Goal: Communication & Community: Answer question/provide support

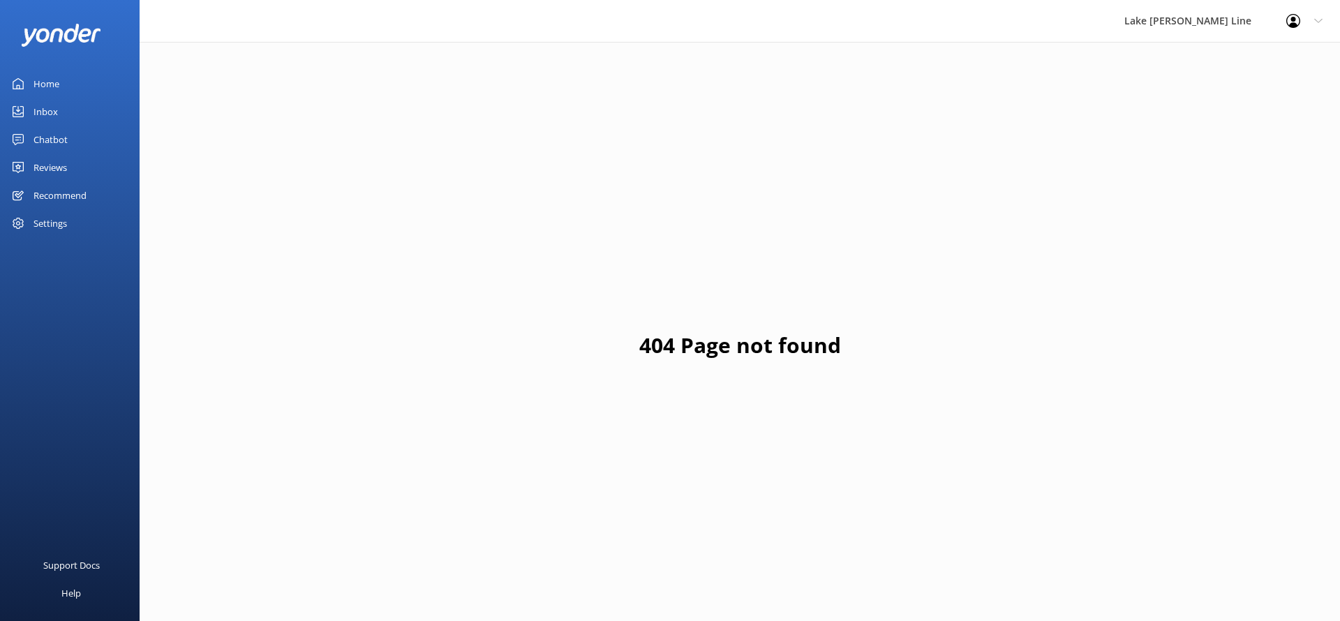
click at [40, 133] on div "Chatbot" at bounding box center [50, 140] width 34 height 28
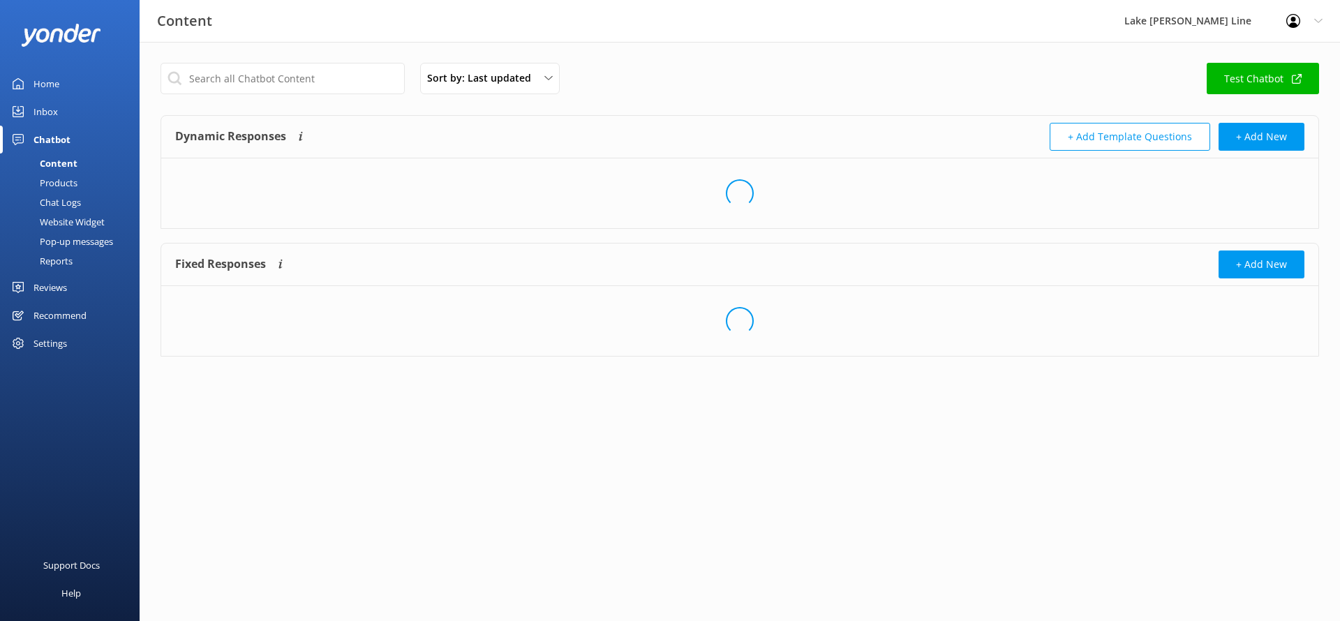
click at [59, 202] on div "Chat Logs" at bounding box center [44, 203] width 73 height 20
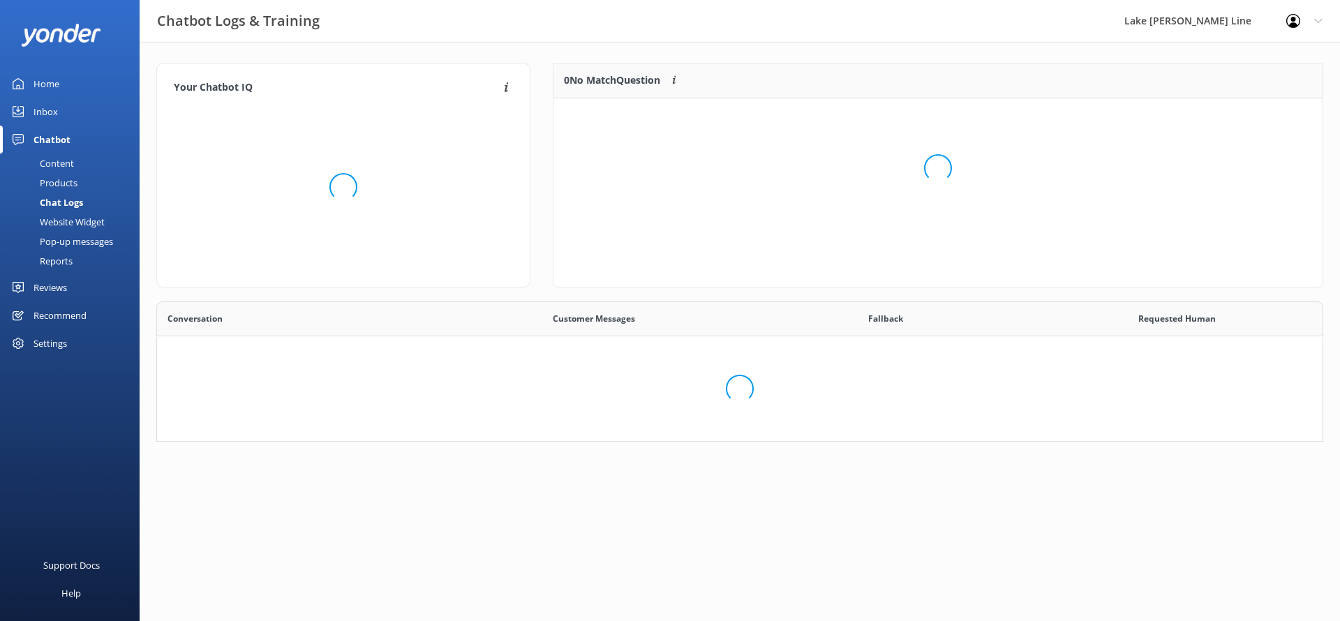
scroll to position [489, 1165]
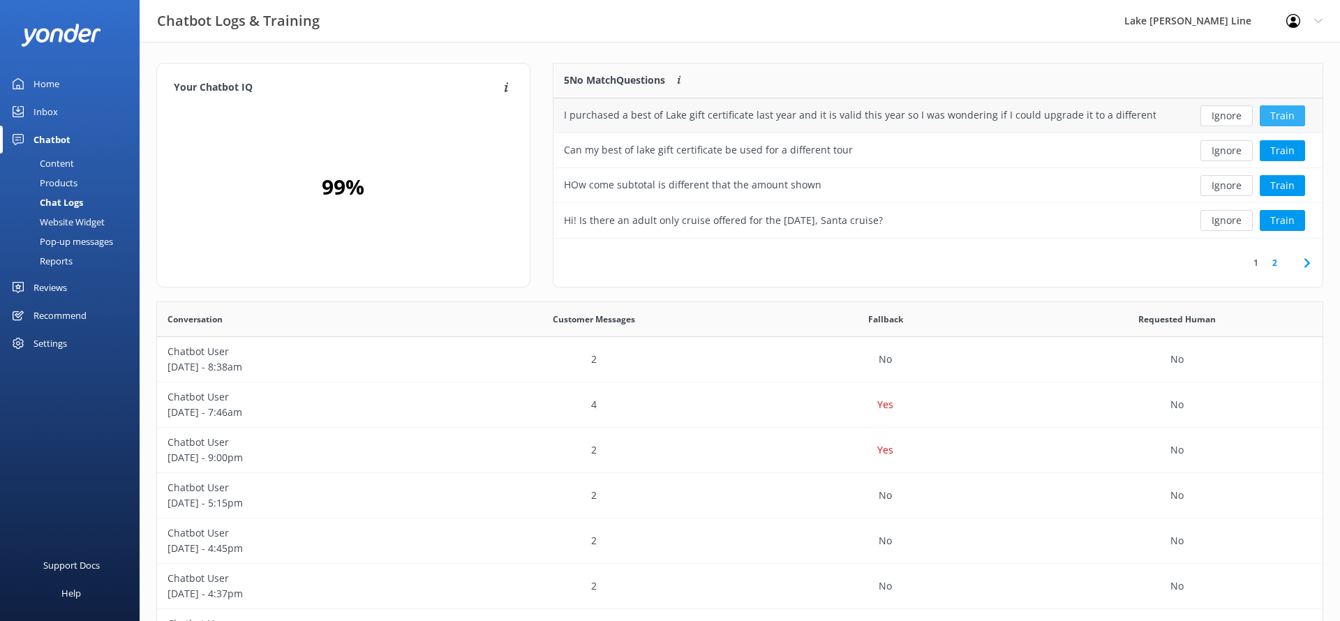
click at [1291, 117] on button "Train" at bounding box center [1281, 115] width 45 height 21
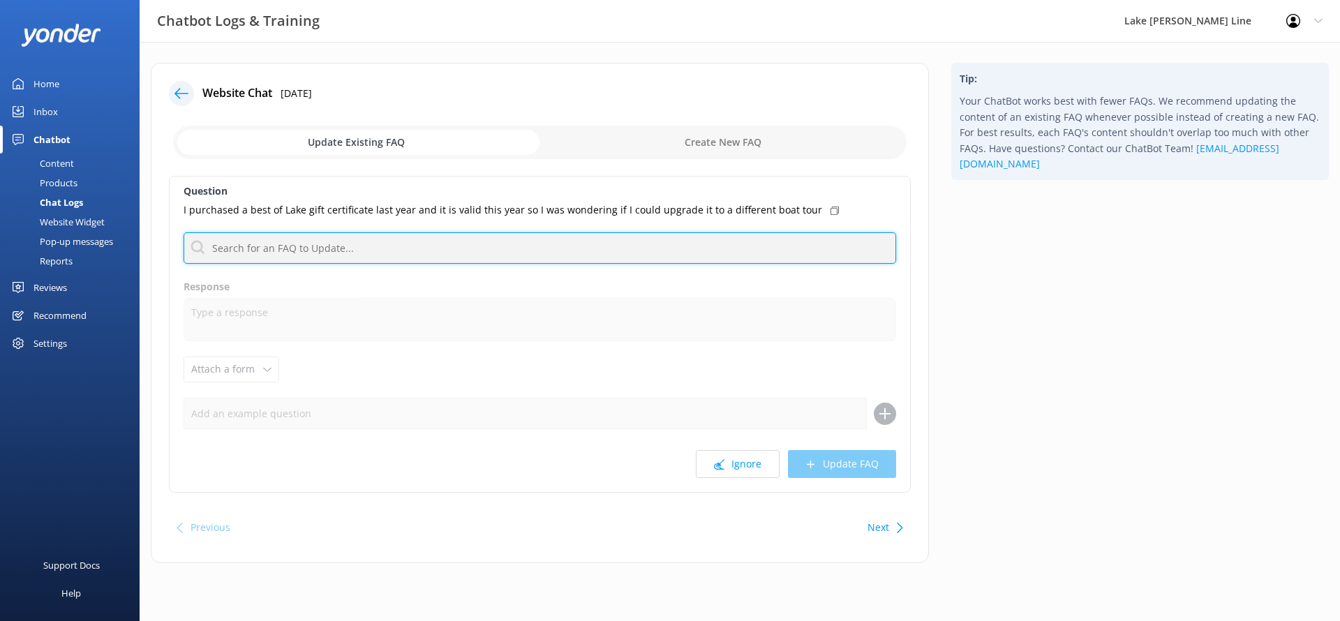
click at [615, 243] on input "text" at bounding box center [540, 247] width 712 height 31
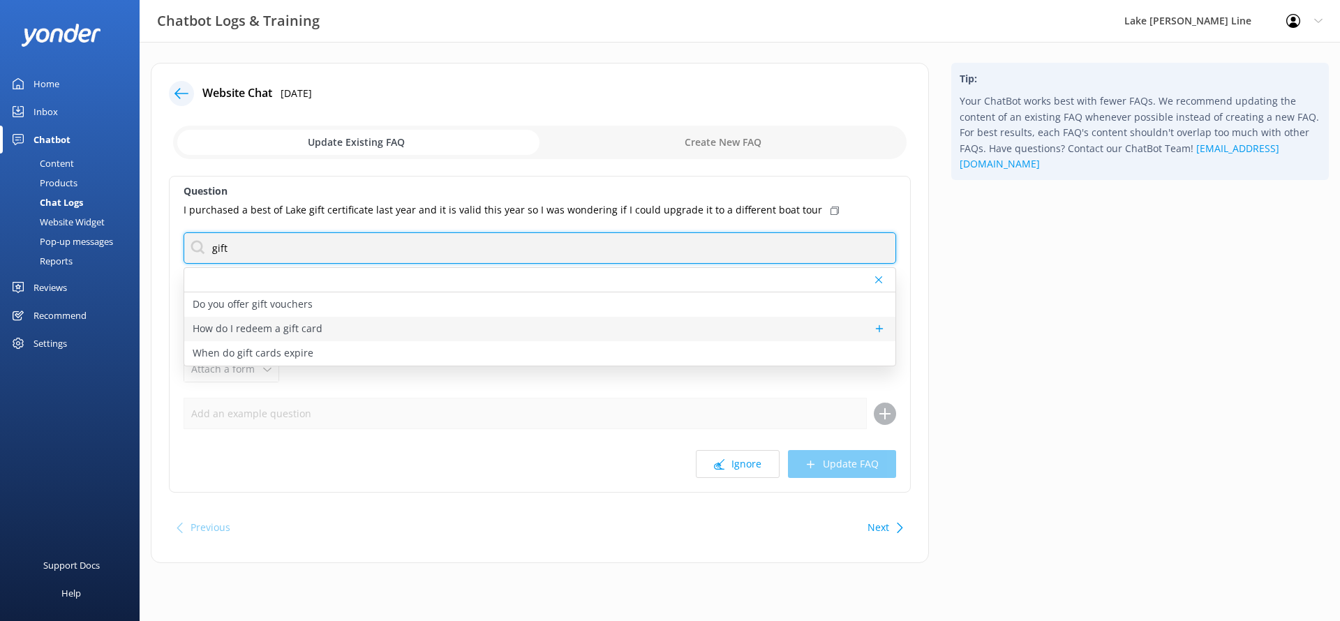
type input "gift"
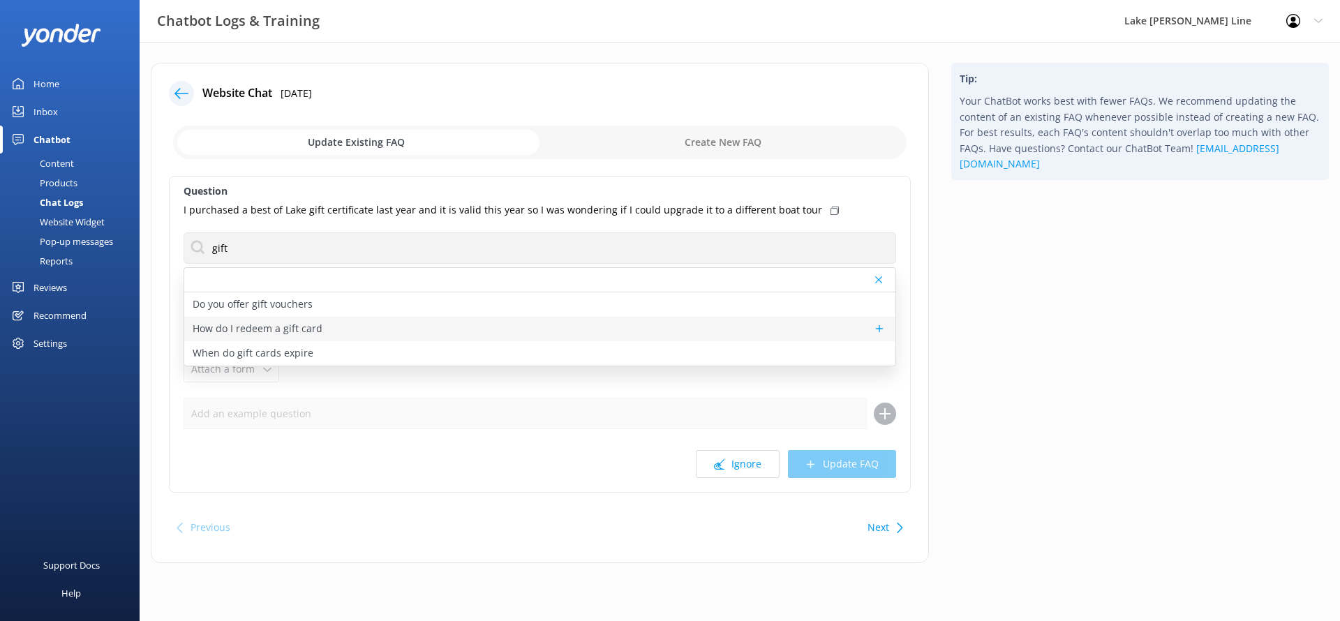
click at [288, 319] on div "How do I redeem a gift card" at bounding box center [539, 329] width 711 height 24
type textarea "If you have a 20-digit Gift Card with a dollar value, click on "Apply a Gift Ca…"
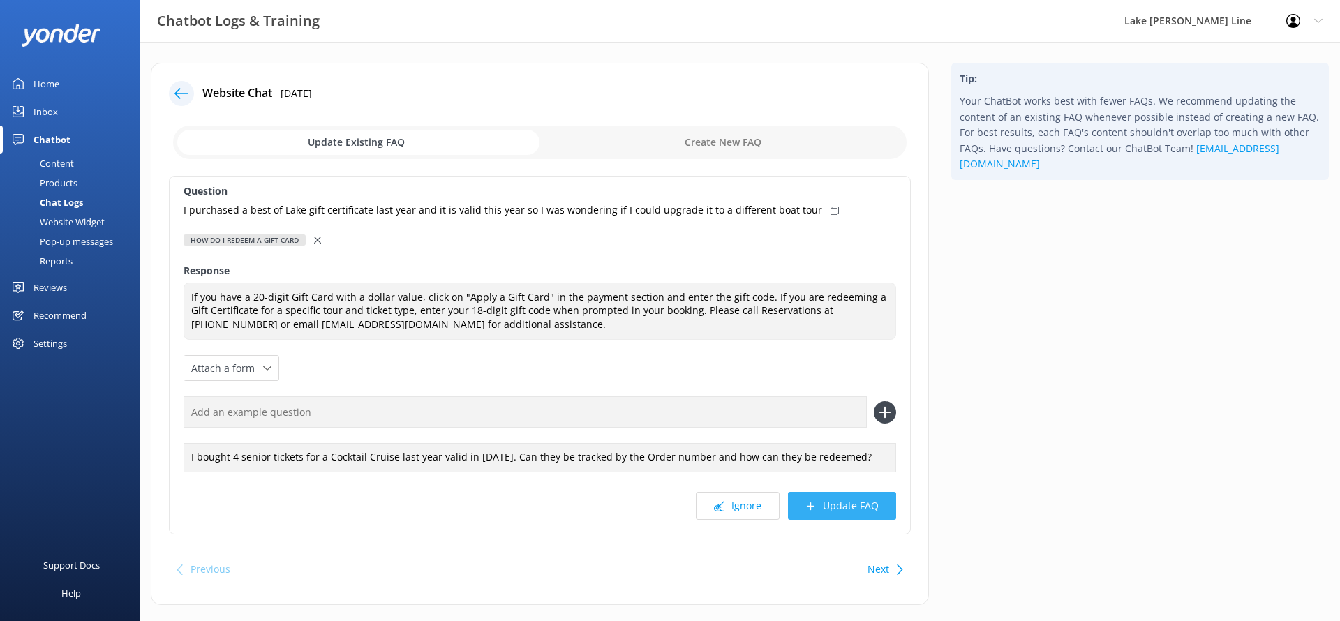
click at [828, 496] on button "Update FAQ" at bounding box center [842, 506] width 108 height 28
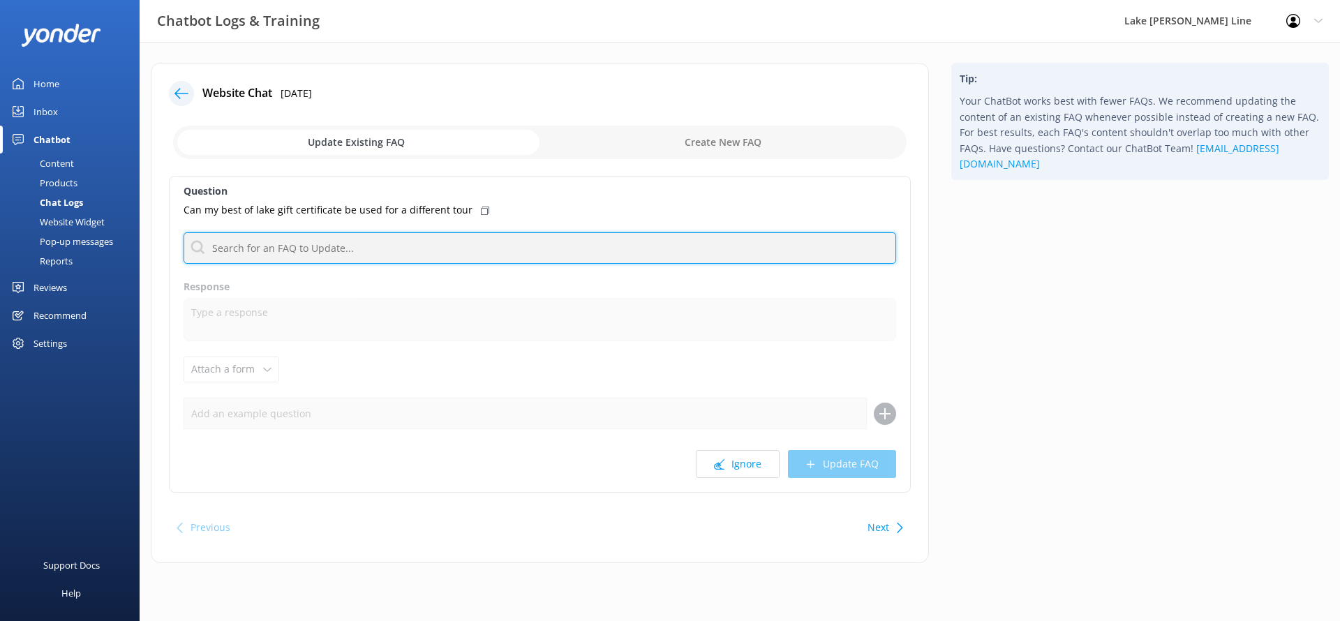
click at [587, 243] on input "text" at bounding box center [540, 247] width 712 height 31
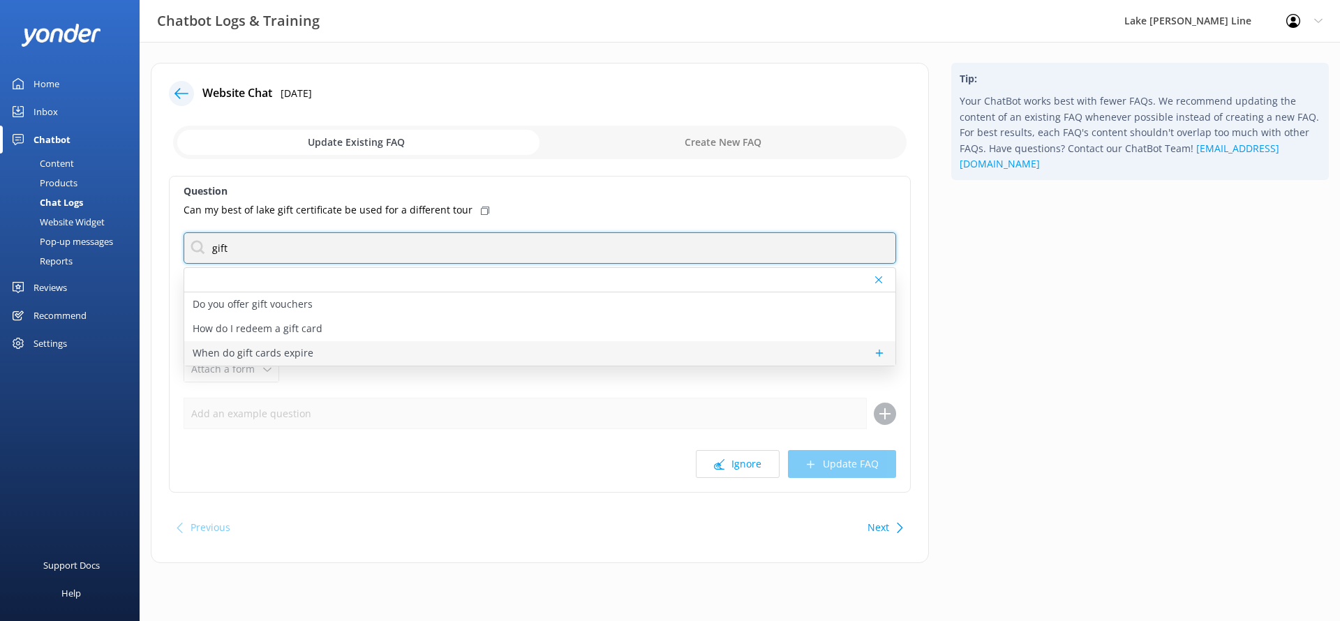
type input "gift"
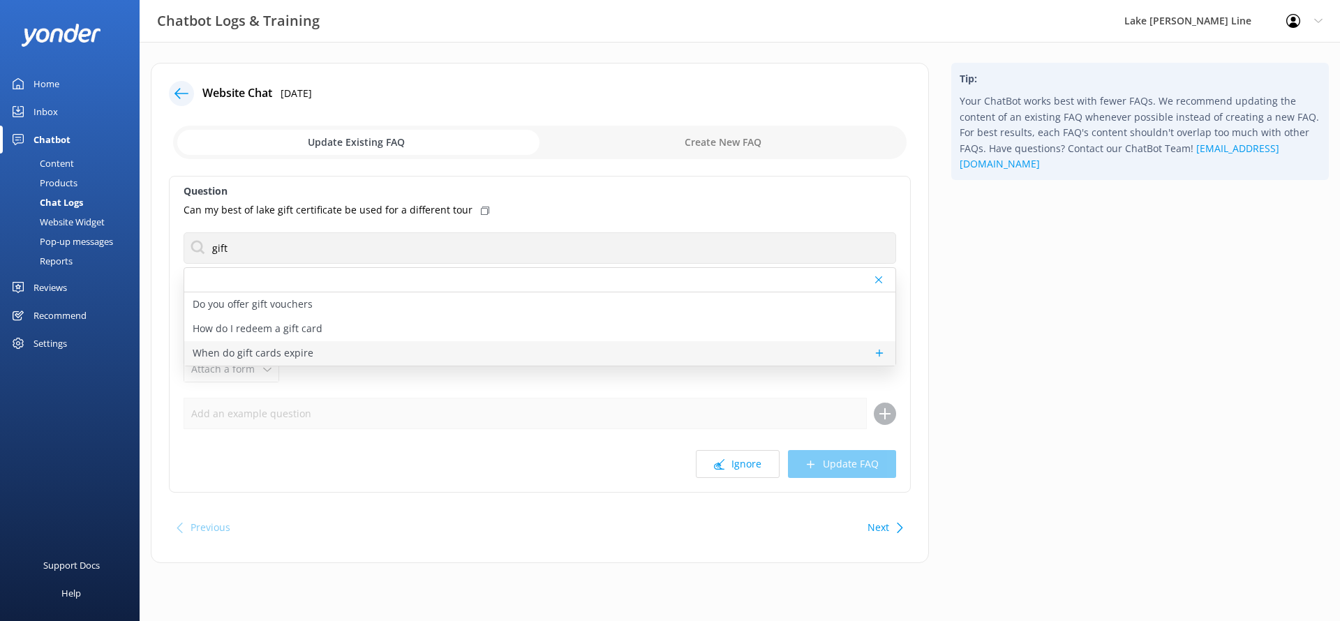
click at [296, 345] on p "When do gift cards expire" at bounding box center [253, 352] width 121 height 15
type textarea "Gift cards with a dollar value do not have an expiration date. Gift certificate…"
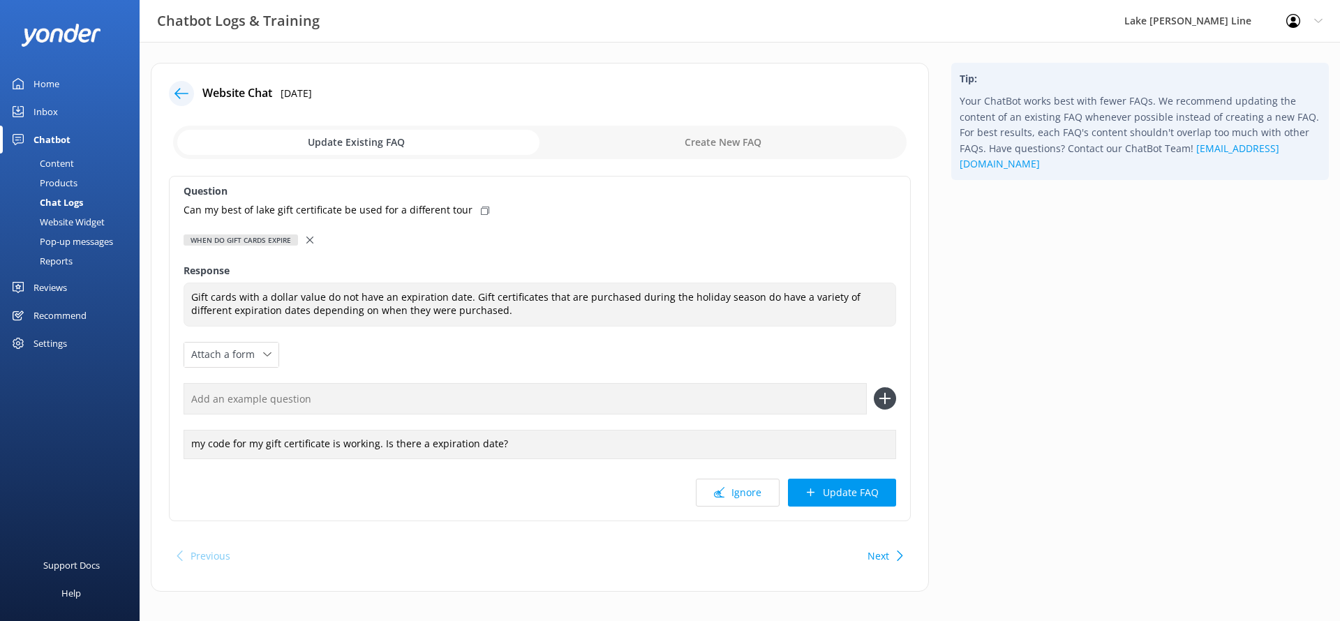
click at [311, 237] on icon at bounding box center [309, 240] width 7 height 7
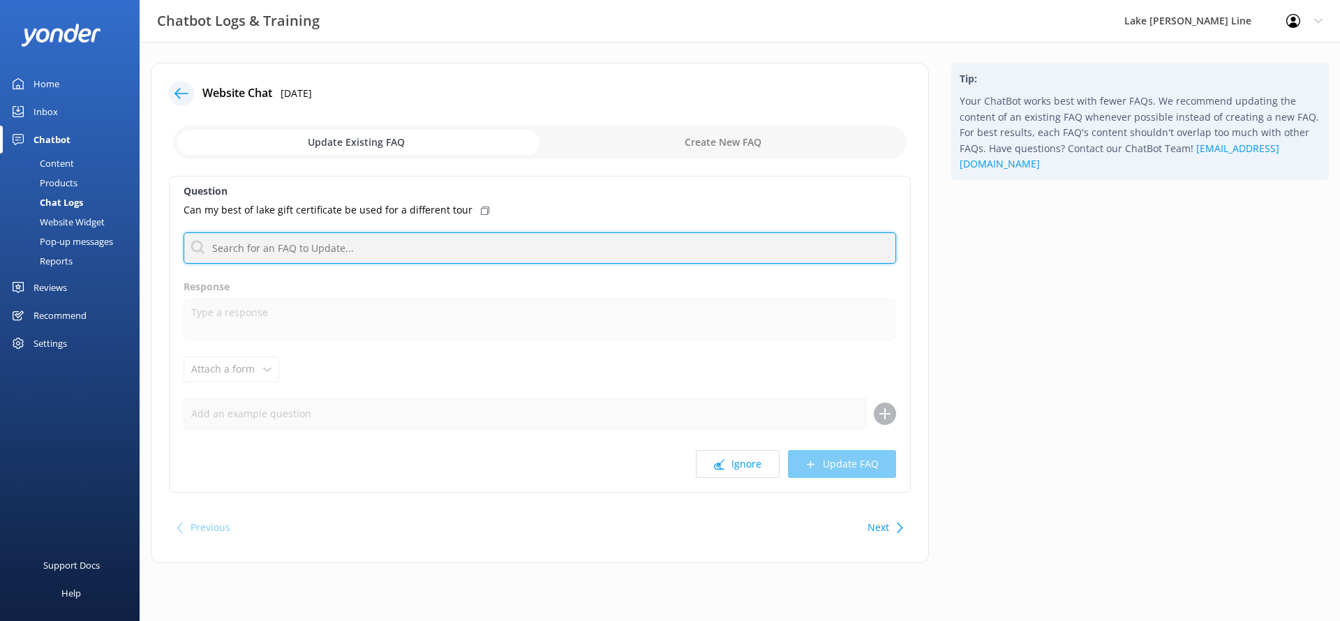
click at [301, 248] on input "text" at bounding box center [540, 247] width 712 height 31
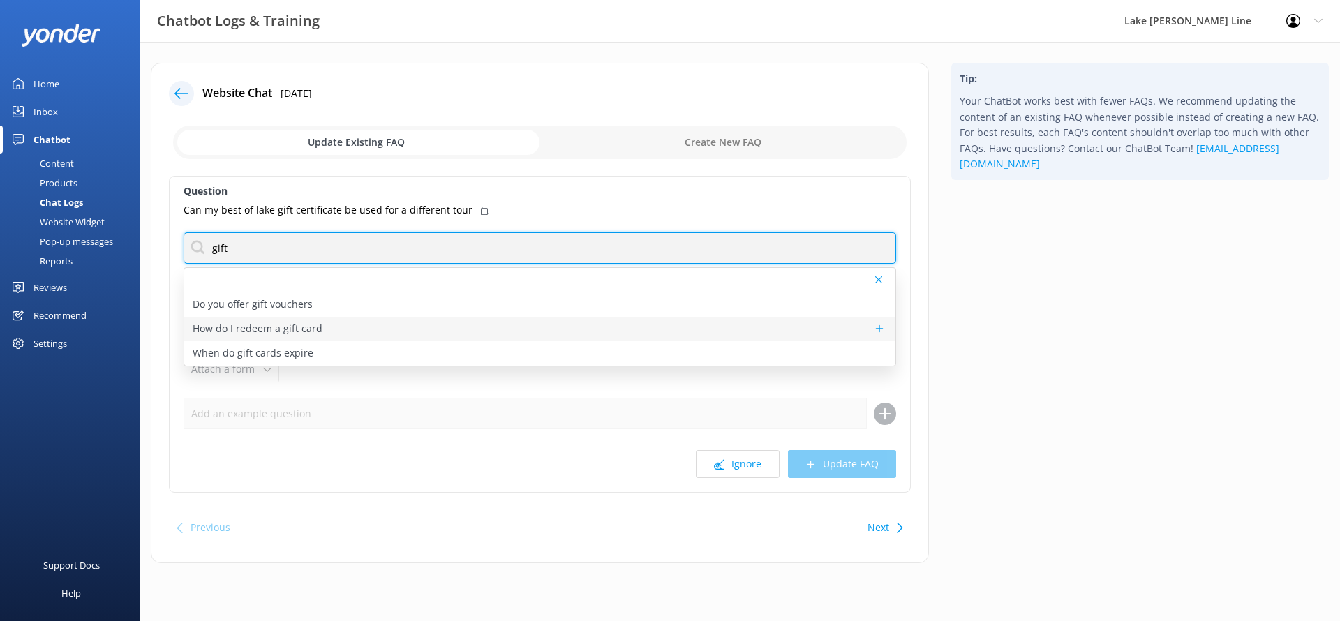
type input "gift"
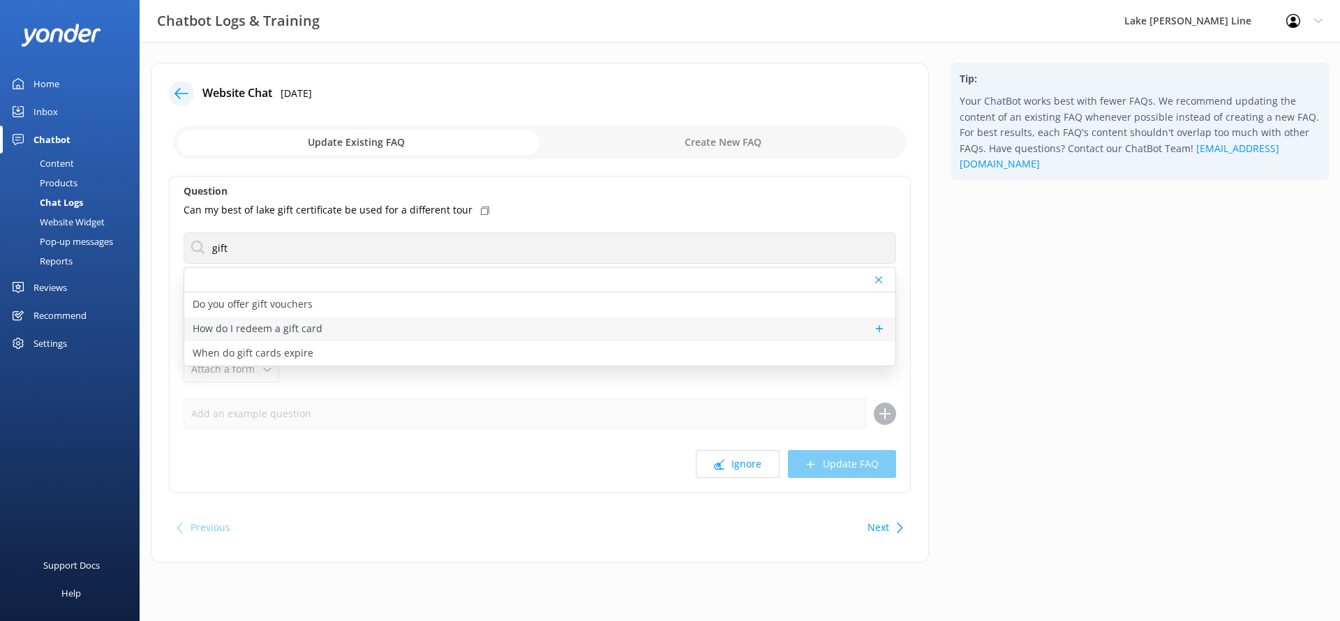
click at [287, 324] on p "How do I redeem a gift card" at bounding box center [258, 328] width 130 height 15
type textarea "If you have a 20-digit Gift Card with a dollar value, click on "Apply a Gift Ca…"
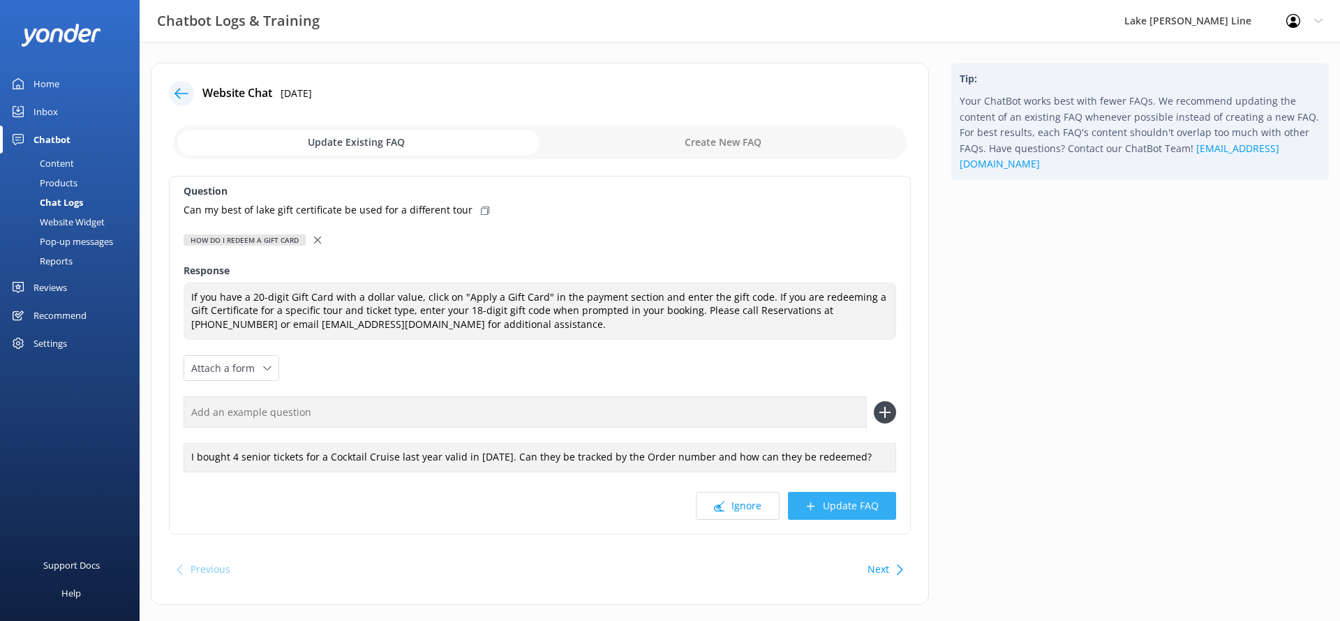
click at [802, 496] on button "Update FAQ" at bounding box center [842, 506] width 108 height 28
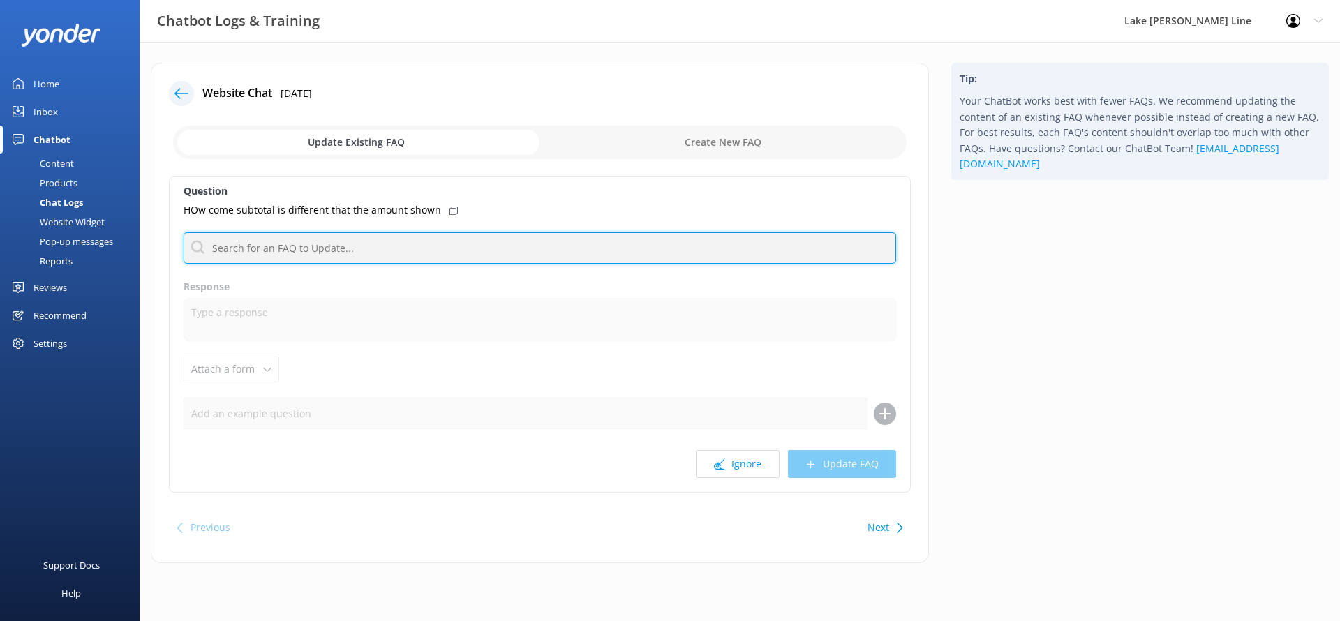
click at [365, 253] on input "text" at bounding box center [540, 247] width 712 height 31
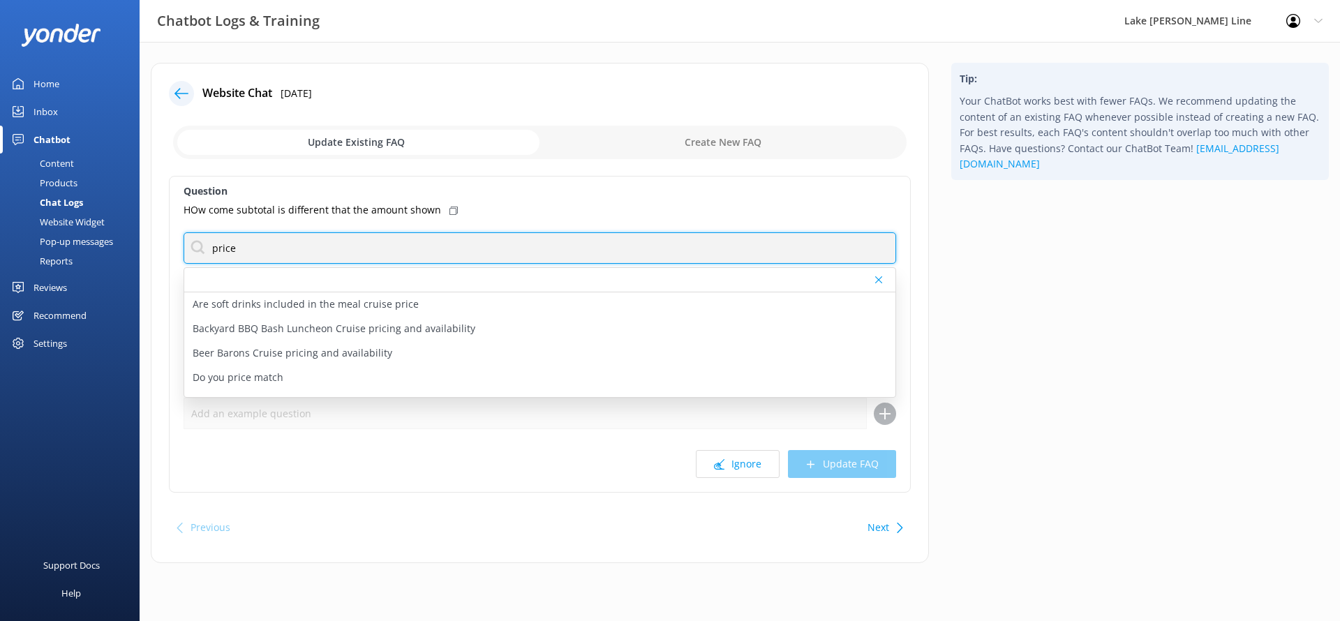
click at [246, 254] on input "price" at bounding box center [540, 247] width 712 height 31
type input "tax"
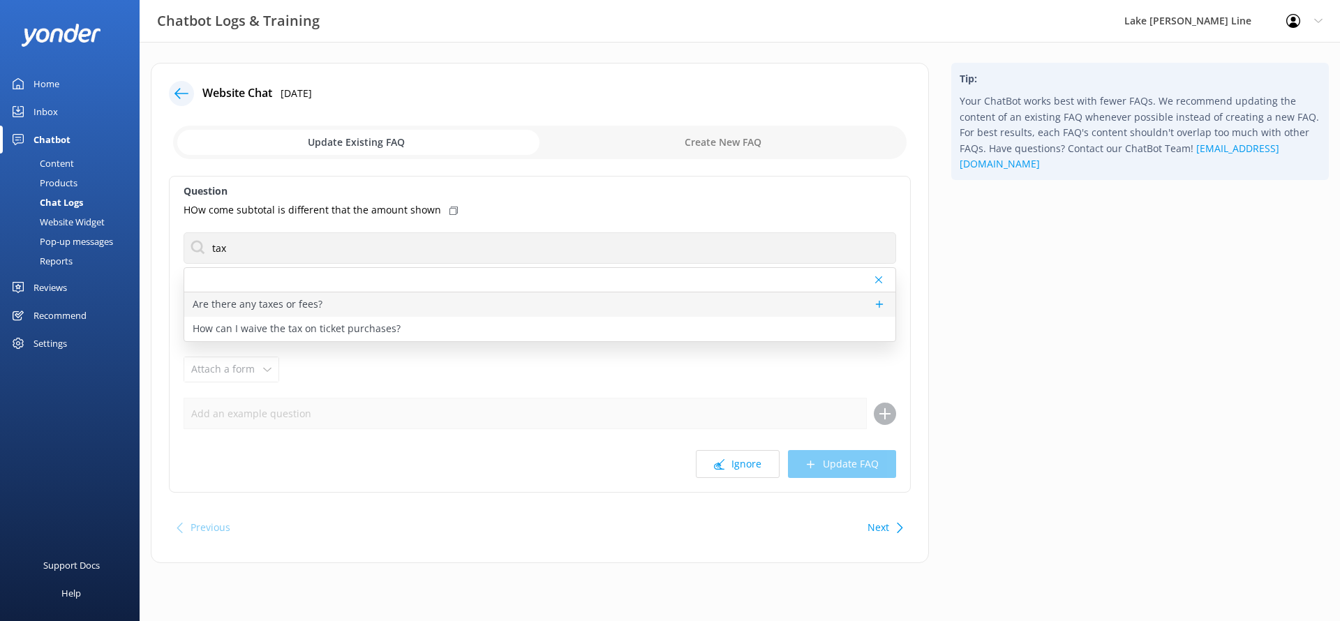
click at [268, 292] on div "Are there any taxes or fees?" at bounding box center [539, 304] width 711 height 24
type textarea "A 5.5% Sales Tax is applied to all tours. All meal cruise rates are PLUS an 18%…"
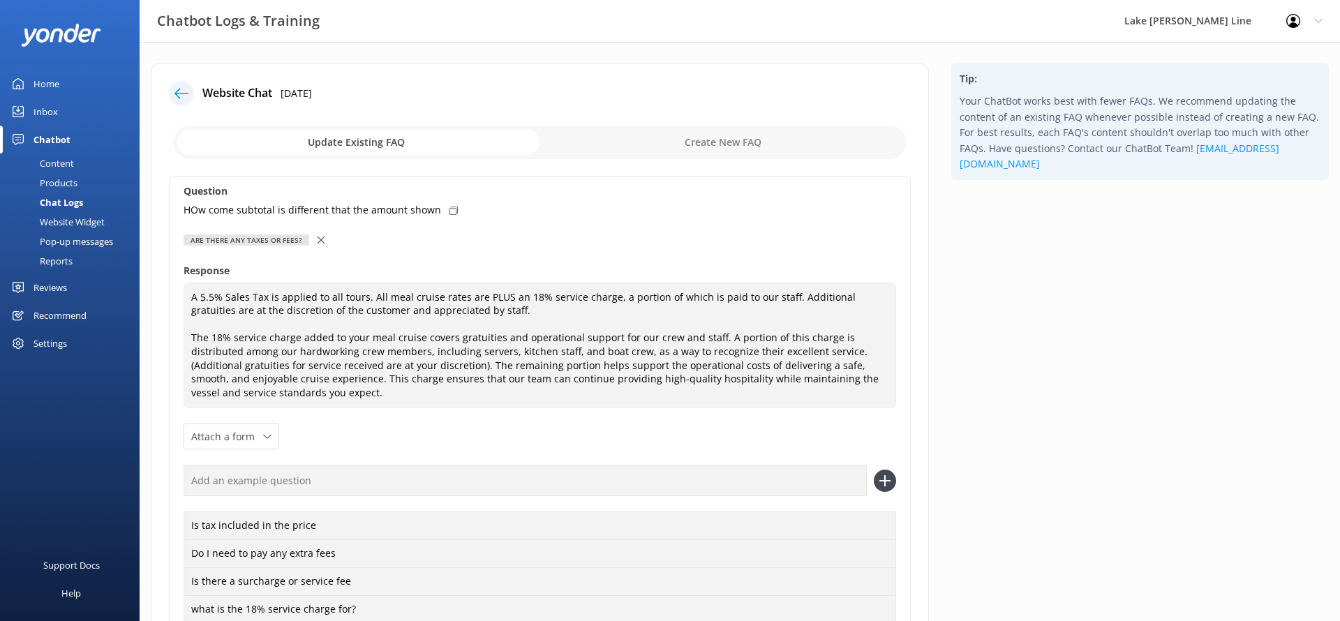
click at [320, 230] on div "Question HOw come subtotal is different that the amount shown Are there any tax…" at bounding box center [540, 459] width 742 height 567
click at [317, 237] on icon at bounding box center [320, 240] width 7 height 7
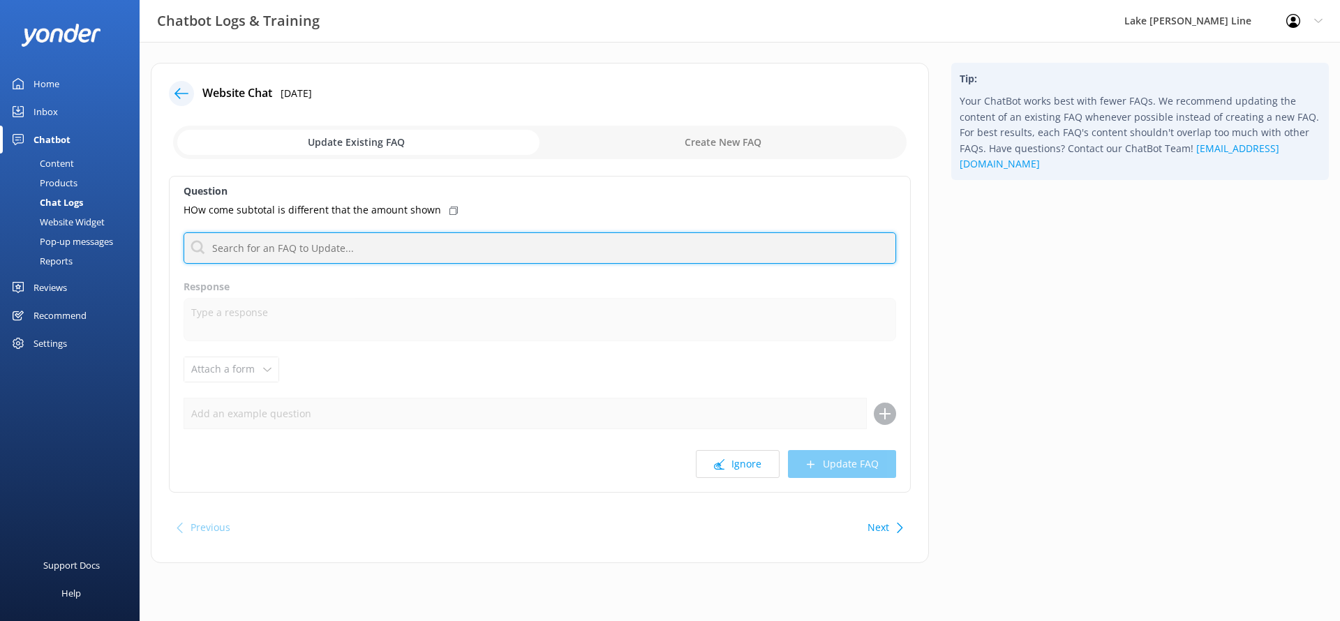
click at [313, 246] on input "text" at bounding box center [540, 247] width 712 height 31
type input "tax"
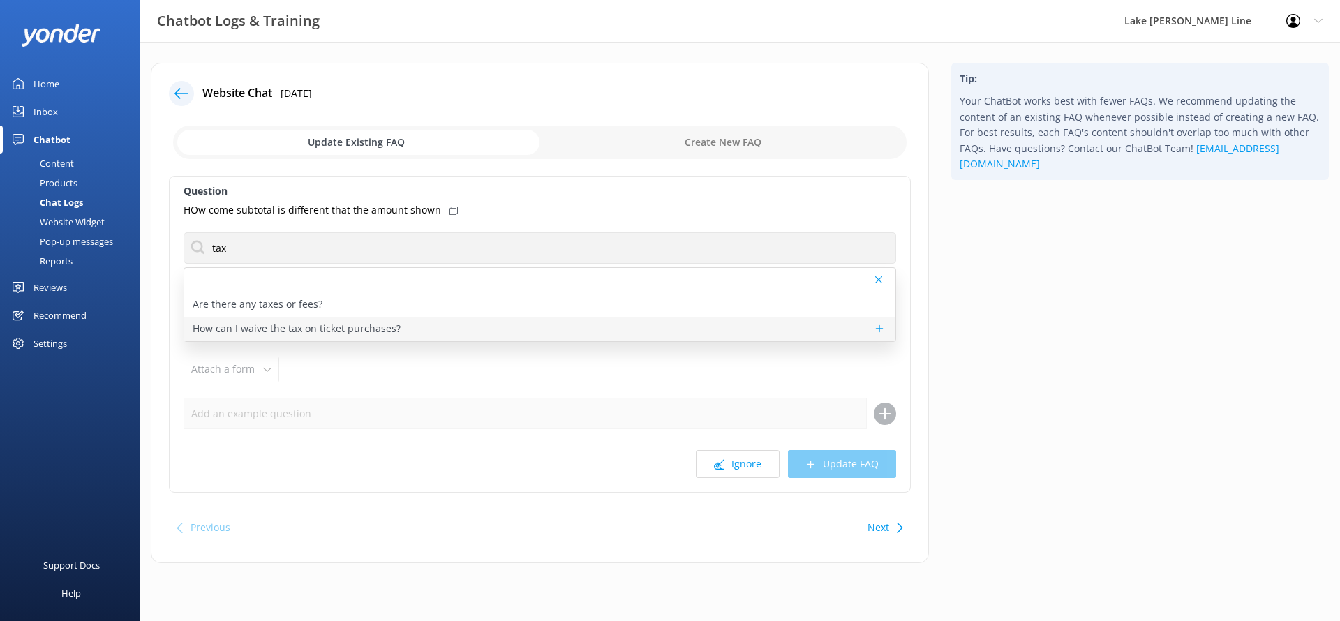
click at [281, 333] on p "How can I waive the tax on ticket purchases?" at bounding box center [297, 328] width 208 height 15
type textarea "Tax cannot be waived from purchases."
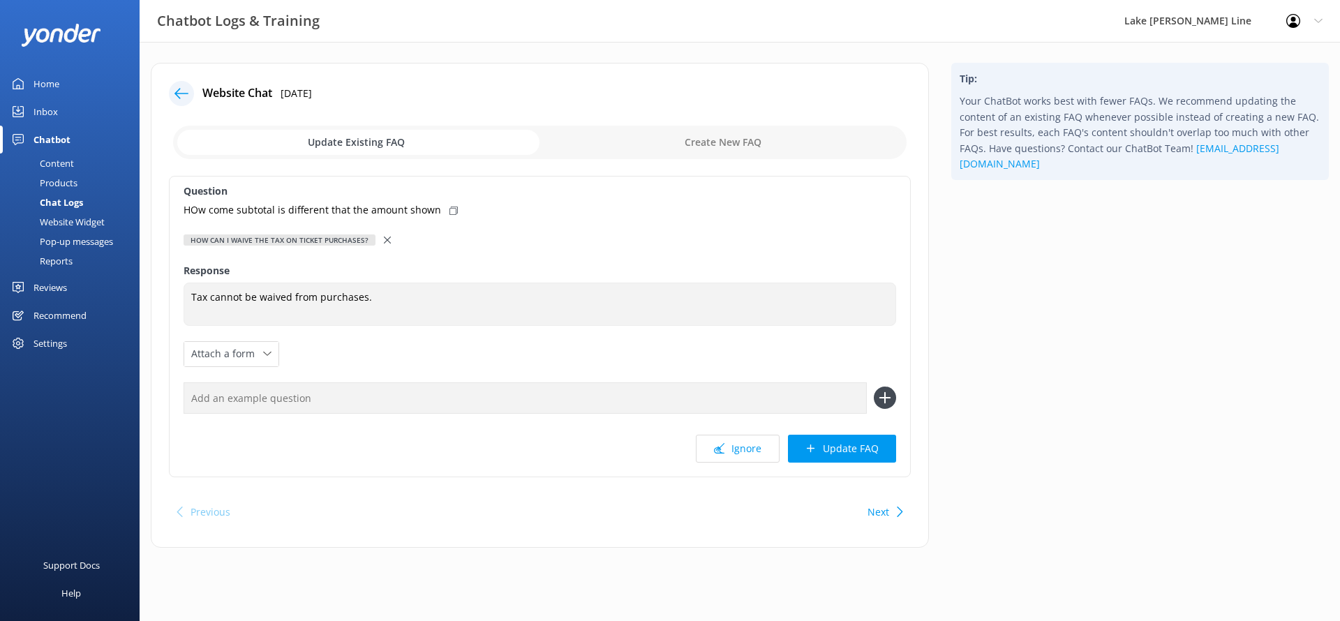
click at [384, 242] on icon at bounding box center [387, 240] width 7 height 7
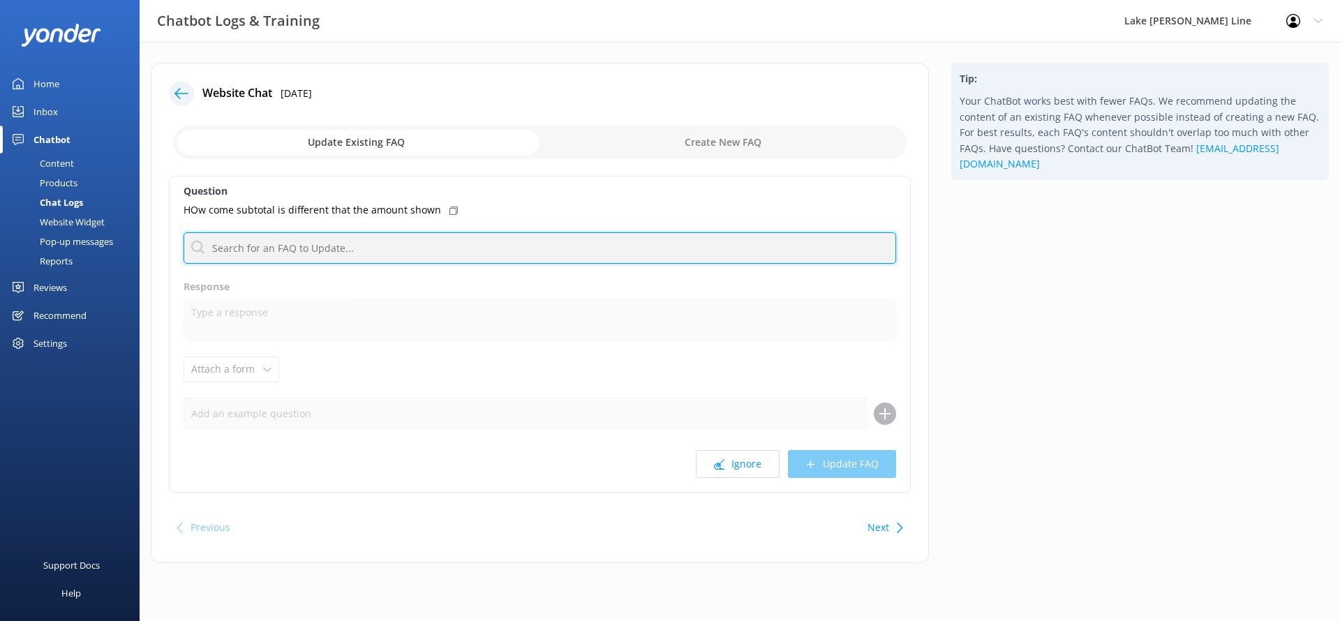
click at [323, 260] on input "text" at bounding box center [540, 247] width 712 height 31
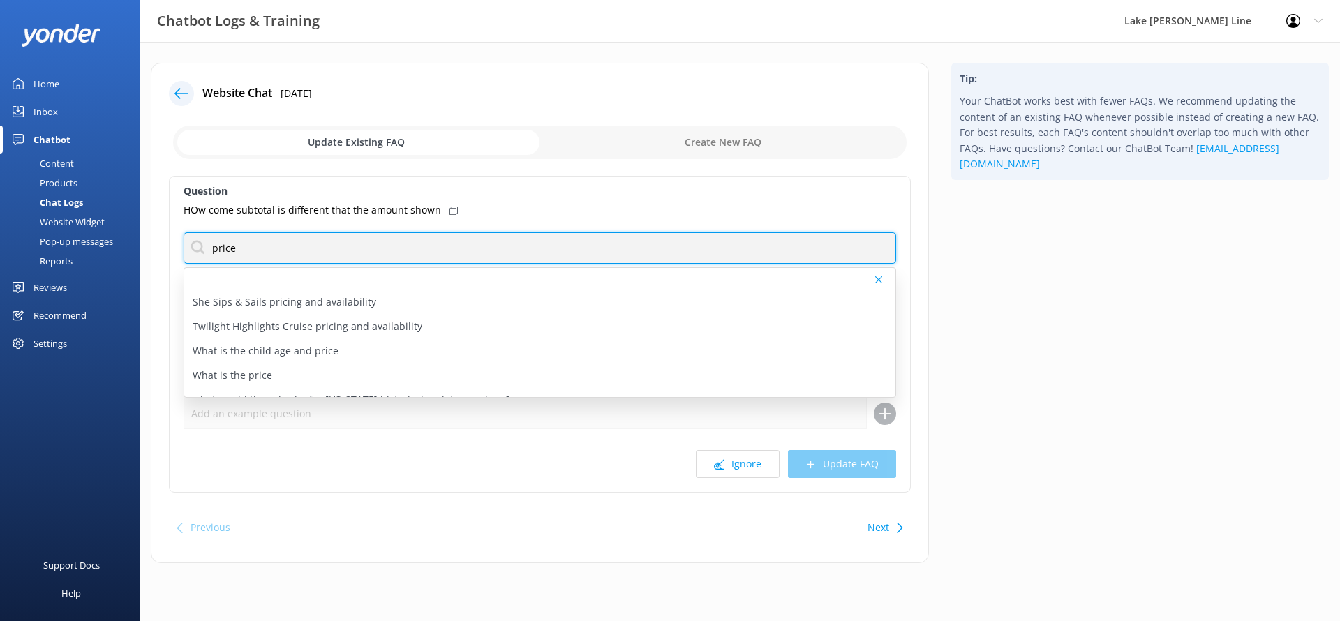
scroll to position [213, 0]
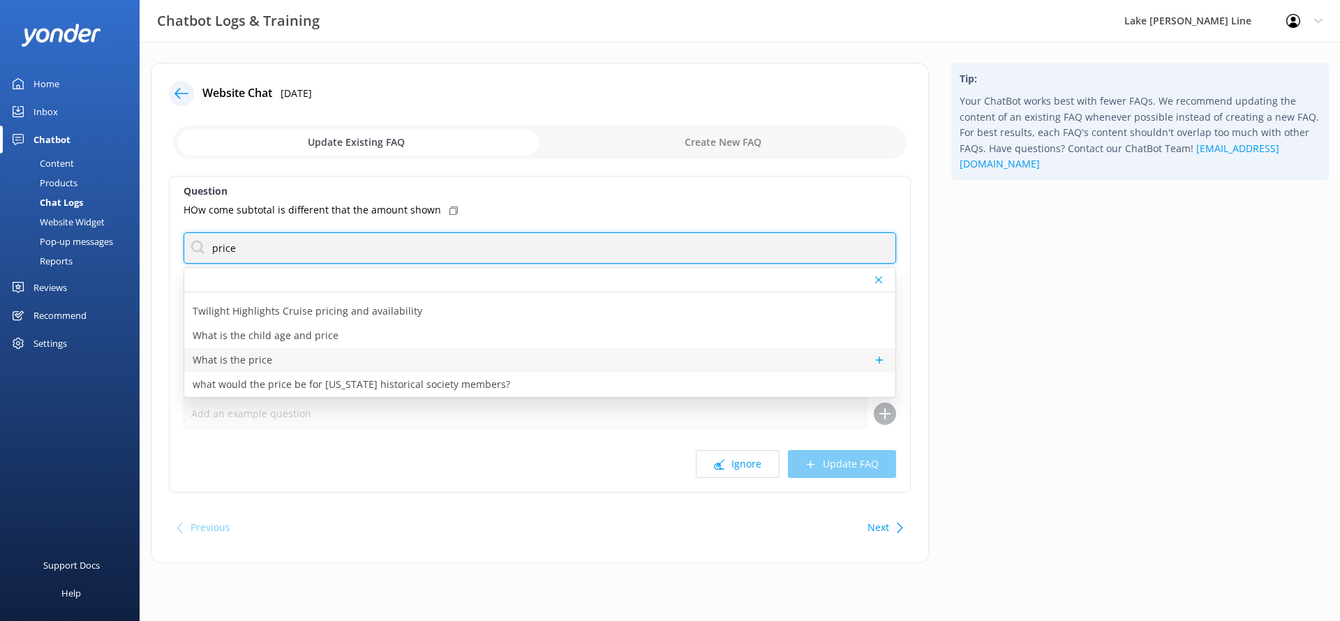
type input "price"
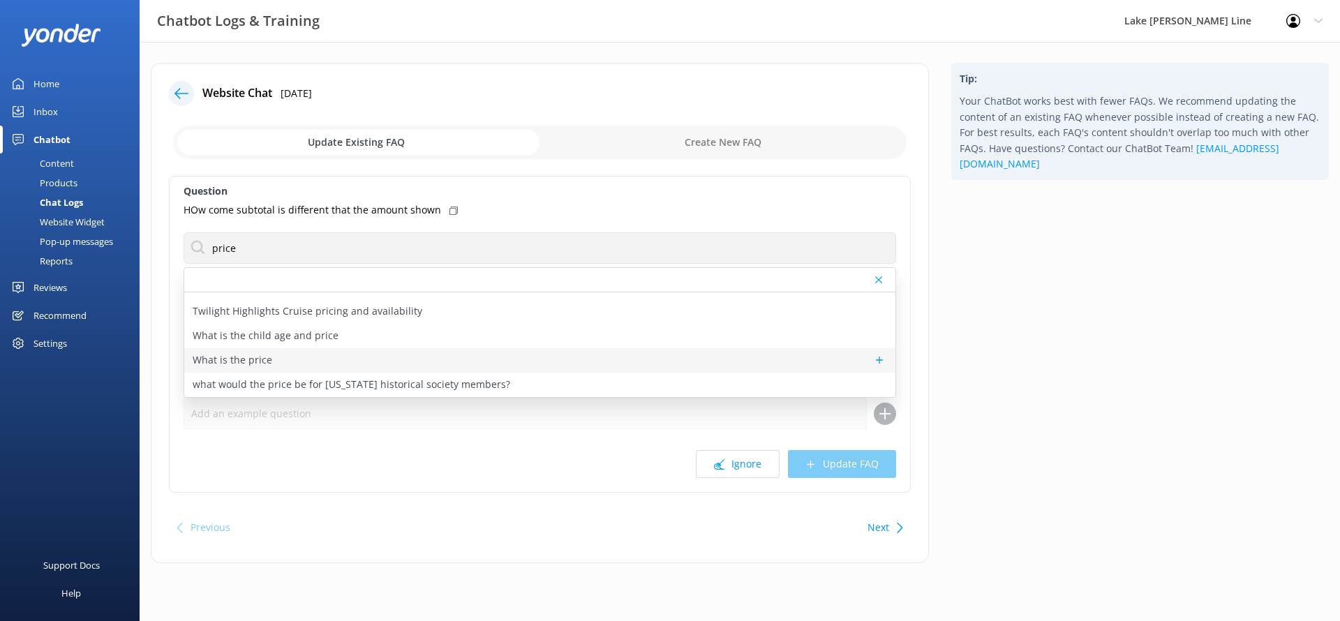
click at [304, 357] on div "What is the price" at bounding box center [539, 360] width 711 height 24
type textarea "Pricing varies based on the tour type, date, length, and passenger age. To see …"
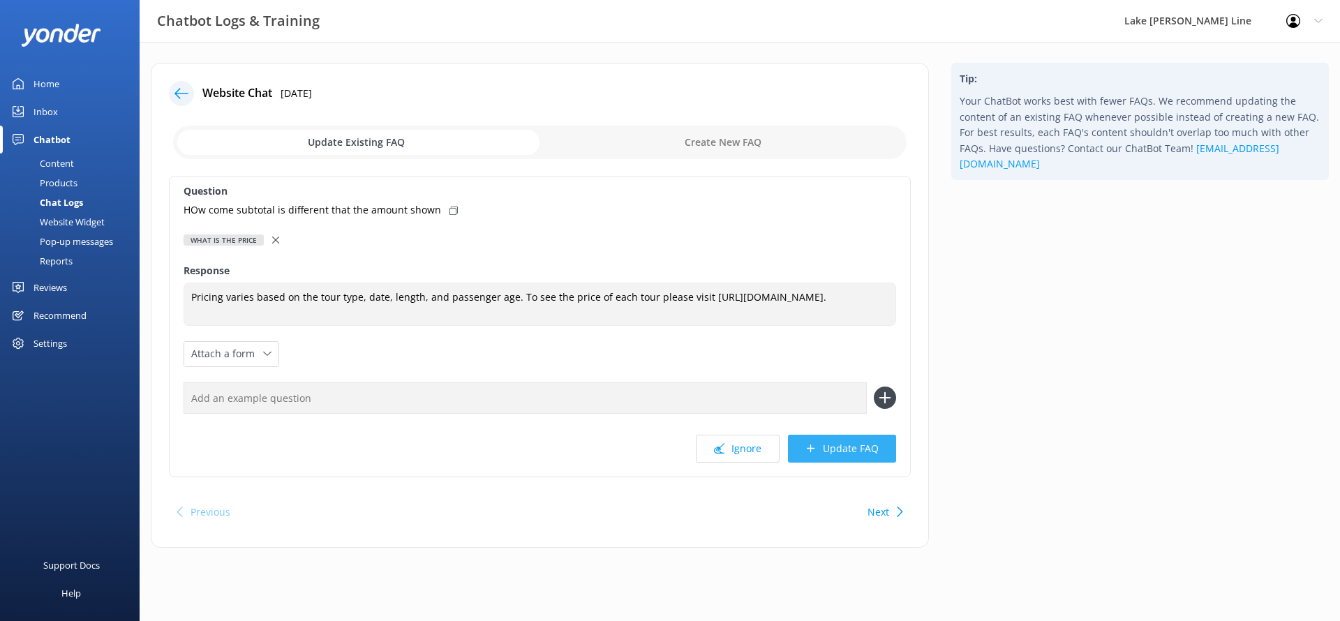
click at [800, 445] on button "Update FAQ" at bounding box center [842, 449] width 108 height 28
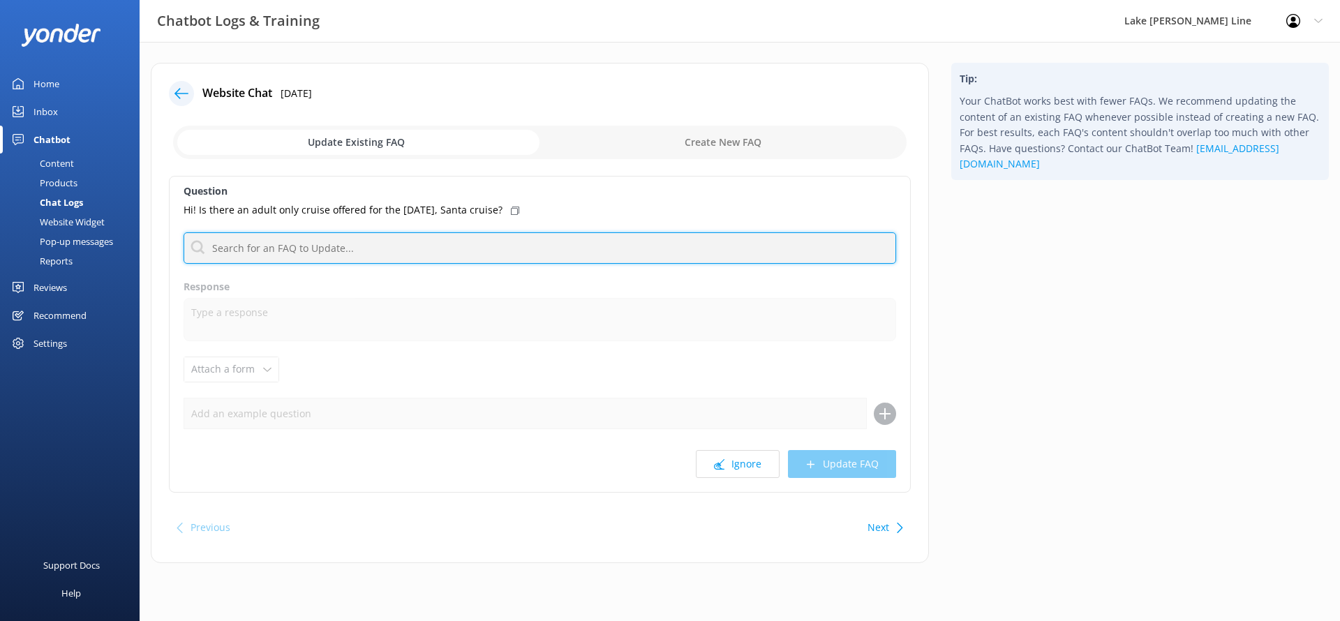
click at [350, 246] on input "text" at bounding box center [540, 247] width 712 height 31
type input "santa"
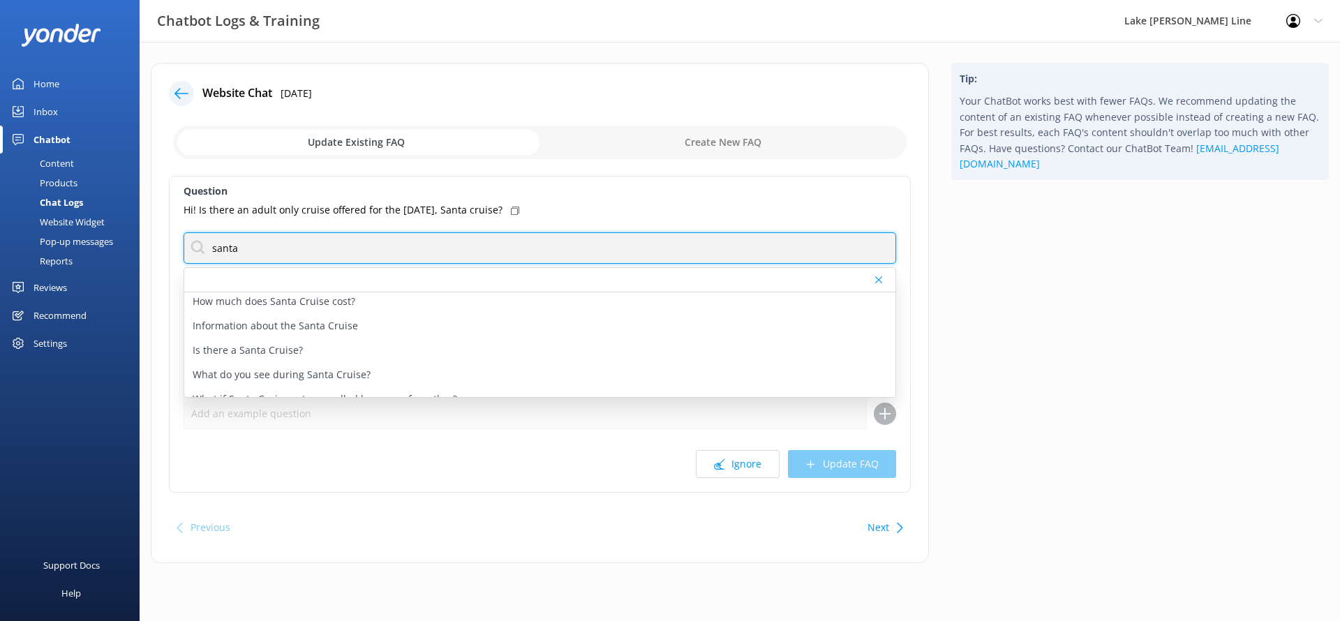
scroll to position [112, 0]
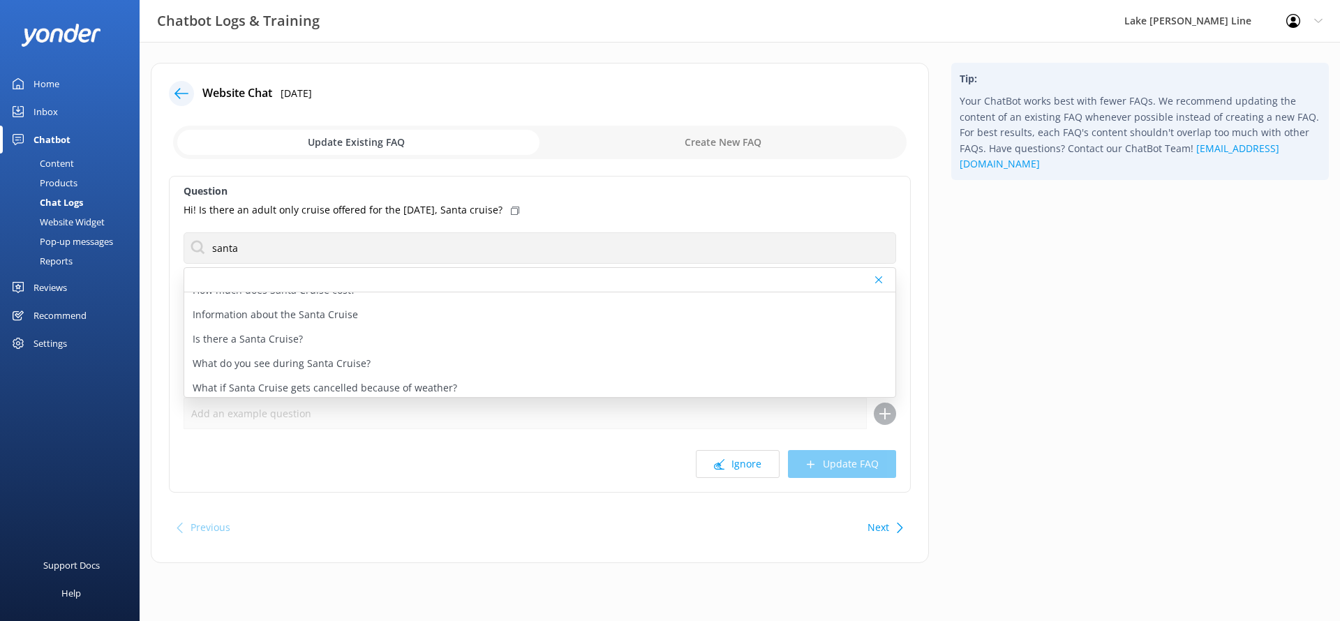
click at [657, 145] on input "checkbox" at bounding box center [539, 142] width 733 height 33
checkbox input "true"
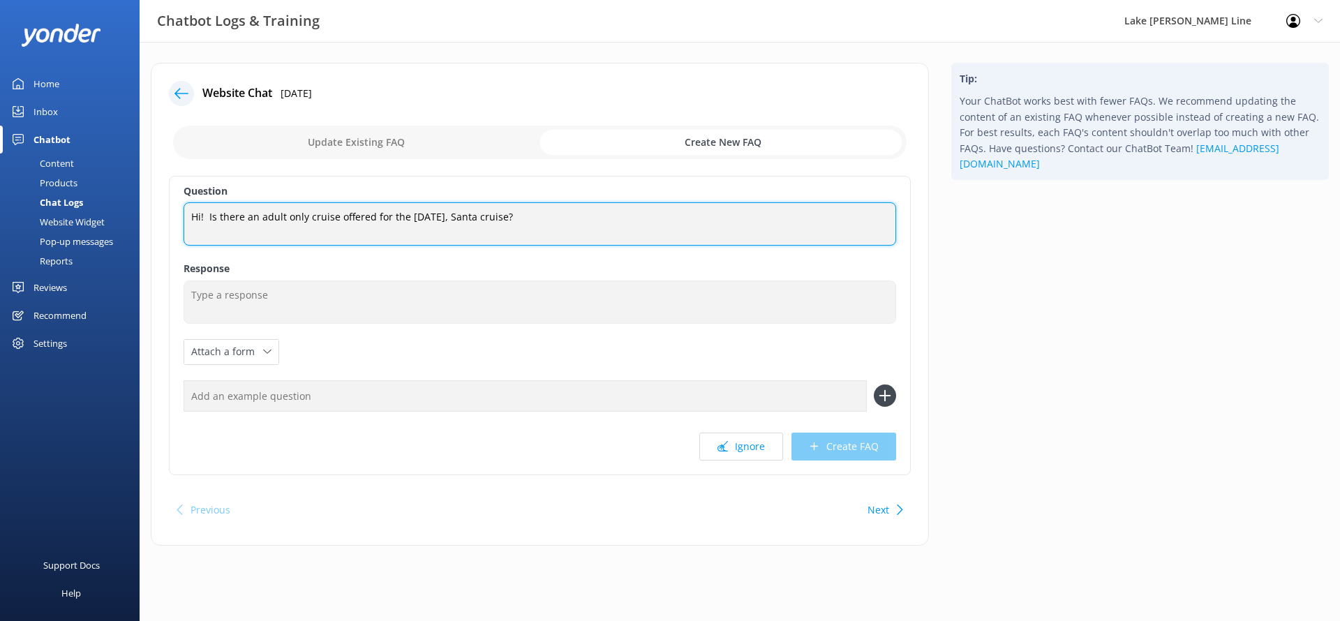
drag, startPoint x: 216, startPoint y: 220, endPoint x: 185, endPoint y: 220, distance: 31.4
click at [185, 220] on textarea "Hi! Is there an adult only cruise offered for the Saturday, December 6, Santa c…" at bounding box center [540, 223] width 712 height 43
click at [247, 219] on textarea "Are there an adult only cruise offered for the Saturday, December 6, Santa crui…" at bounding box center [540, 223] width 712 height 43
drag, startPoint x: 302, startPoint y: 217, endPoint x: 588, endPoint y: 218, distance: 285.4
click at [588, 218] on textarea "Are there any adult only cruise offered for the Saturday, December 6, Santa cru…" at bounding box center [540, 223] width 712 height 43
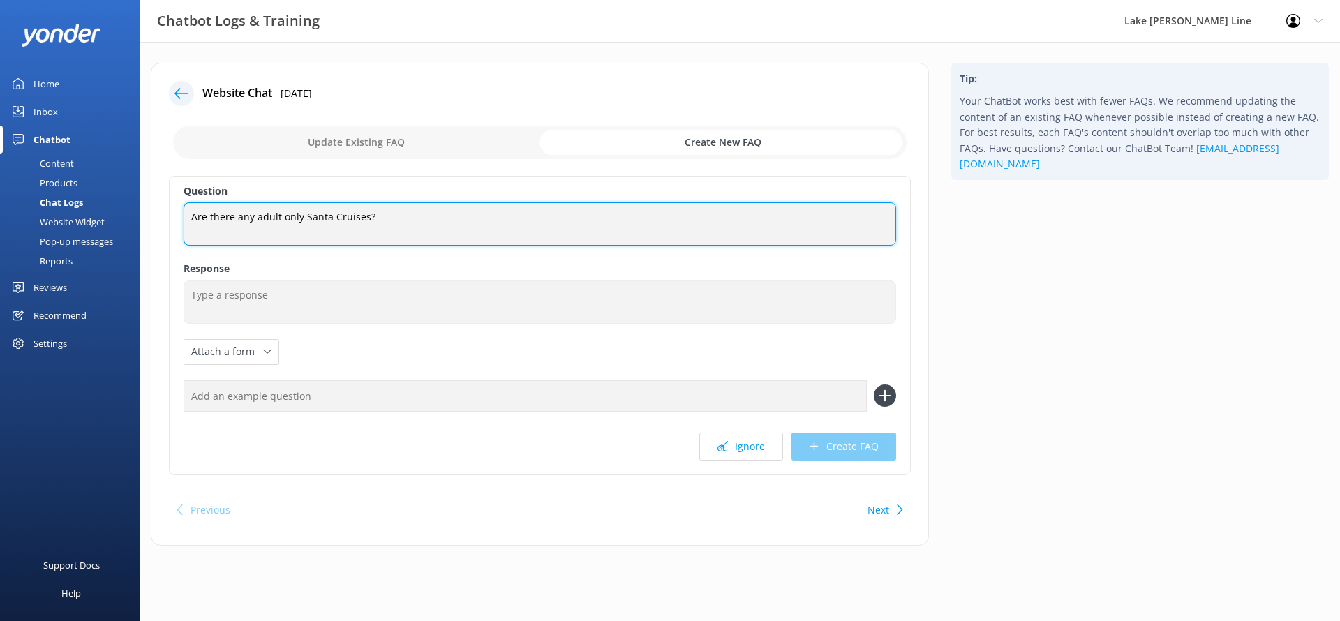
click at [283, 218] on textarea "Are there any adult only Santa Cruises?" at bounding box center [540, 223] width 712 height 43
click at [252, 223] on textarea "Are there any adult only Santa Cruises?" at bounding box center [540, 223] width 712 height 43
type textarea "Are there any adult-only Santa Cruises?"
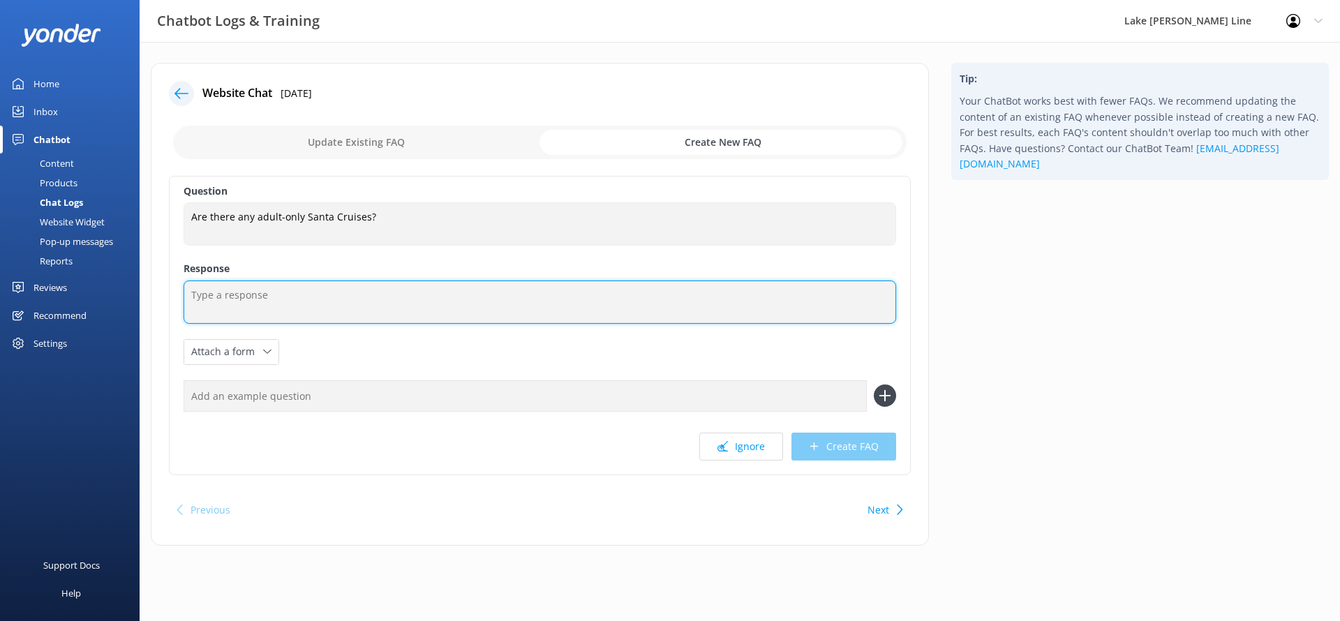
click at [268, 292] on textarea at bounding box center [540, 302] width 712 height 43
type textarea "Adult-only Santa Cruises are offered every Saturday and are the last tour of th…"
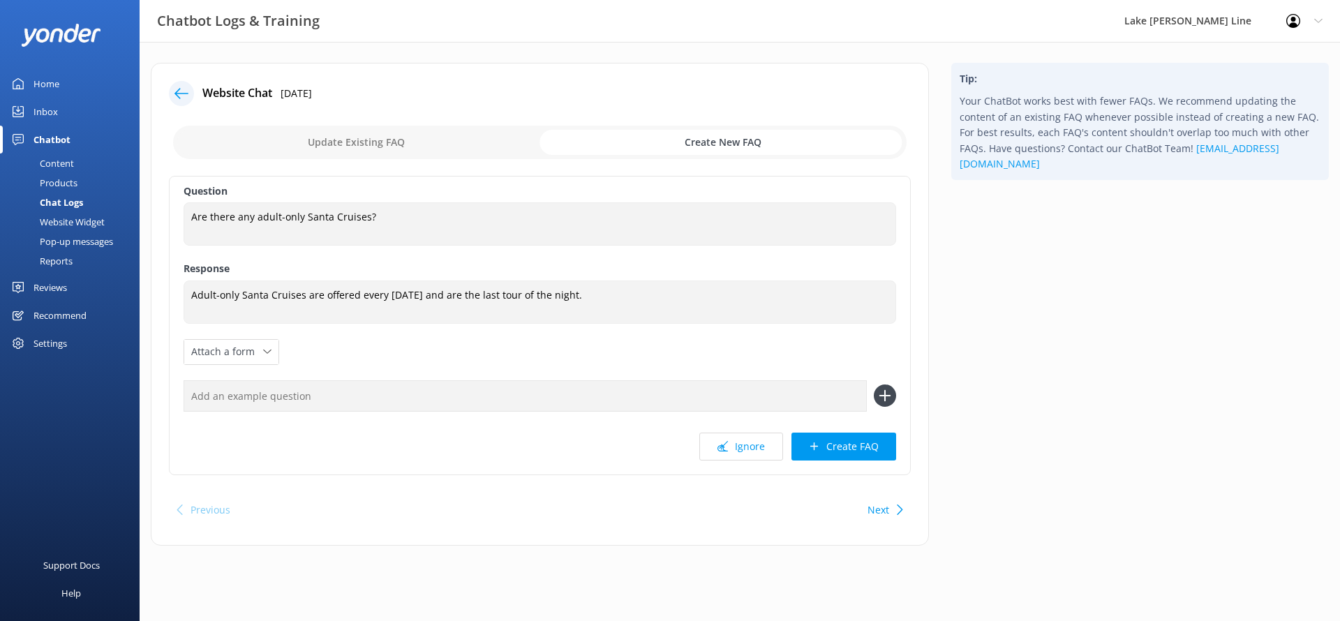
click at [849, 439] on button "Create FAQ" at bounding box center [843, 447] width 105 height 28
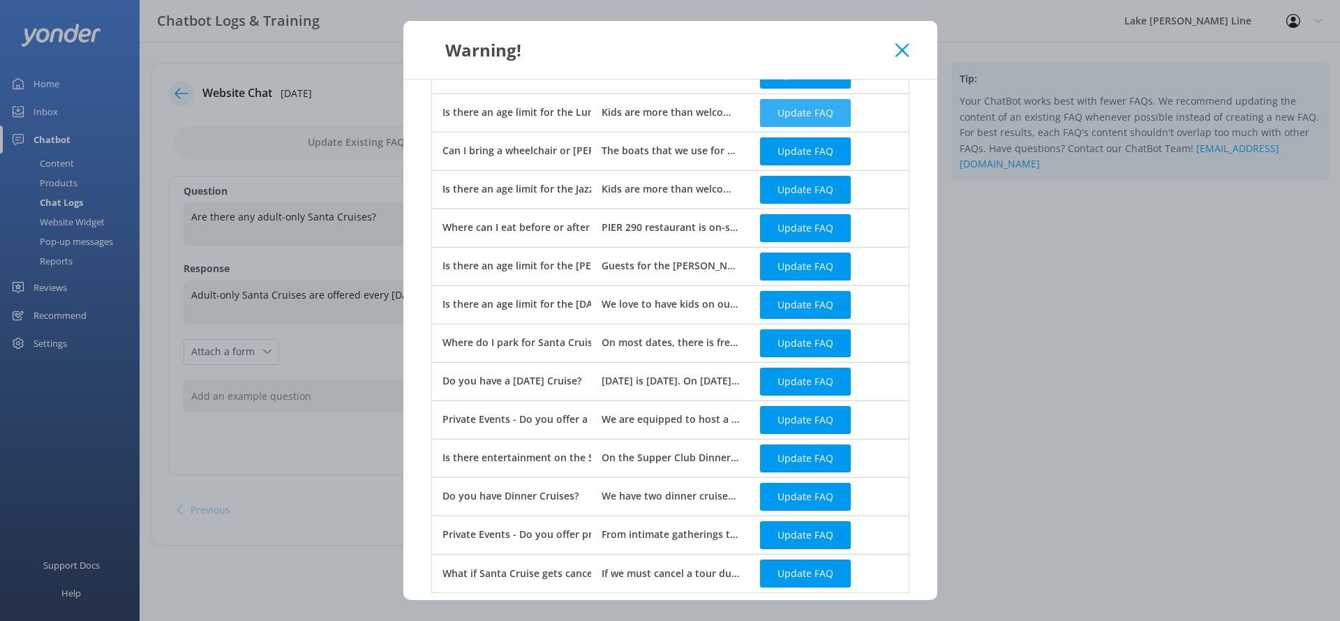
scroll to position [492, 0]
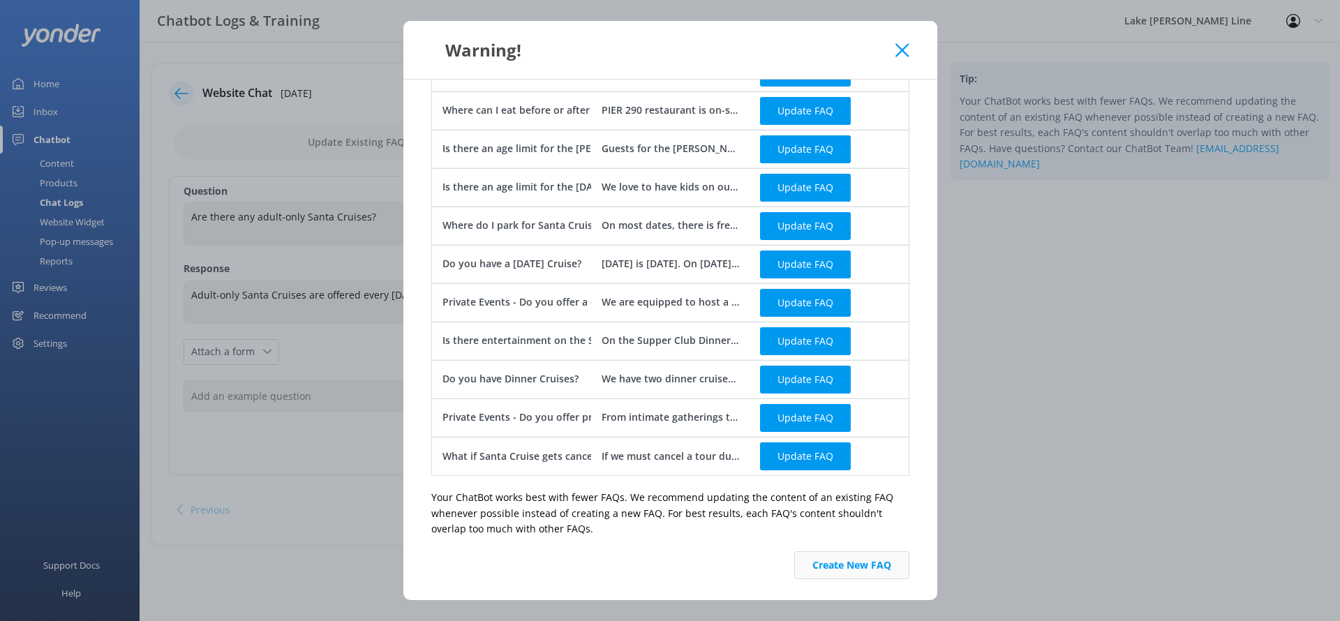
click at [851, 571] on button "Create New FAQ" at bounding box center [851, 565] width 115 height 28
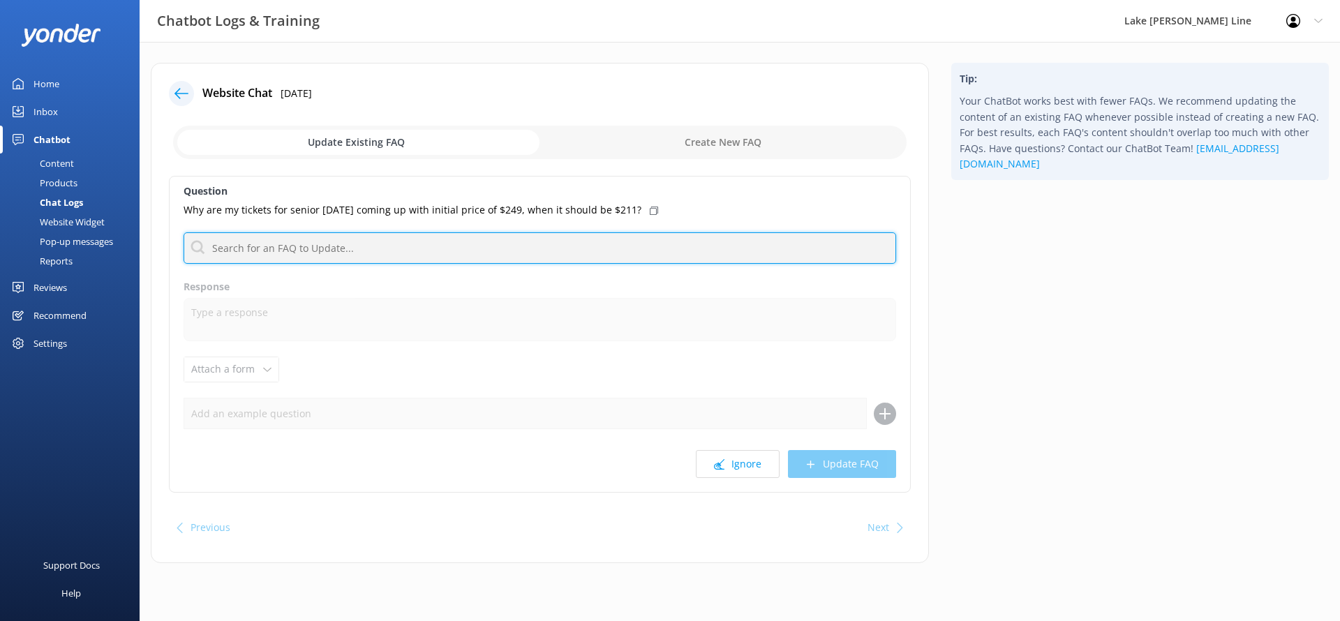
click at [377, 244] on input "text" at bounding box center [540, 247] width 712 height 31
type input "senior"
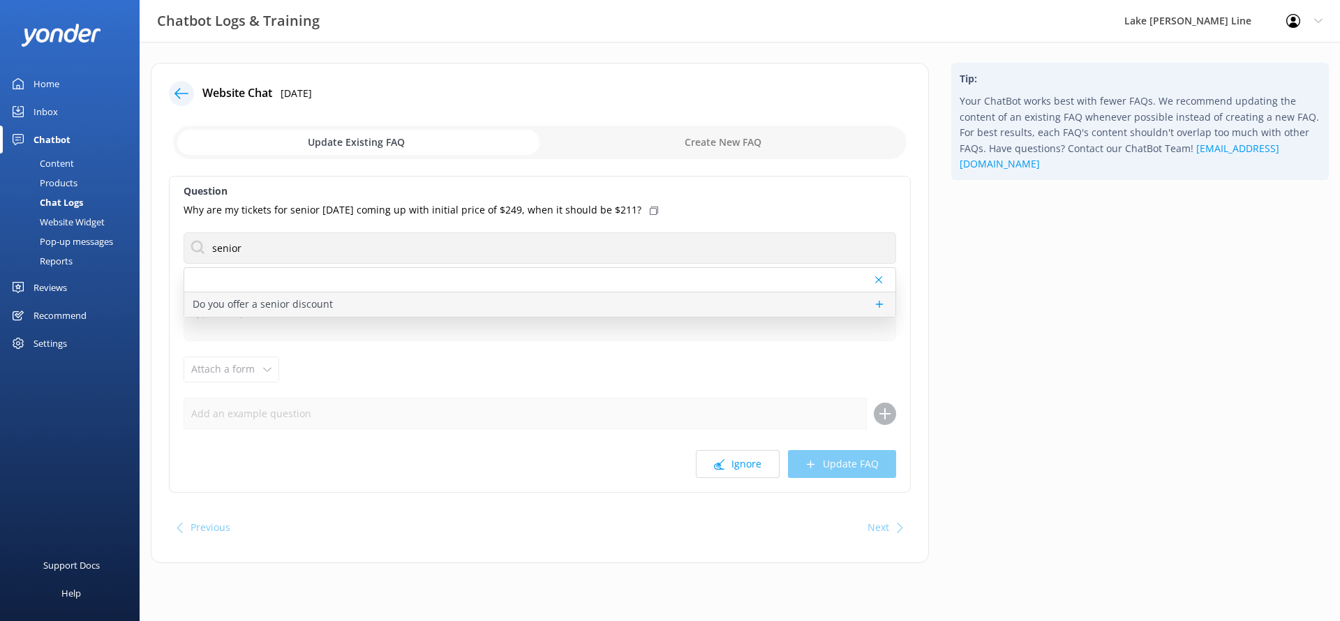
click at [287, 307] on p "Do you offer a senior discount" at bounding box center [263, 304] width 140 height 15
type textarea "We offer a senior discount on all tours every day, but on Tuesdays the discount…"
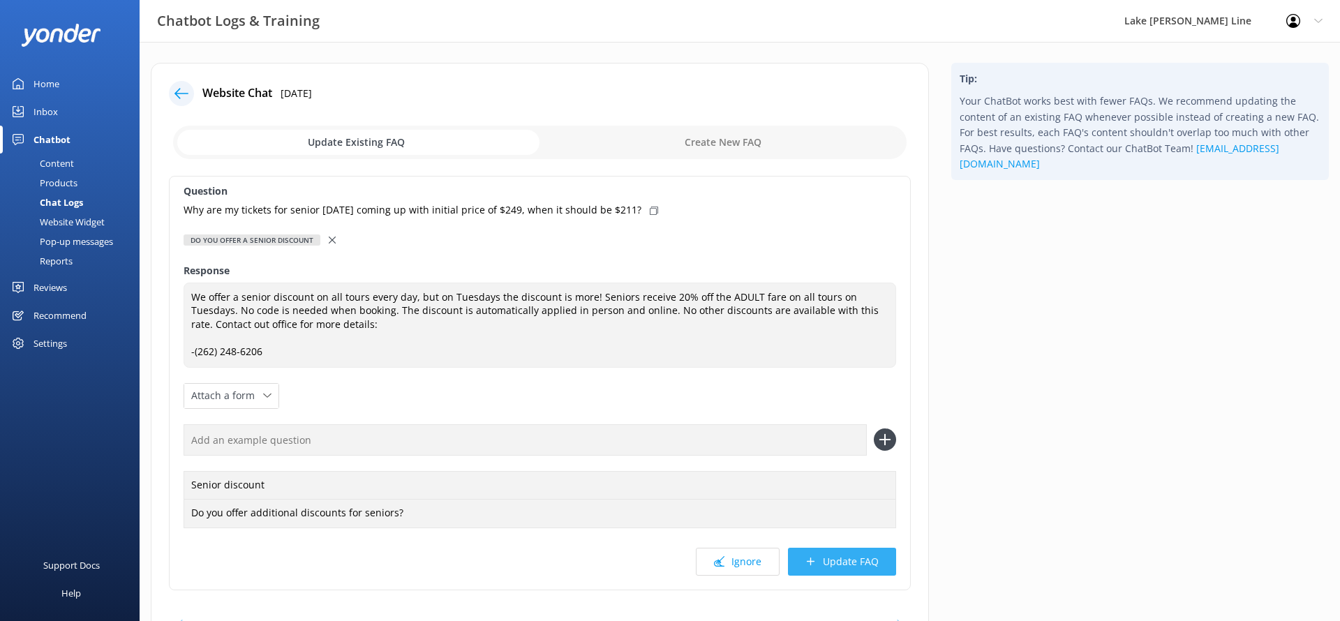
click at [806, 557] on icon at bounding box center [810, 561] width 10 height 10
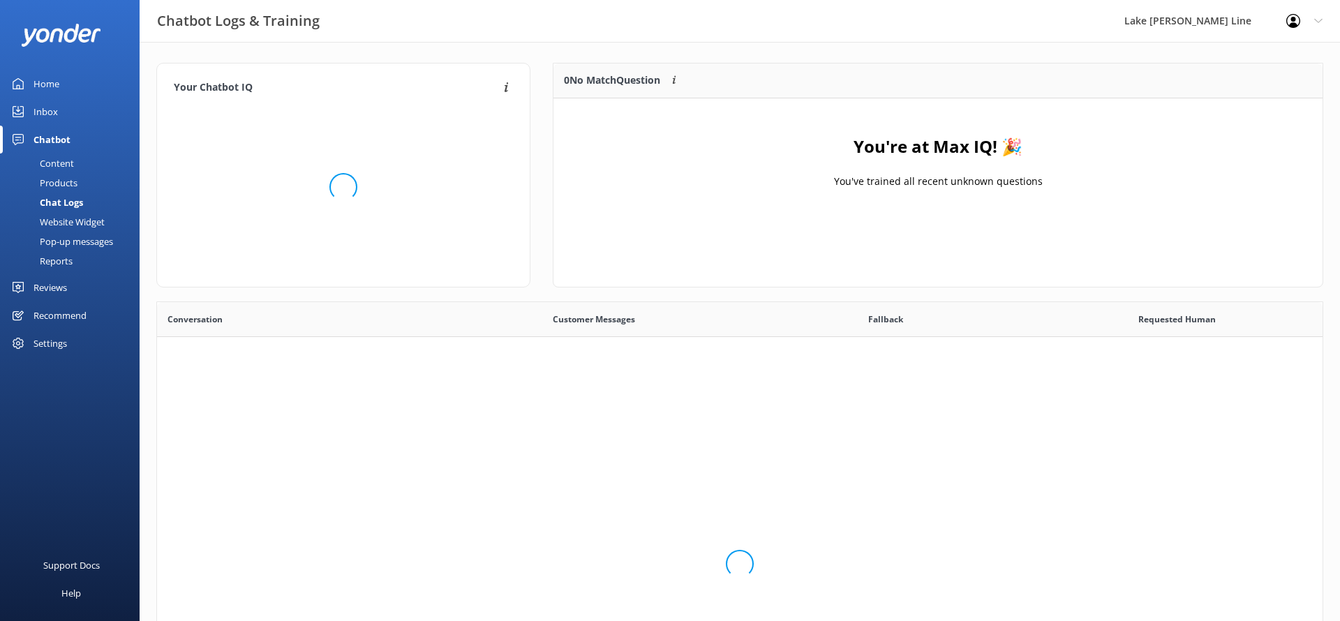
scroll to position [174, 769]
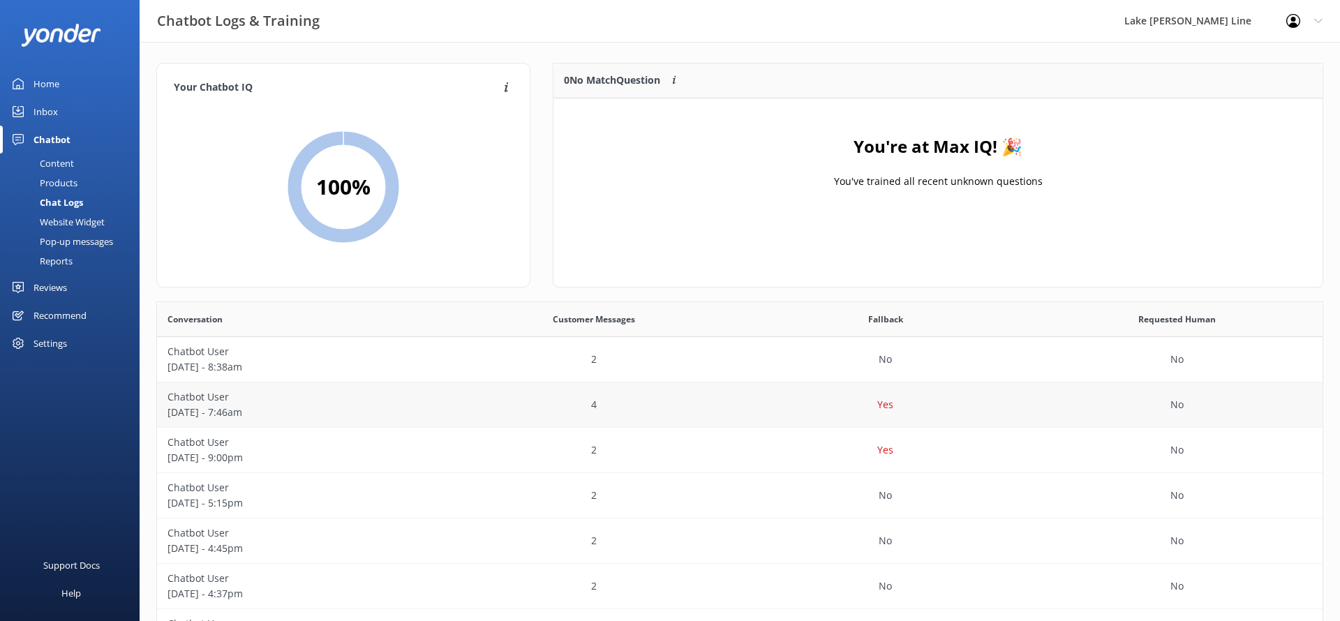
click at [502, 398] on div "4" at bounding box center [595, 404] width 292 height 45
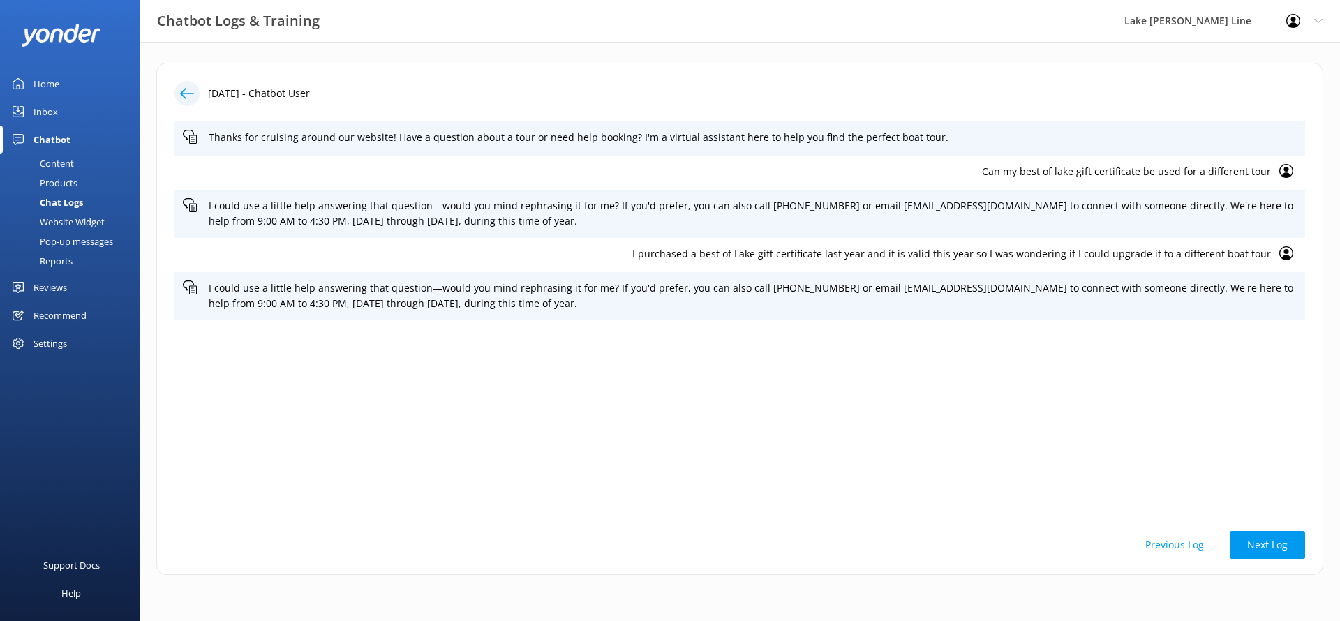
click at [180, 88] on icon at bounding box center [187, 94] width 14 height 14
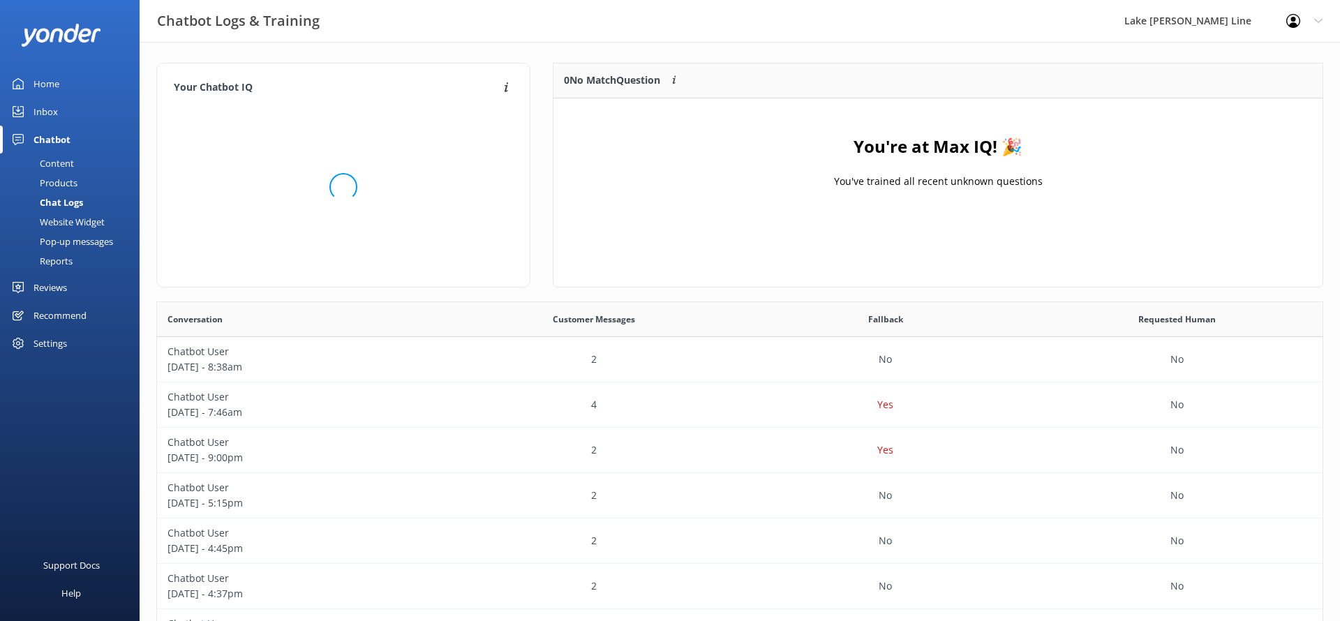
scroll to position [489, 1165]
click at [43, 84] on div "Home" at bounding box center [46, 84] width 26 height 28
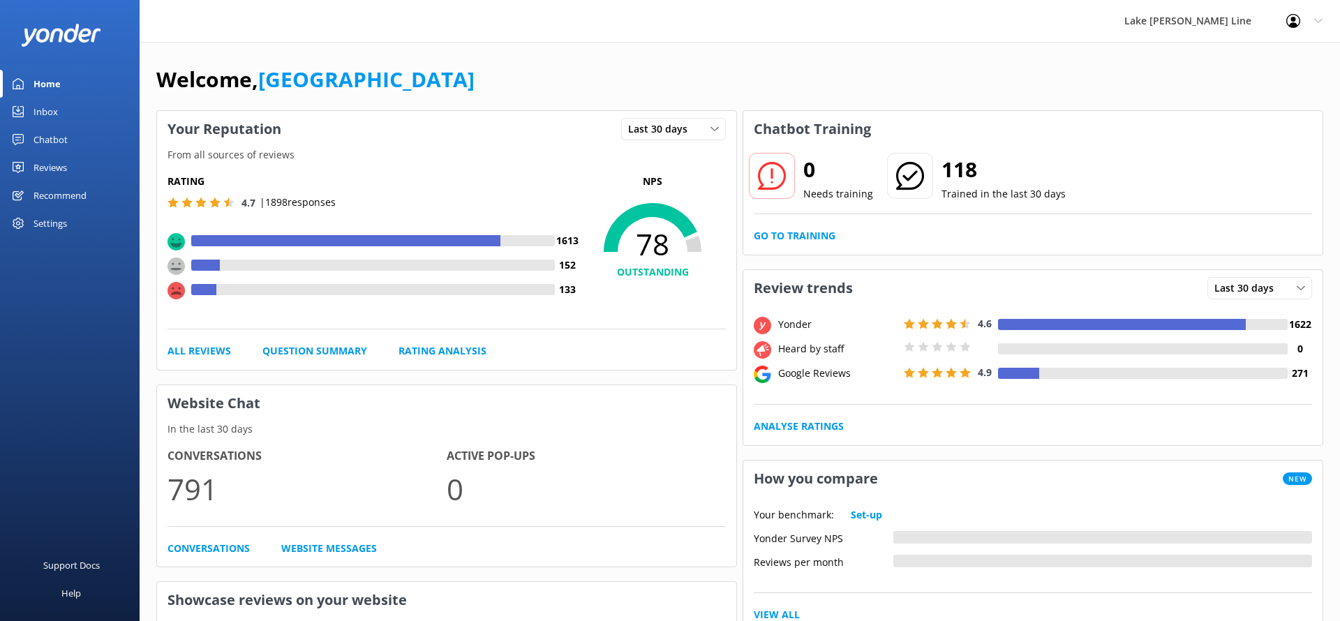
click at [44, 84] on div "Home" at bounding box center [46, 84] width 27 height 28
click at [57, 148] on div "Chatbot" at bounding box center [50, 140] width 34 height 28
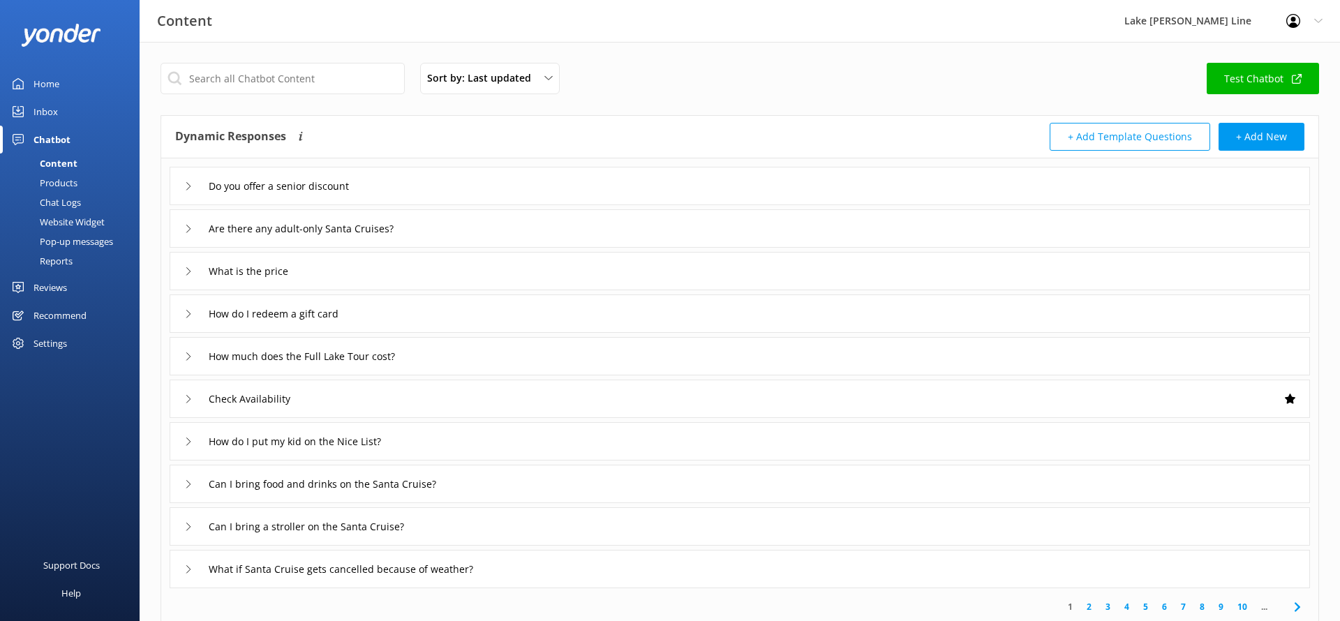
click at [68, 196] on div "Chat Logs" at bounding box center [44, 203] width 73 height 20
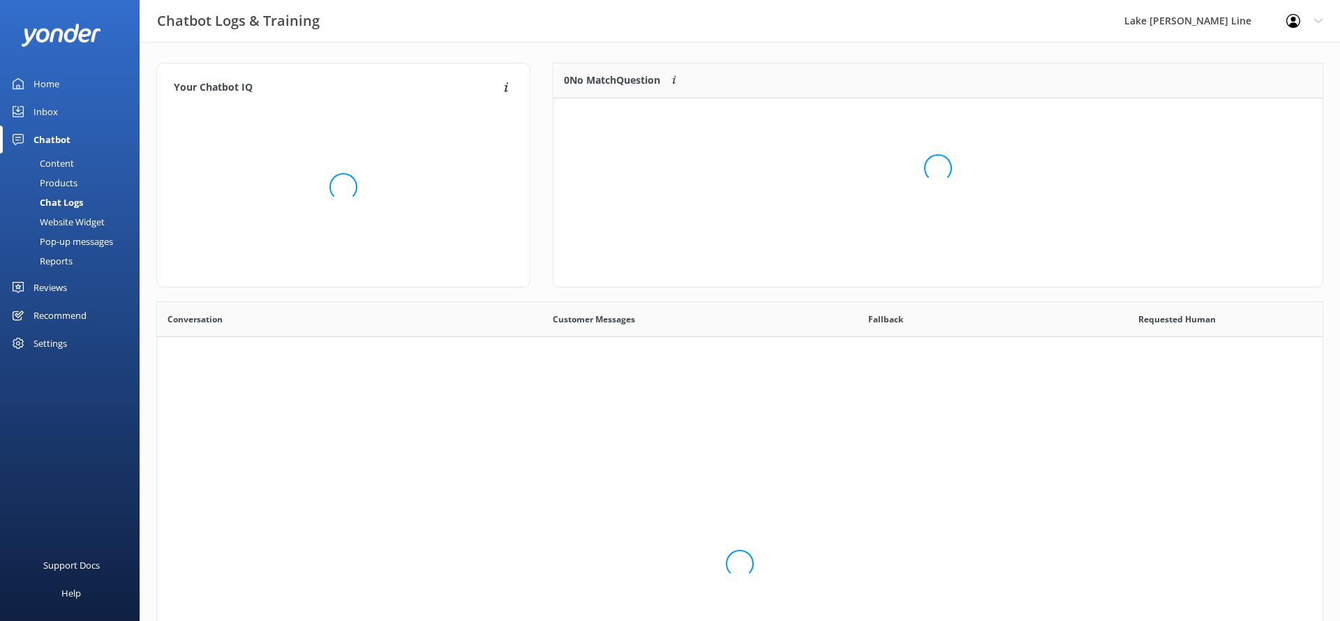
scroll to position [489, 1165]
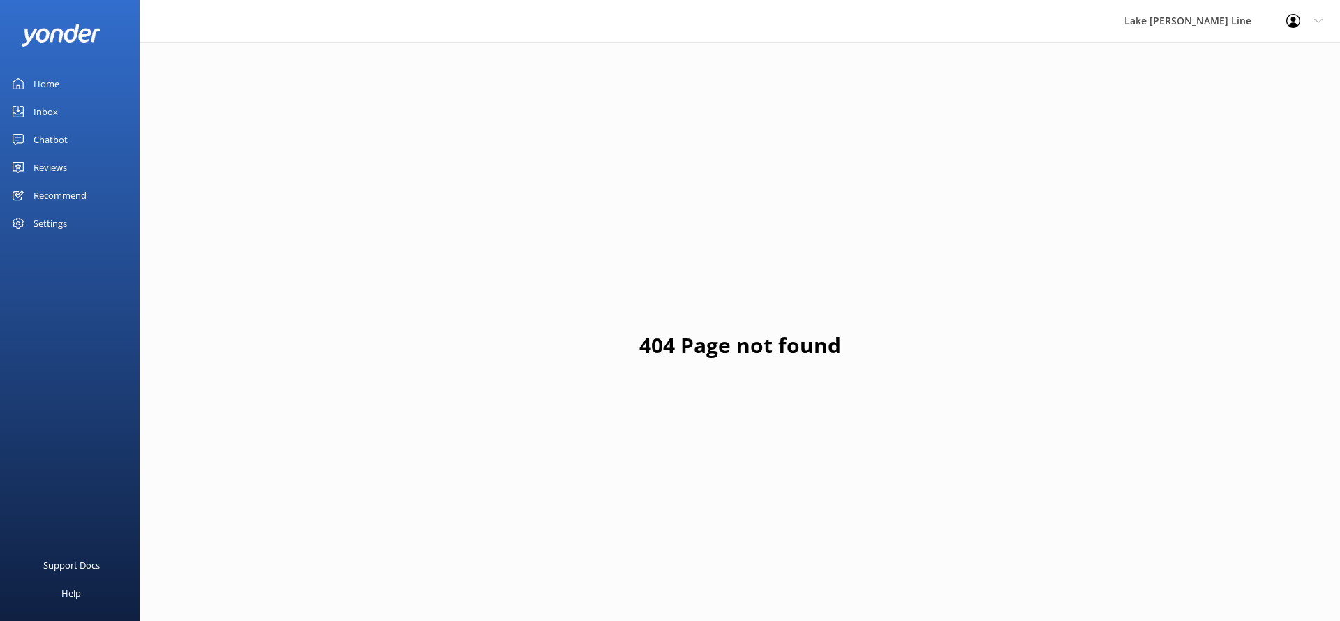
click at [91, 136] on link "Chatbot" at bounding box center [70, 140] width 140 height 28
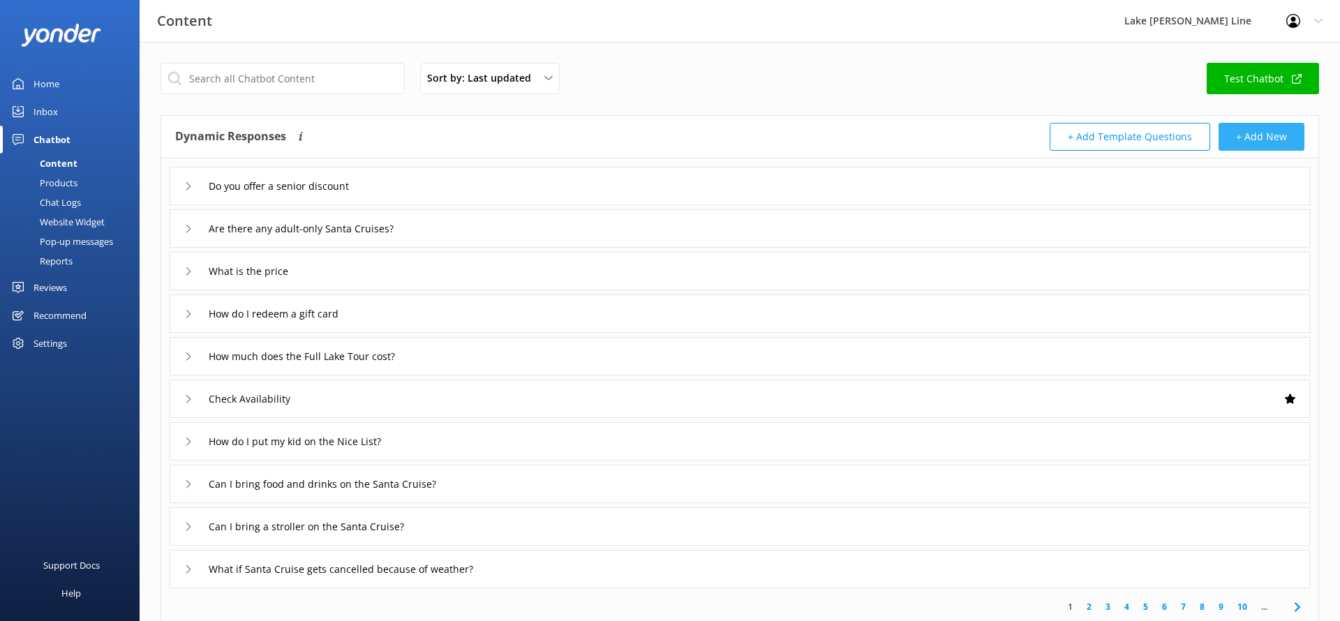
click at [1285, 127] on button "+ Add New" at bounding box center [1261, 137] width 86 height 28
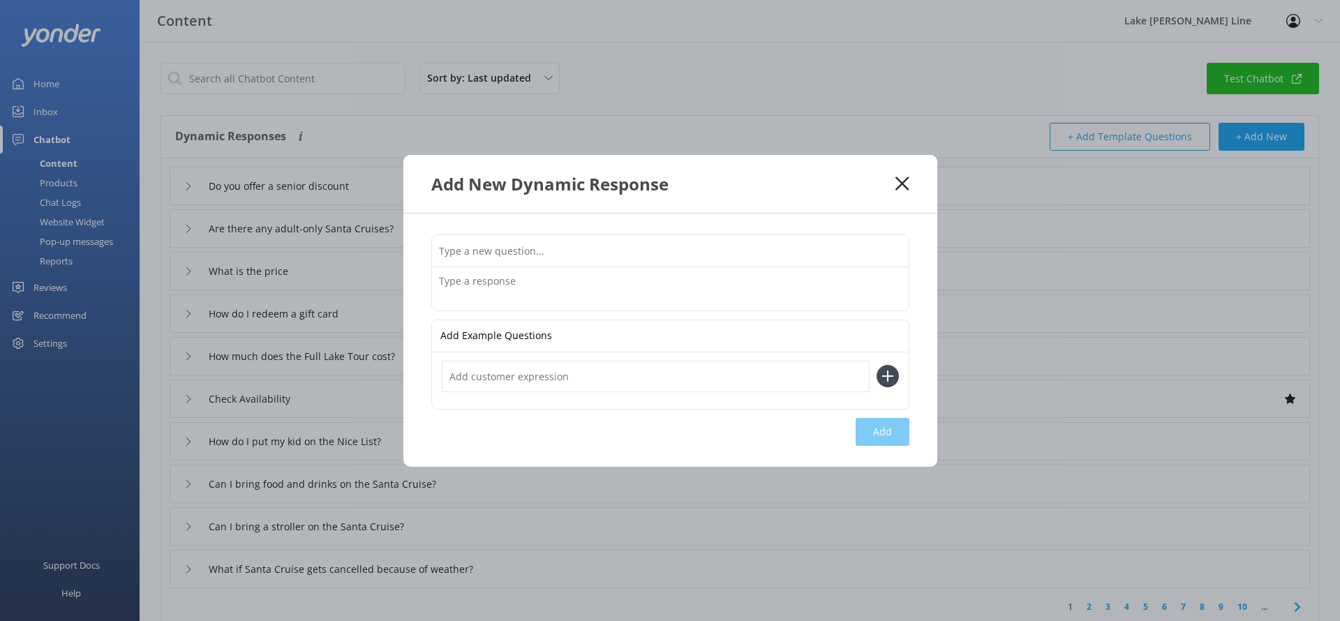
click at [805, 250] on input "text" at bounding box center [670, 250] width 477 height 31
type input "What is on the Octoberfest Luncheon Menu?"
click at [643, 288] on textarea at bounding box center [670, 288] width 477 height 43
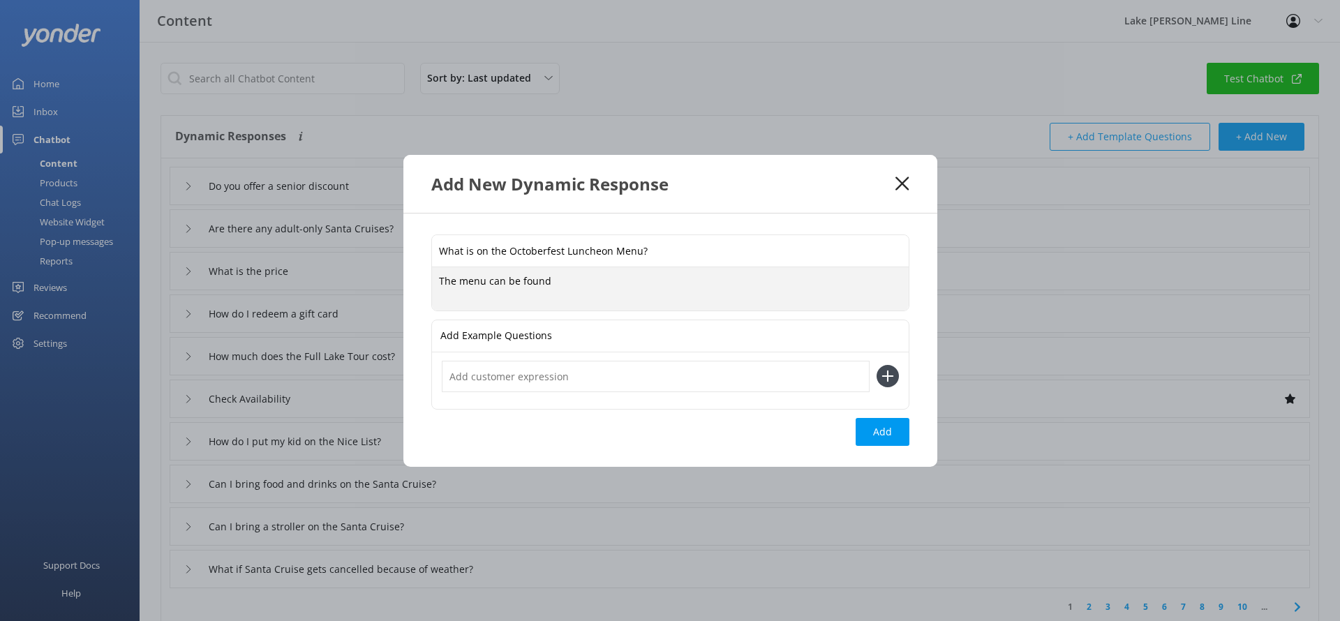
click at [461, 287] on textarea "The menu can be found" at bounding box center [670, 288] width 477 height 43
click at [618, 284] on textarea "The buffet menu can be found" at bounding box center [670, 288] width 477 height 43
paste textarea "[URL][DOMAIN_NAME]"
type textarea "The buffet menu can be found [URL][DOMAIN_NAME]"
click at [645, 385] on input "text" at bounding box center [656, 376] width 428 height 31
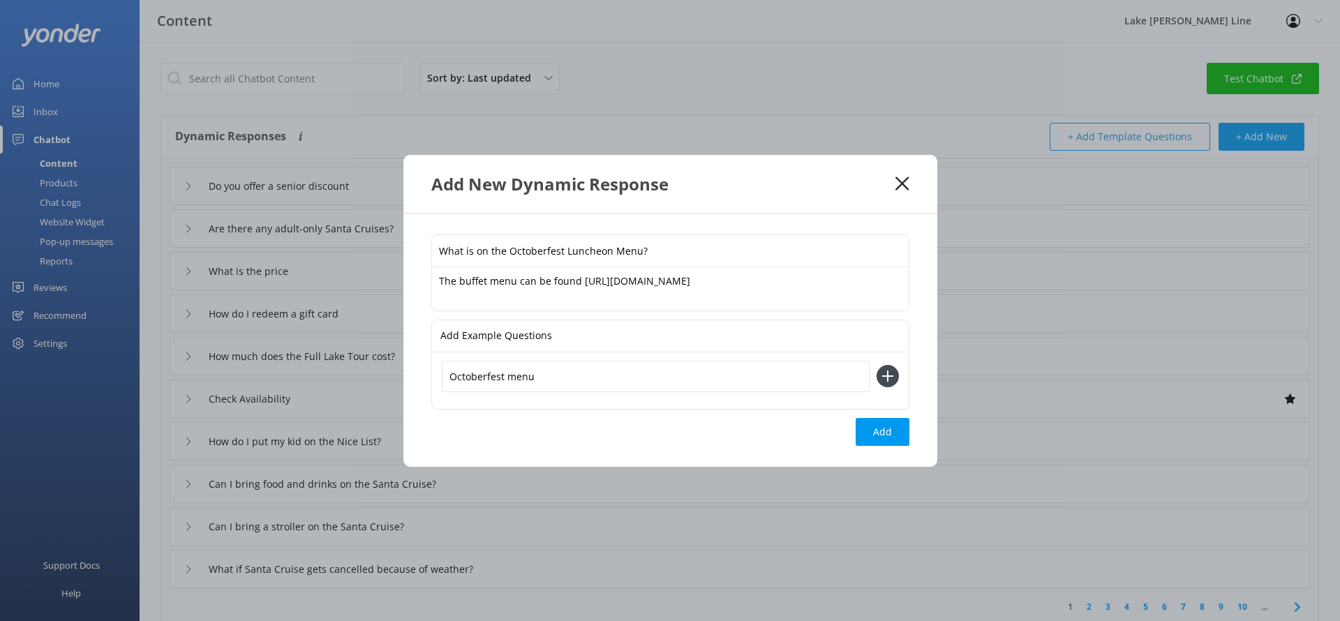
type input "Octoberfest menu"
click at [891, 375] on icon at bounding box center [887, 376] width 22 height 22
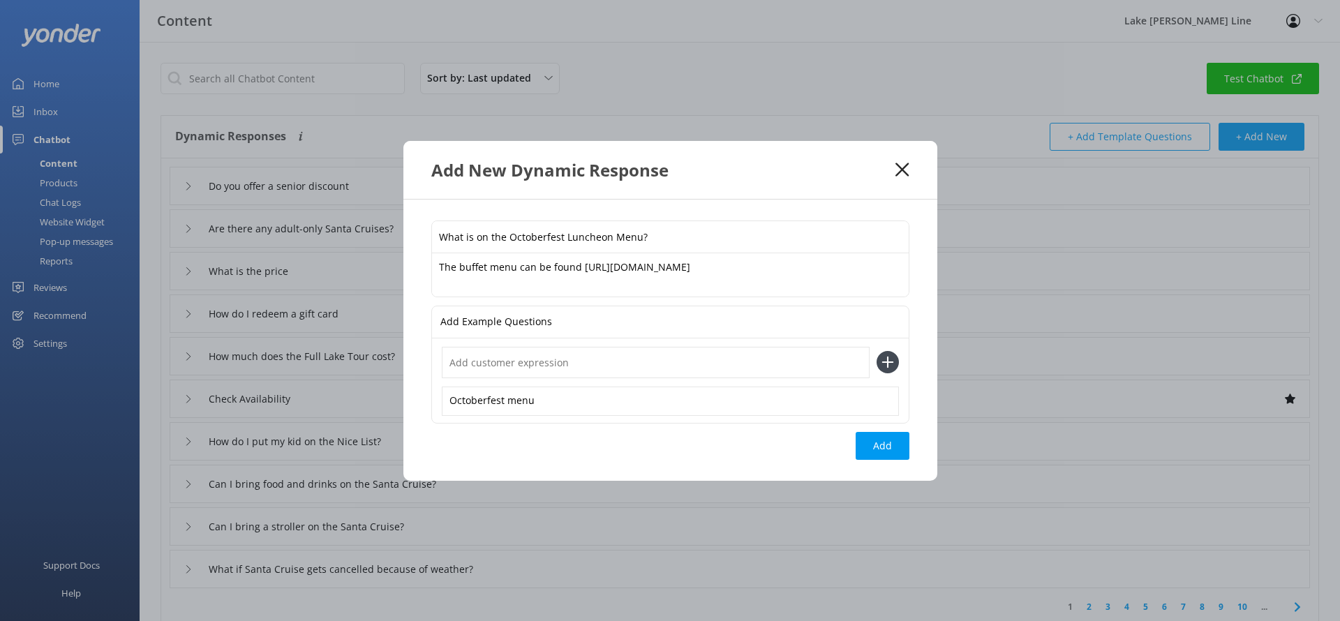
click at [691, 370] on input "text" at bounding box center [656, 362] width 428 height 31
type input "Can I see the Oktoberfest menu?"
click at [886, 359] on icon at bounding box center [887, 362] width 22 height 22
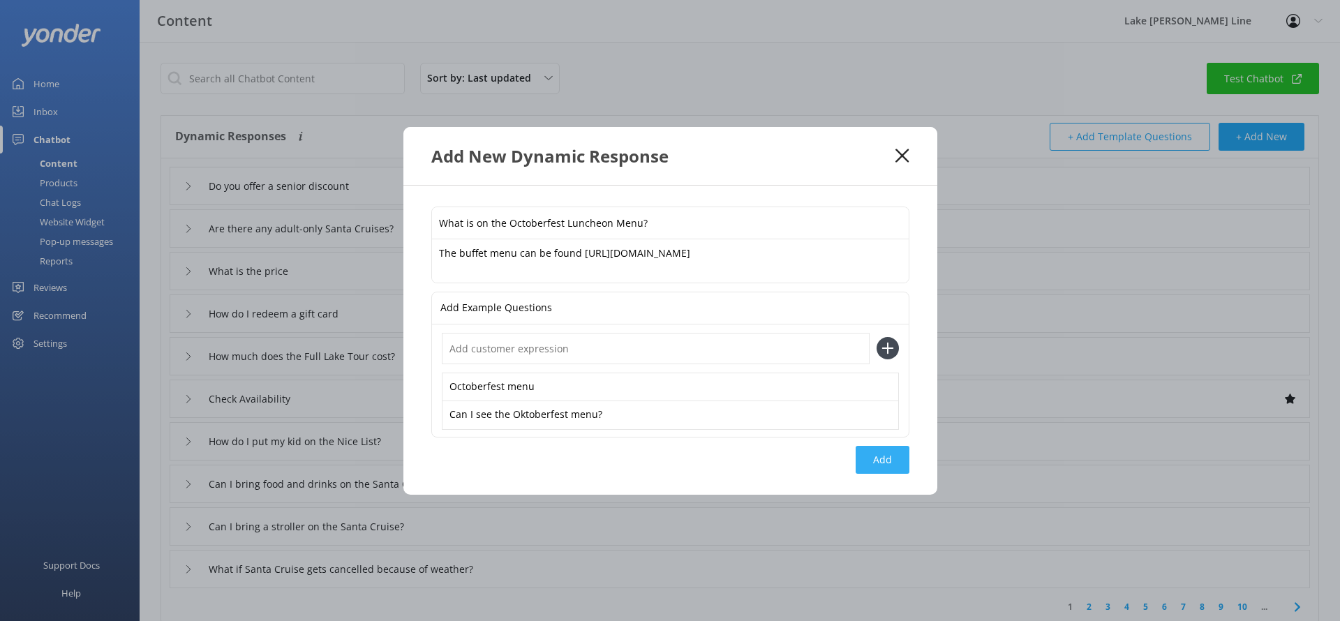
click at [881, 448] on button "Add" at bounding box center [882, 460] width 54 height 28
type input "What is on the Octoberfest Luncheon Menu?"
type input "Do you offer a senior discount"
type input "Are there any adult-only Santa Cruises?"
type input "What is the price"
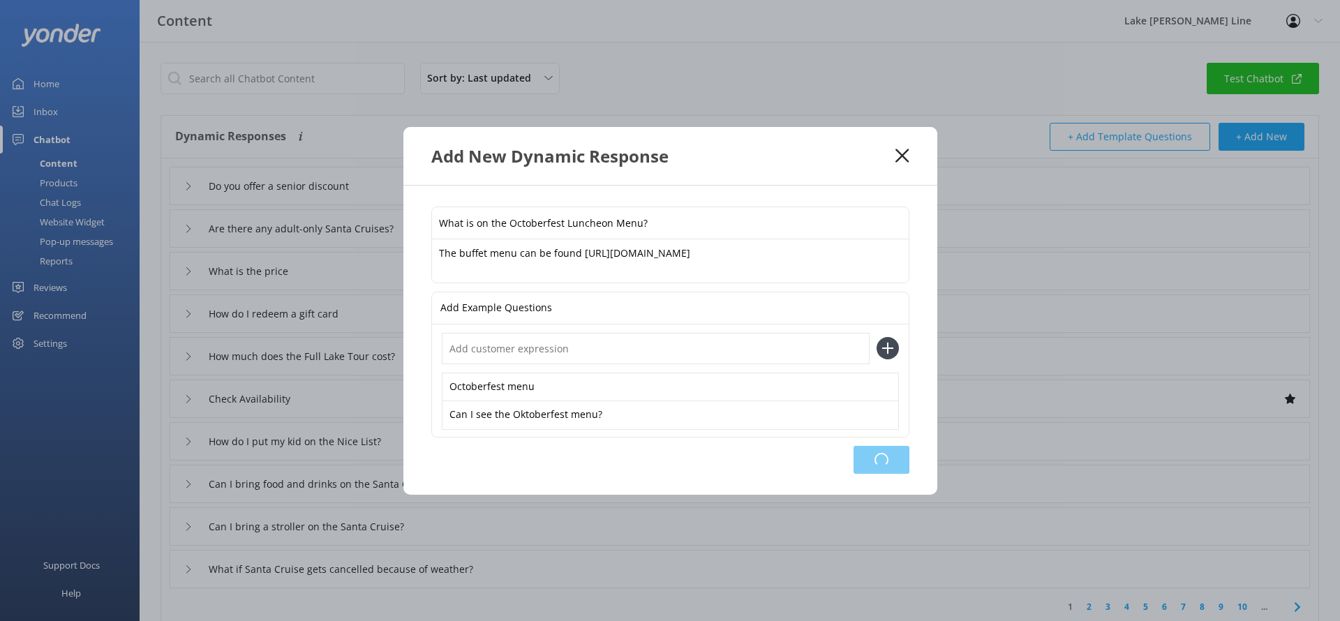
type input "How do I redeem a gift card"
type input "How much does the Full Lake Tour cost?"
type input "Check Availability"
type input "How do I put my kid on the Nice List?"
type input "Can I bring food and drinks on the Santa Cruise?"
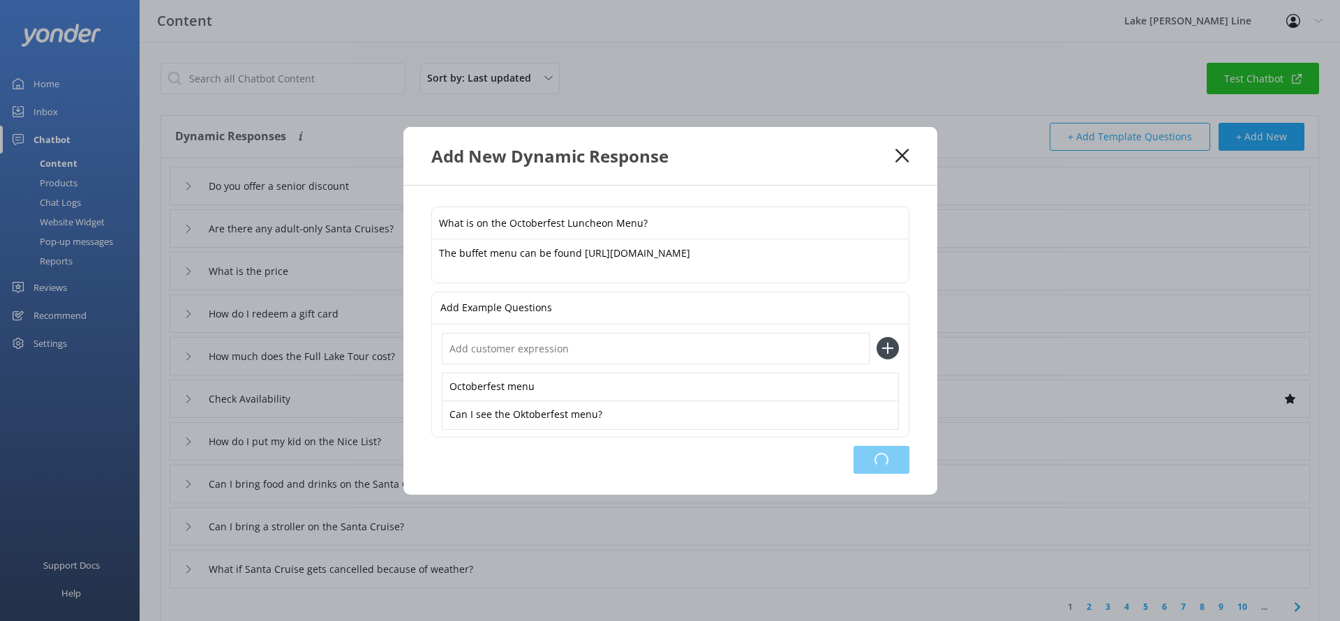
type input "Can I bring a stroller on the Santa Cruise?"
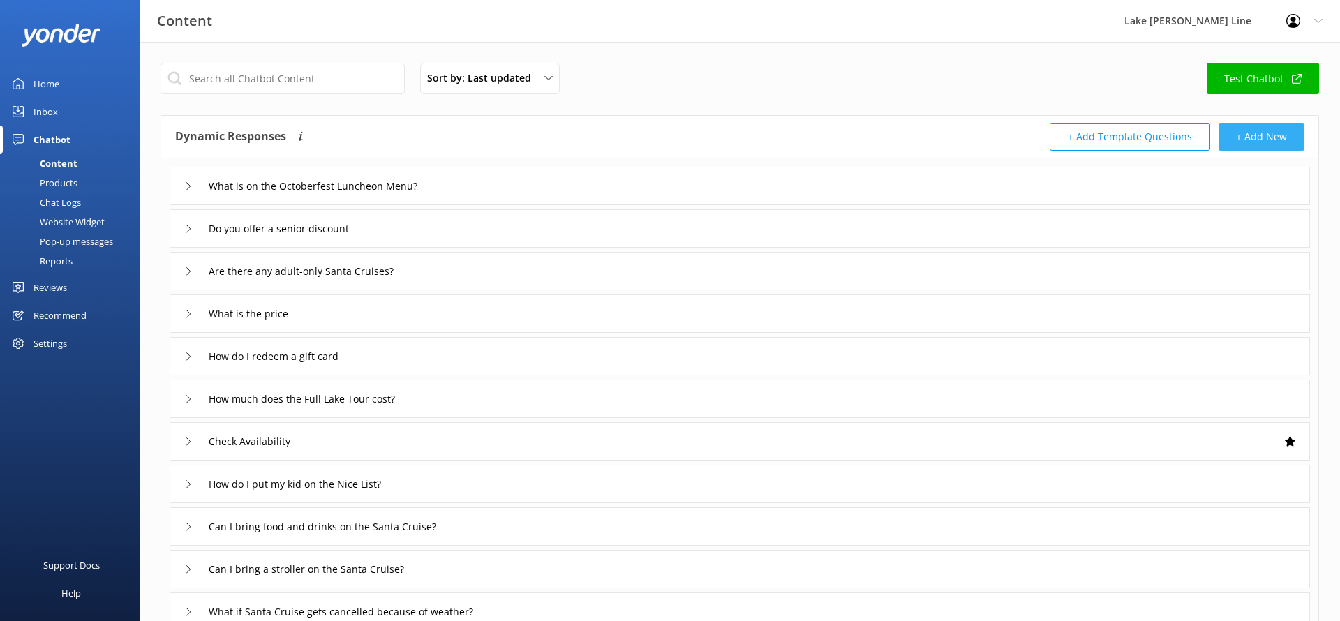
click at [1257, 129] on button "+ Add New" at bounding box center [1261, 137] width 86 height 28
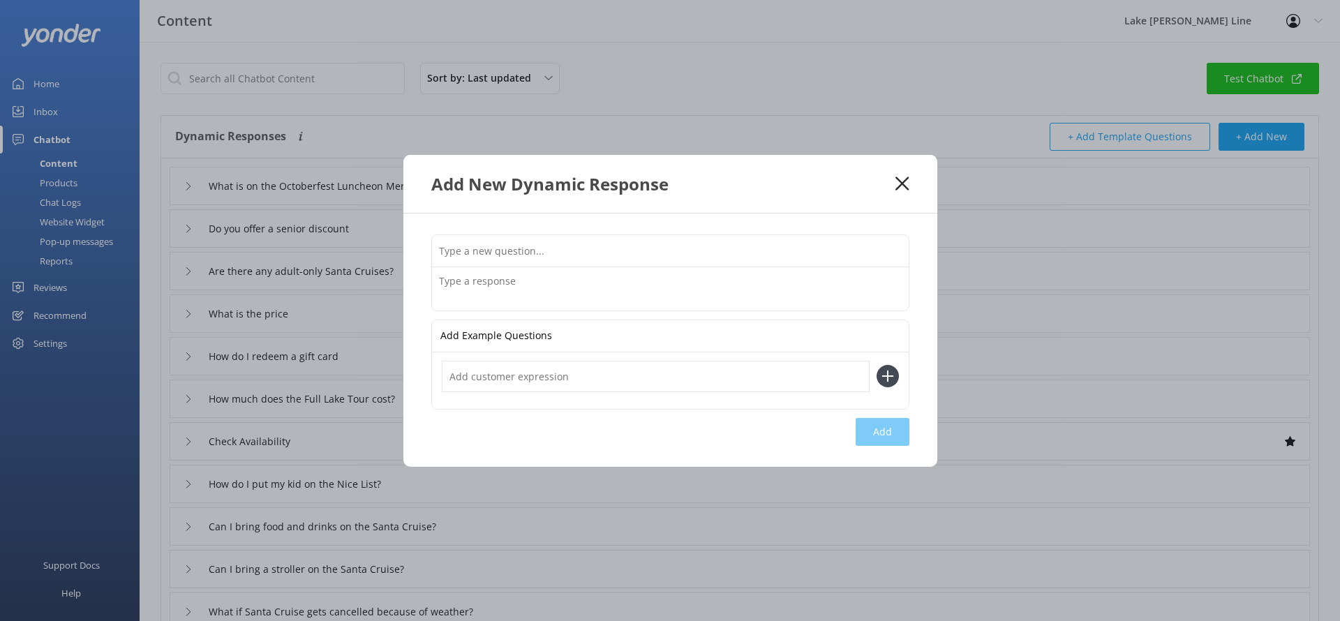
click at [786, 253] on input "text" at bounding box center [670, 250] width 477 height 31
type input "What is the 18% service charge for on the Octoberfest Luncheon Cruise?"
click at [609, 283] on textarea at bounding box center [670, 288] width 477 height 43
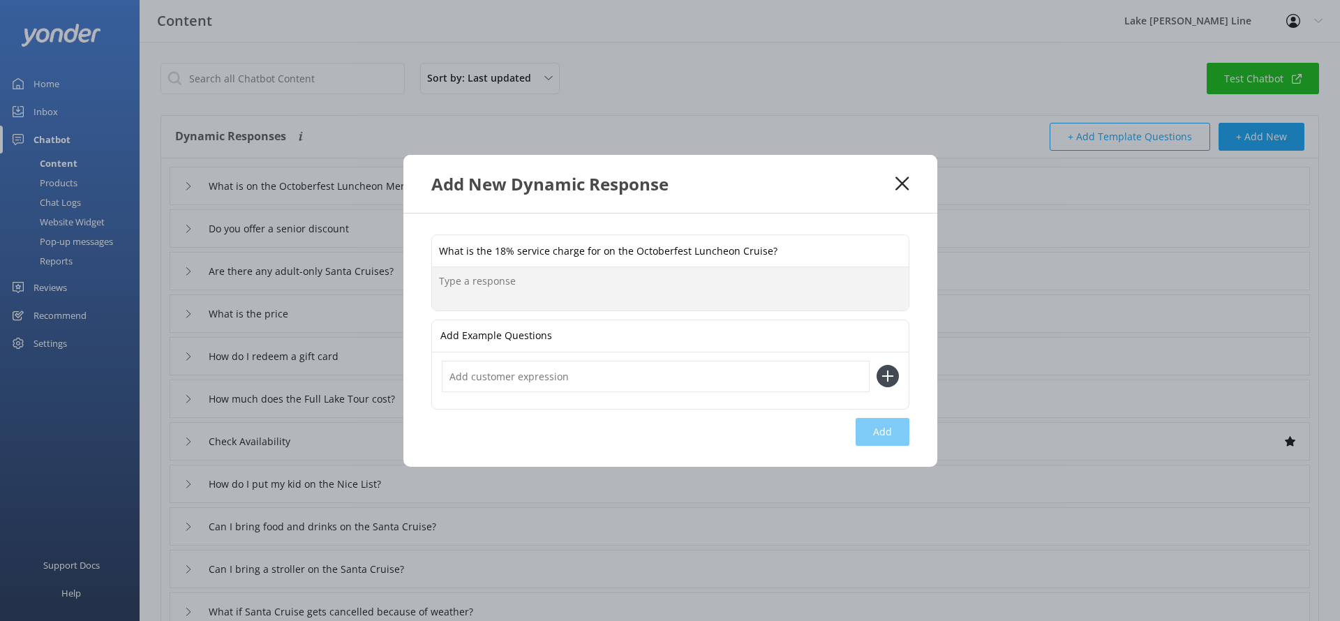
paste textarea "The 18% service charge added to your meal cruise covers gratuities and operatio…"
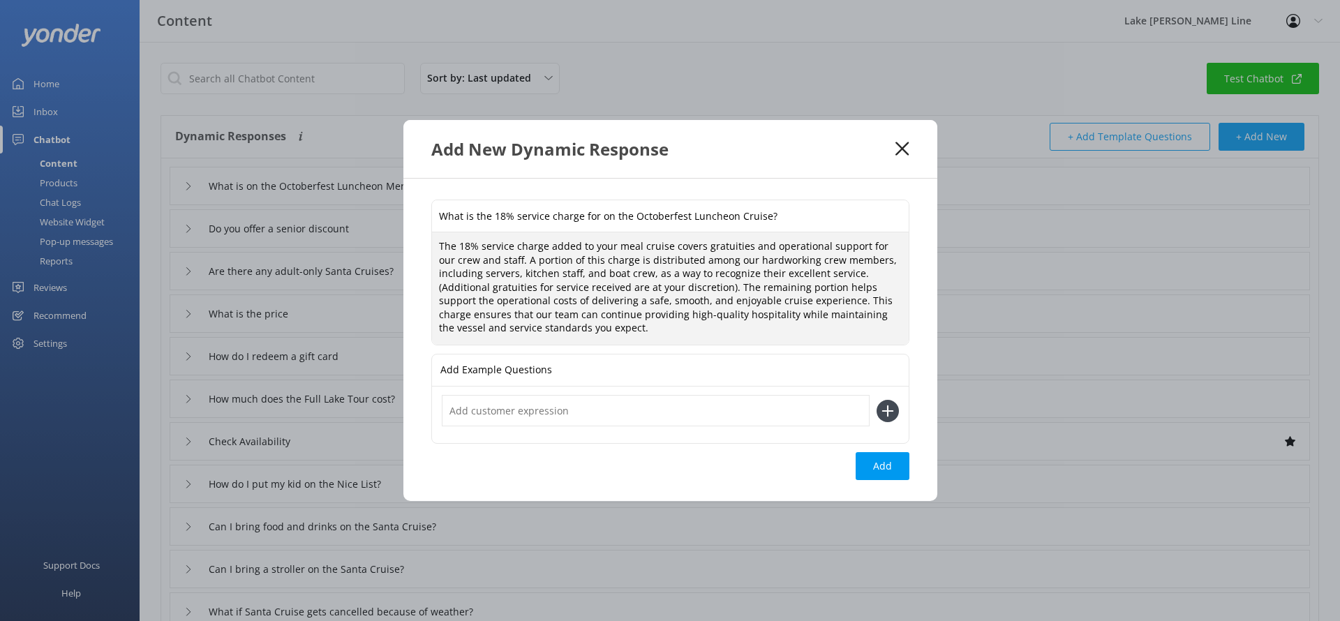
type textarea "The 18% service charge added to your meal cruise covers gratuities and operatio…"
click at [608, 402] on input "text" at bounding box center [656, 410] width 428 height 31
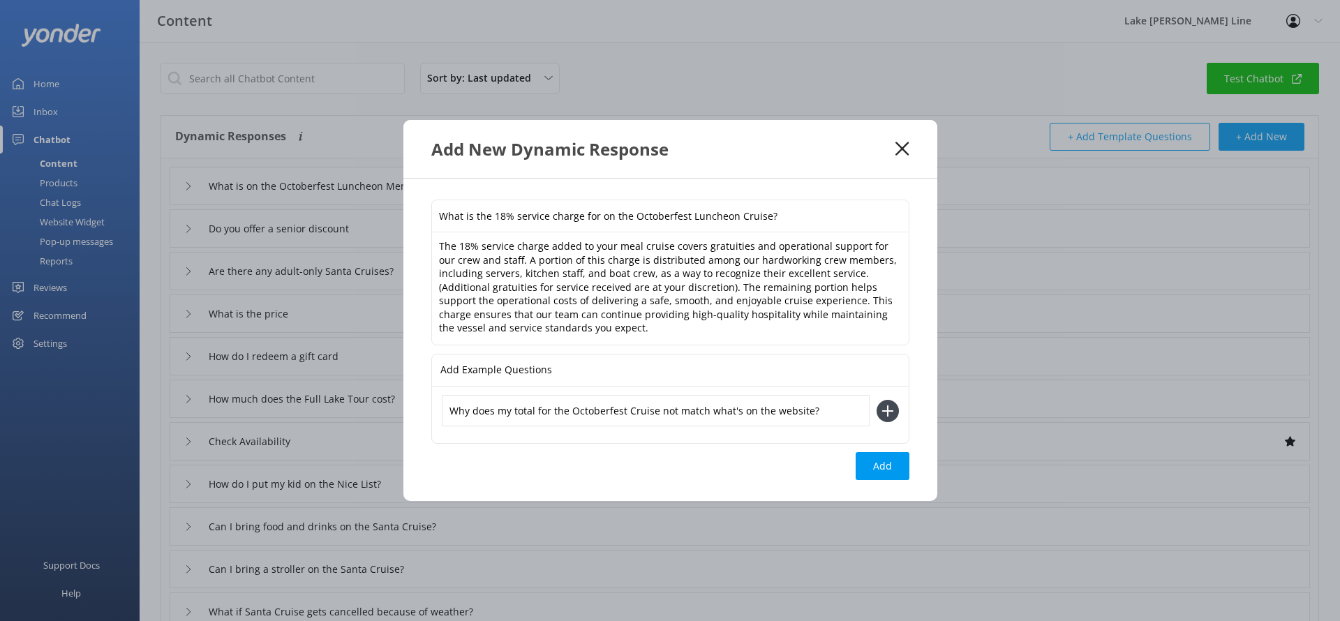
type input "Why does my total for the Octoberfest Cruise not match what's on the website?"
click at [892, 418] on icon at bounding box center [887, 411] width 22 height 22
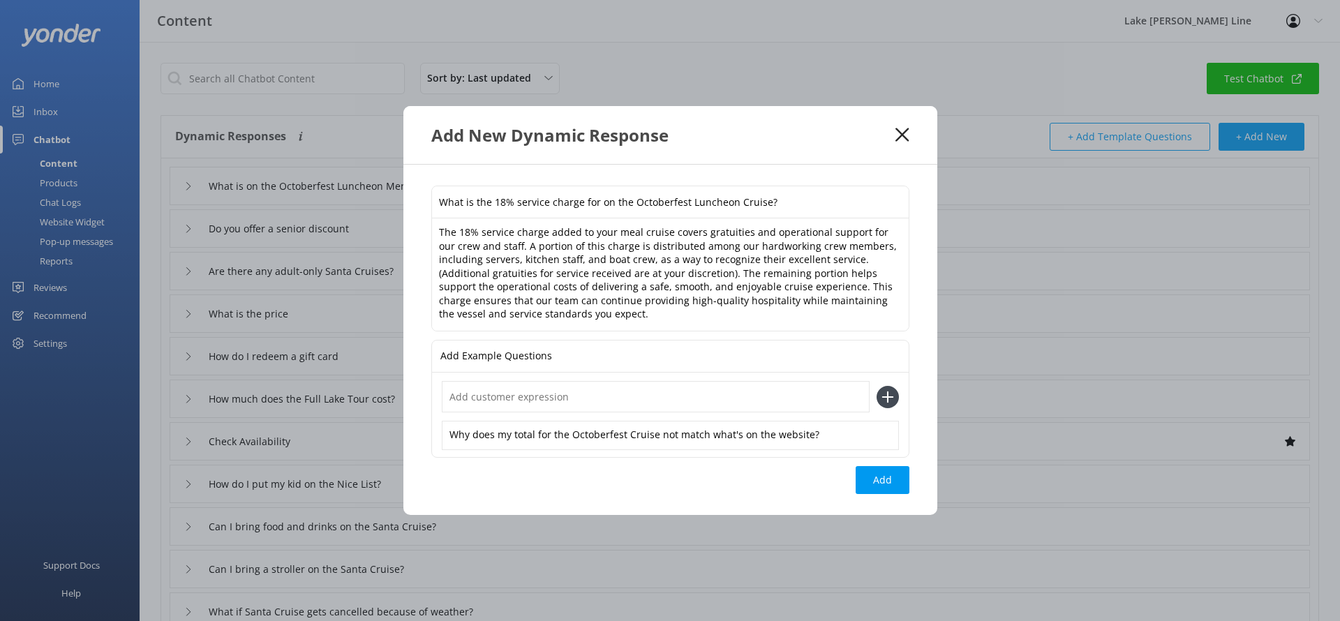
drag, startPoint x: 732, startPoint y: 396, endPoint x: 729, endPoint y: 389, distance: 7.5
click at [732, 396] on input "text" at bounding box center [656, 396] width 428 height 31
type input "How do I waive the 18% service charge on the Octoberfest Cruise?"
click at [885, 394] on icon at bounding box center [887, 397] width 22 height 22
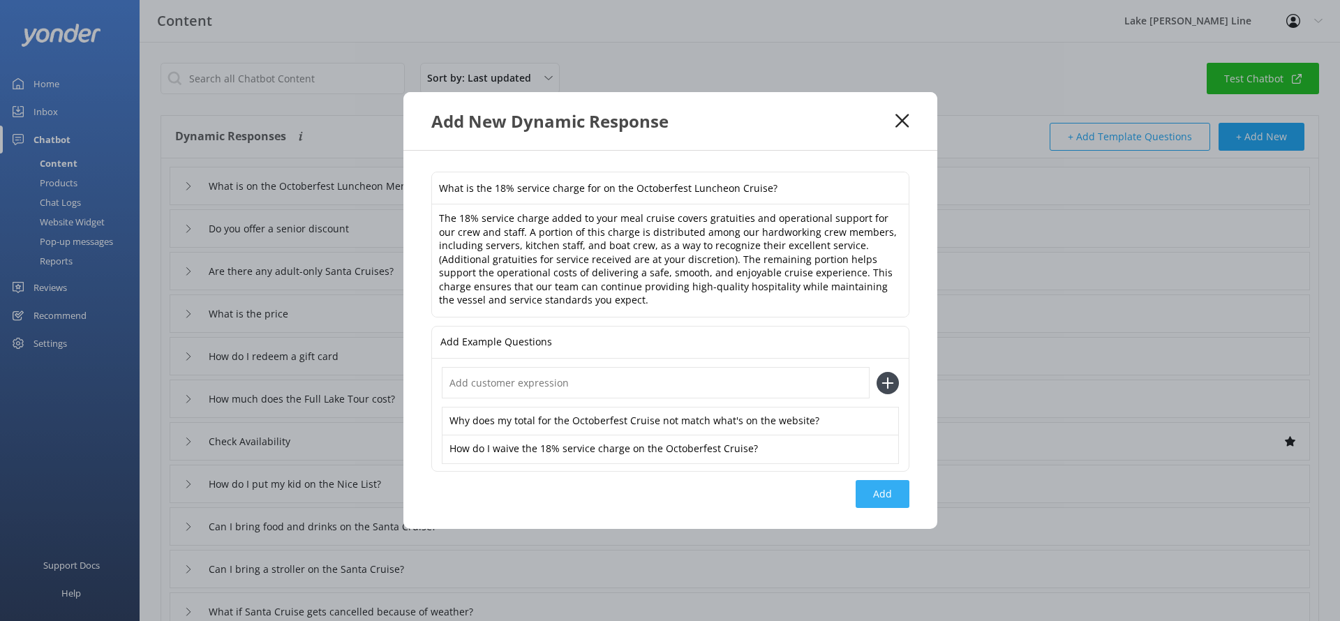
click at [866, 495] on button "Add" at bounding box center [882, 494] width 54 height 28
type input "What is the 18% service charge for on the Octoberfest Luncheon Cruise?"
type input "What is on the Octoberfest Luncheon Menu?"
type input "Do you offer a senior discount"
type input "Are there any adult-only Santa Cruises?"
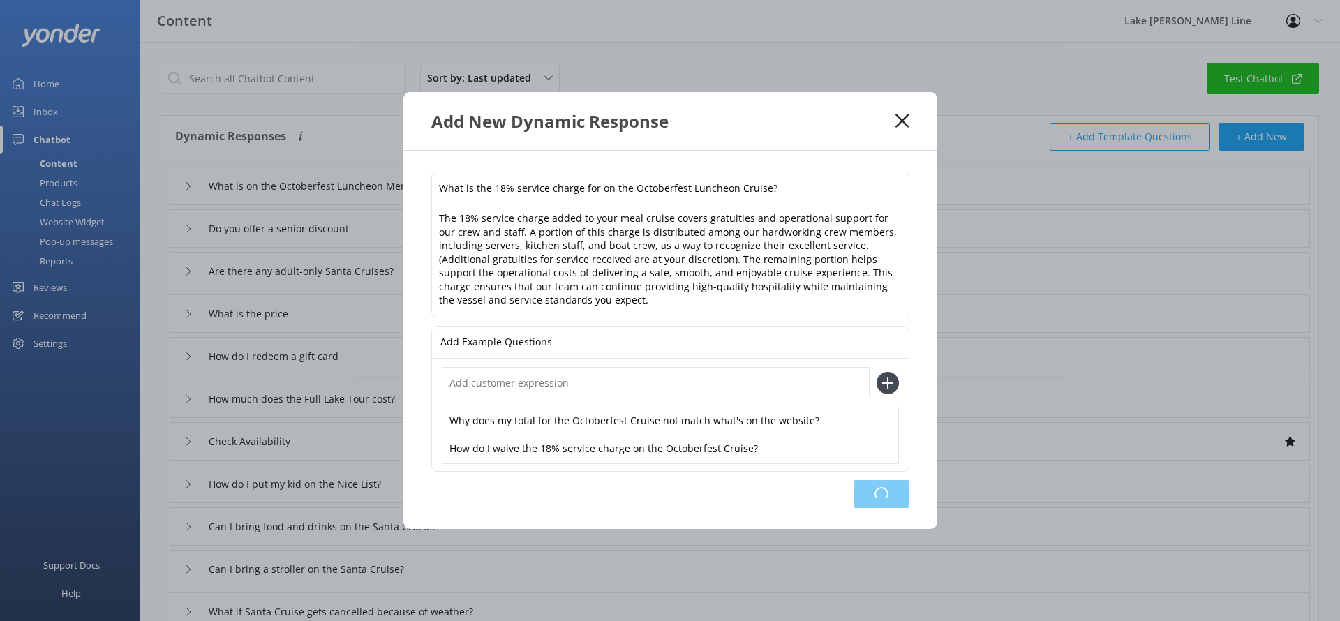
type input "What is the price"
type input "How do I redeem a gift card"
type input "How much does the Full Lake Tour cost?"
type input "Check Availability"
type input "How do I put my kid on the Nice List?"
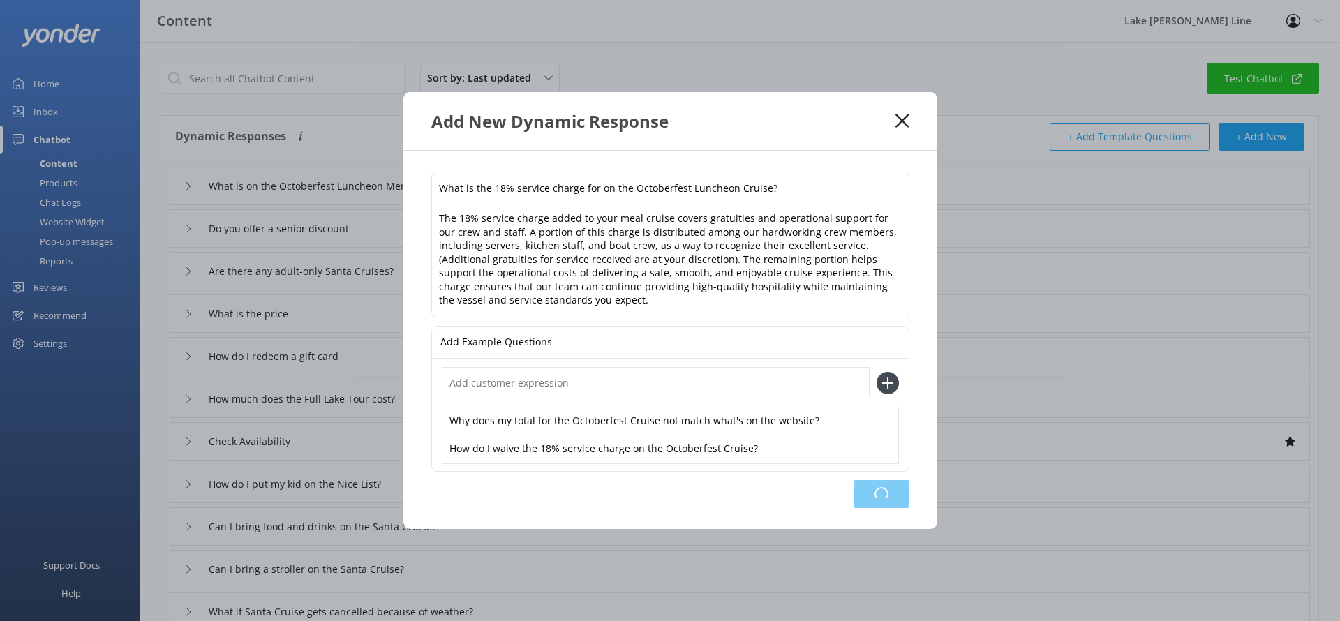
type input "Can I bring food and drinks on the Santa Cruise?"
type input "Can I bring a stroller on the Santa Cruise?"
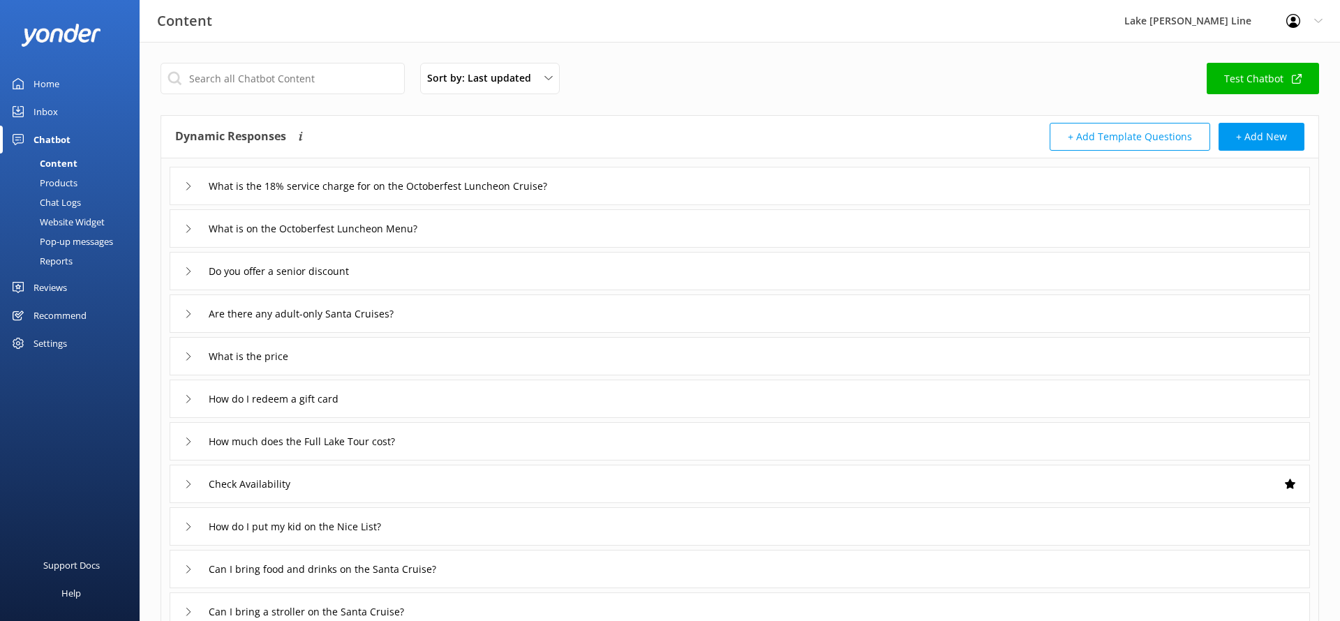
click at [1262, 85] on link "Test Chatbot" at bounding box center [1262, 78] width 112 height 31
click at [1257, 141] on button "+ Add New" at bounding box center [1261, 137] width 86 height 28
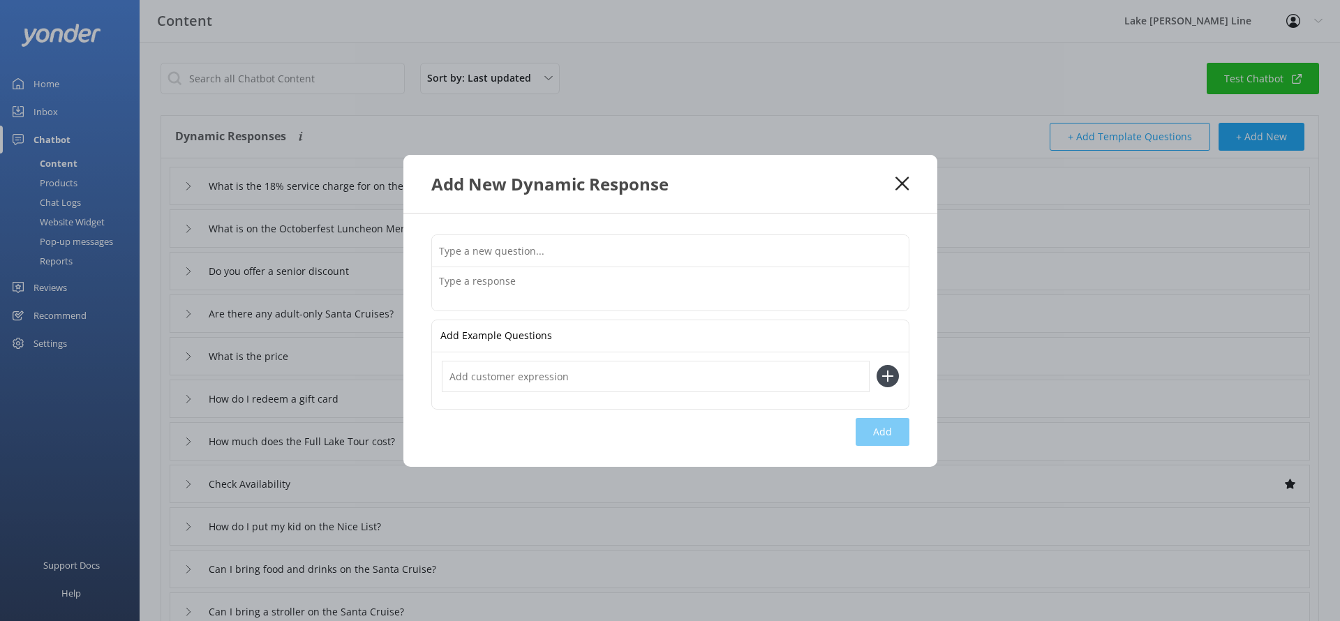
click at [735, 245] on input "text" at bounding box center [670, 250] width 477 height 31
type input "Do you have any adult-only cruises?"
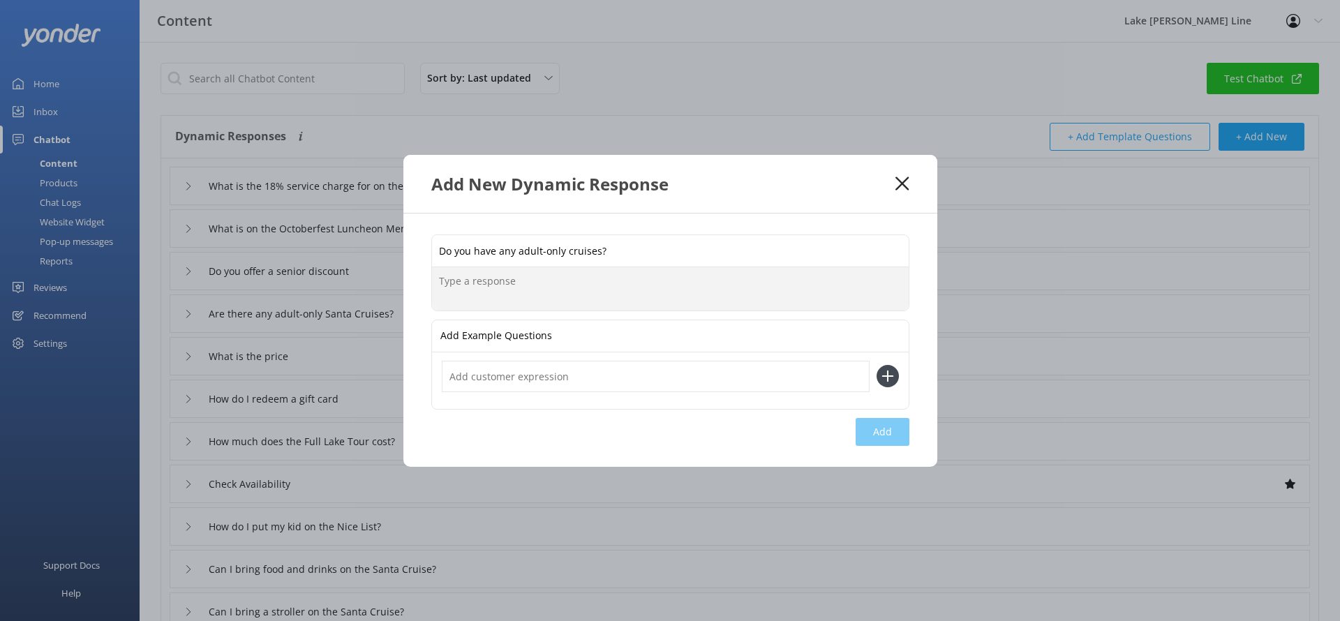
click at [663, 286] on textarea at bounding box center [670, 288] width 477 height 43
click at [534, 282] on textarea "Our Cocktail Cruise is 21+ during our regular season and during the winter, we …" at bounding box center [670, 289] width 477 height 44
click at [531, 282] on textarea "Our Cocktail Cruise is 21+ during our regular season and during the winter, we …" at bounding box center [670, 289] width 477 height 44
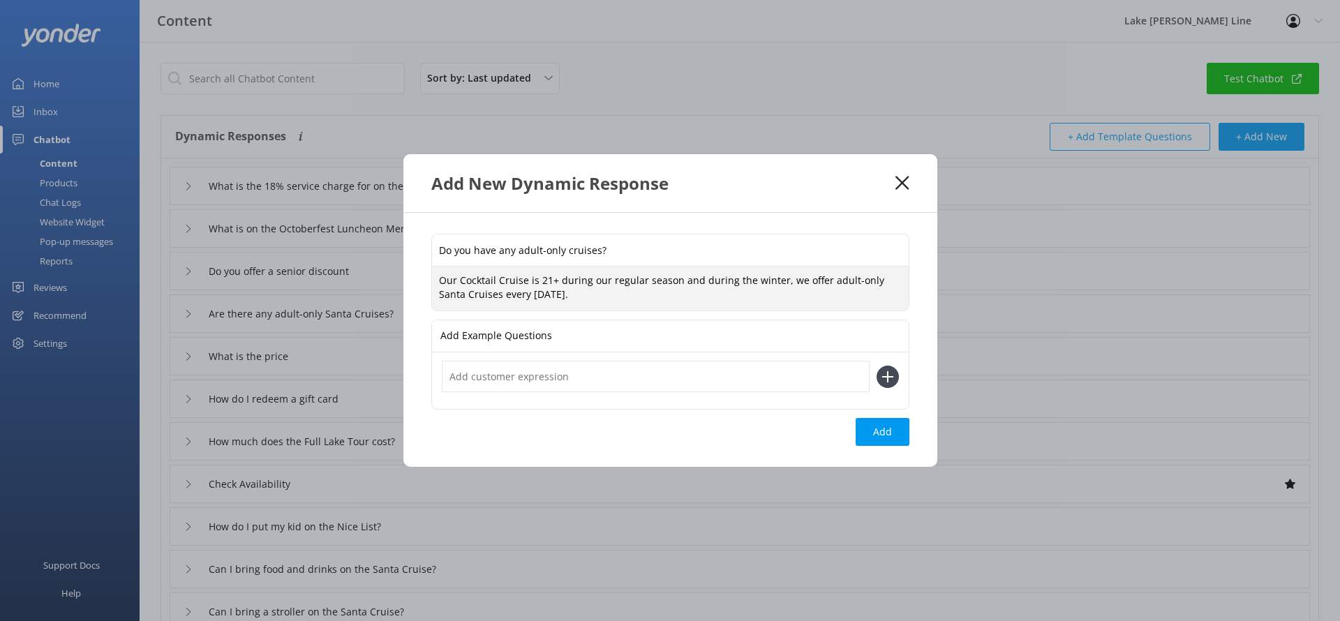
click at [531, 282] on textarea "Our Cocktail Cruise is 21+ during our regular season and during the winter, we …" at bounding box center [670, 289] width 477 height 44
click at [547, 283] on textarea "Our Cocktail Cruise and Beer Barons Tour are 21+ during our regular season and …" at bounding box center [670, 289] width 477 height 44
click at [611, 282] on textarea "Our Cocktail Cruise, Beer Barons Tour are 21+ during our regular season and dur…" at bounding box center [670, 289] width 477 height 44
click at [610, 283] on textarea "Our Cocktail Cruise, Beer Barons Tour and She Sips & Sails Tour are 21+ during …" at bounding box center [670, 289] width 477 height 44
click at [787, 297] on textarea "Our Cocktail Cruise, Beer Barons Tour, and She Sips & Sails Tour are 21+ during…" at bounding box center [670, 289] width 477 height 44
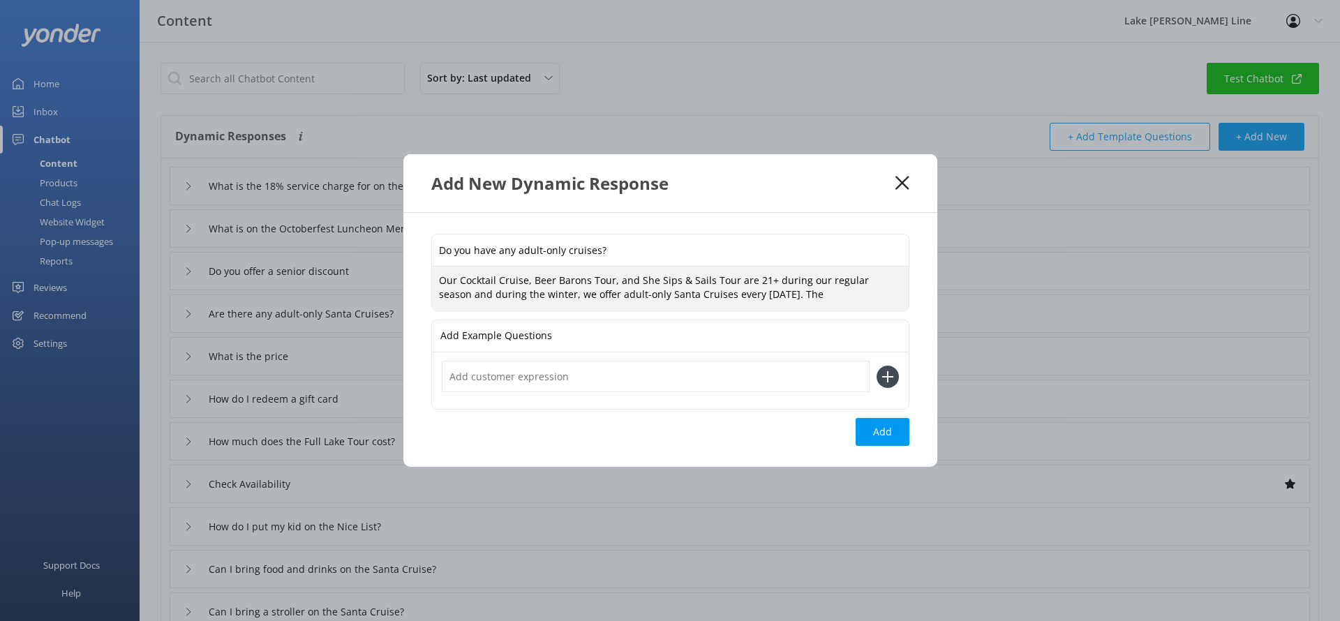
paste textarea "Fireworks Venetian Fest Cocktail Cruise"
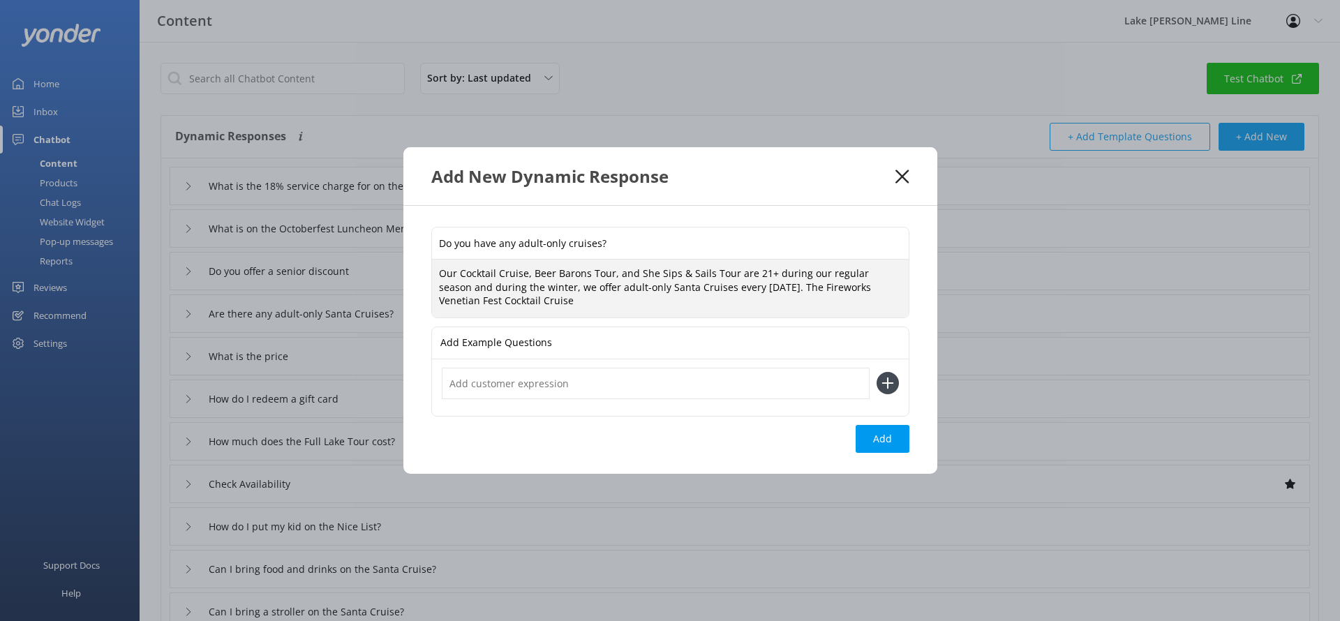
click at [631, 301] on textarea "Our Cocktail Cruise, Beer Barons Tour, and She Sips & Sails Tour are 21+ during…" at bounding box center [670, 289] width 477 height 58
click at [650, 283] on textarea "Our Cocktail Cruise, Beer Barons Tour, and She Sips & Sails Tour are 21+ during…" at bounding box center [670, 289] width 477 height 58
click at [456, 286] on textarea "Our Cocktail Cruise, Beer Barons Tour, and She Sips & Sails Tour are 21+ during…" at bounding box center [670, 289] width 477 height 58
click at [887, 269] on textarea "Our Cocktail Cruise, Beer Barons Tour, and She Sips & Sails Tour are 21+ during…" at bounding box center [670, 289] width 477 height 58
click at [747, 294] on textarea "Our Cocktail Cruise, Beer Barons Tour, and She Sips & Sails Tour are 21+ during…" at bounding box center [670, 289] width 477 height 58
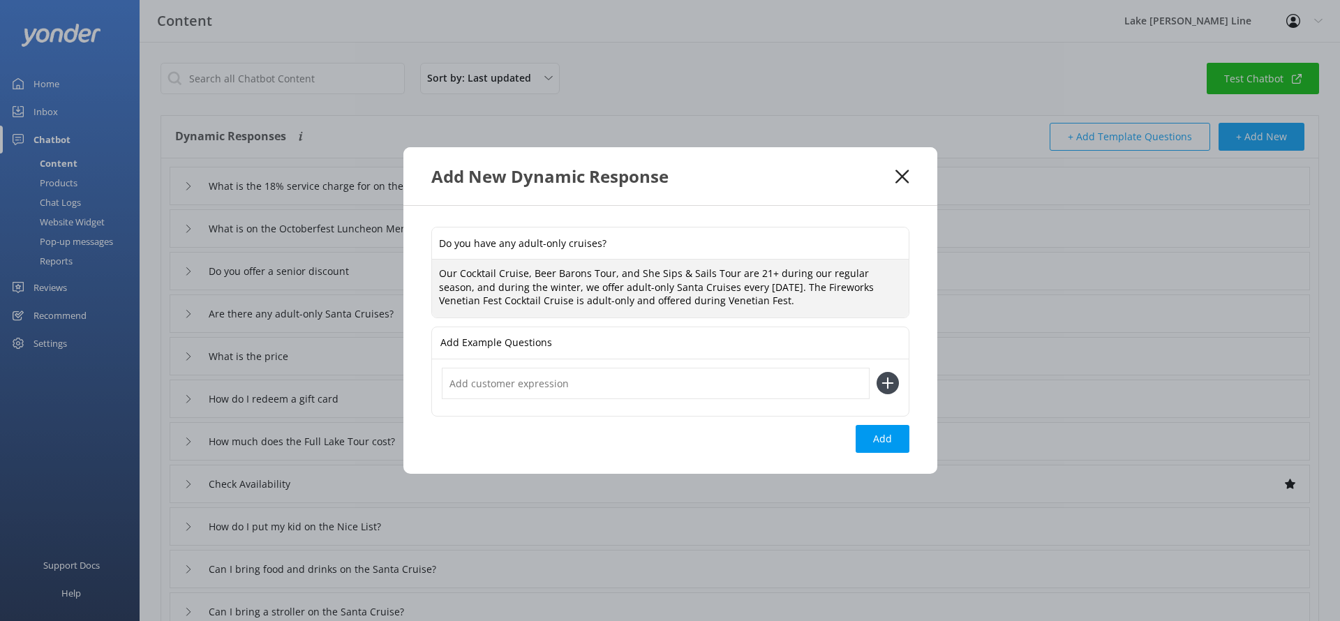
drag, startPoint x: 751, startPoint y: 271, endPoint x: 764, endPoint y: 272, distance: 13.3
click at [764, 272] on textarea "Our Cocktail Cruise, Beer Barons Tour, and She Sips & Sails Tour are 21+ during…" at bounding box center [670, 289] width 477 height 58
click at [775, 286] on textarea "Our Cocktail Cruise, Beer Barons Tour, and She Sips & Sails Tour are 21+ during…" at bounding box center [670, 289] width 477 height 58
drag, startPoint x: 458, startPoint y: 271, endPoint x: 437, endPoint y: 271, distance: 21.6
click at [437, 271] on textarea "Our Cocktail Cruise, Beer Barons Tour, and She Sips & Sails Tour are 21+ during…" at bounding box center [670, 289] width 477 height 58
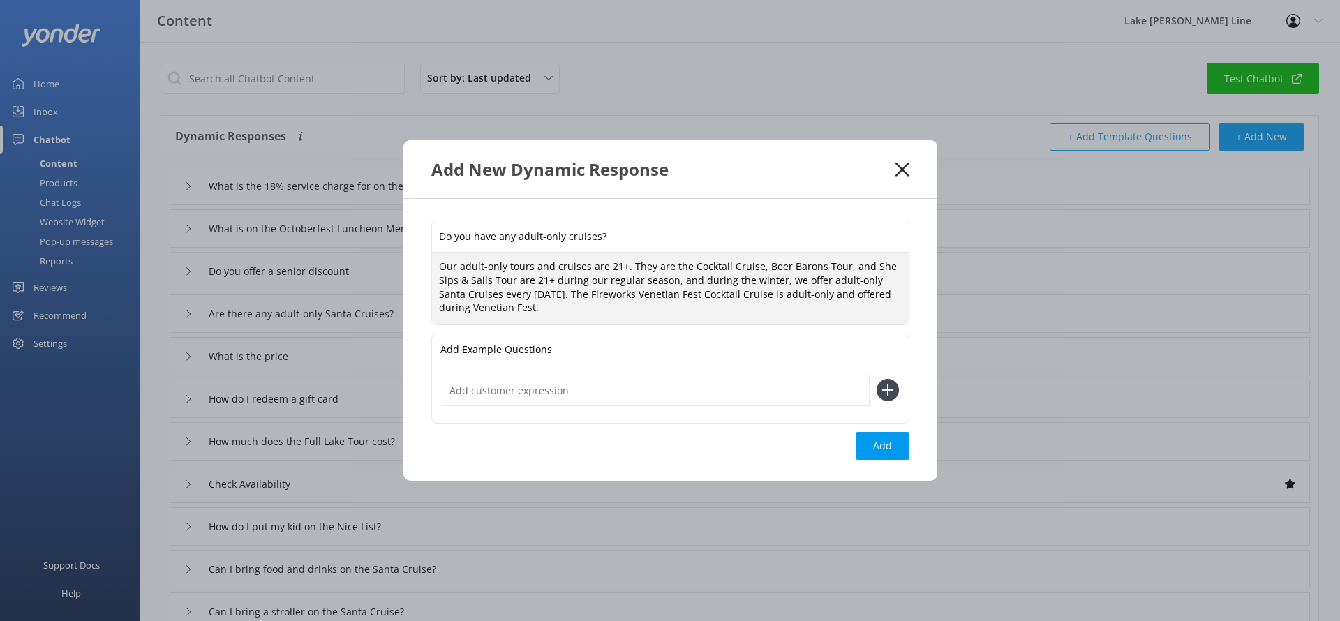
drag, startPoint x: 530, startPoint y: 278, endPoint x: 512, endPoint y: 278, distance: 18.1
click at [512, 278] on textarea "Our adult-only tours and cruises are 21+. They are the Cocktail Cruise, Beer Ba…" at bounding box center [670, 288] width 477 height 71
click at [518, 278] on textarea "Our adult-only tours and cruises are 21+. They are the Cocktail Cruise, Beer Ba…" at bounding box center [670, 288] width 477 height 71
click at [525, 281] on textarea "Our adult-only tours and cruises are 21+. They are the Cocktail Cruise, Beer Ba…" at bounding box center [670, 288] width 477 height 71
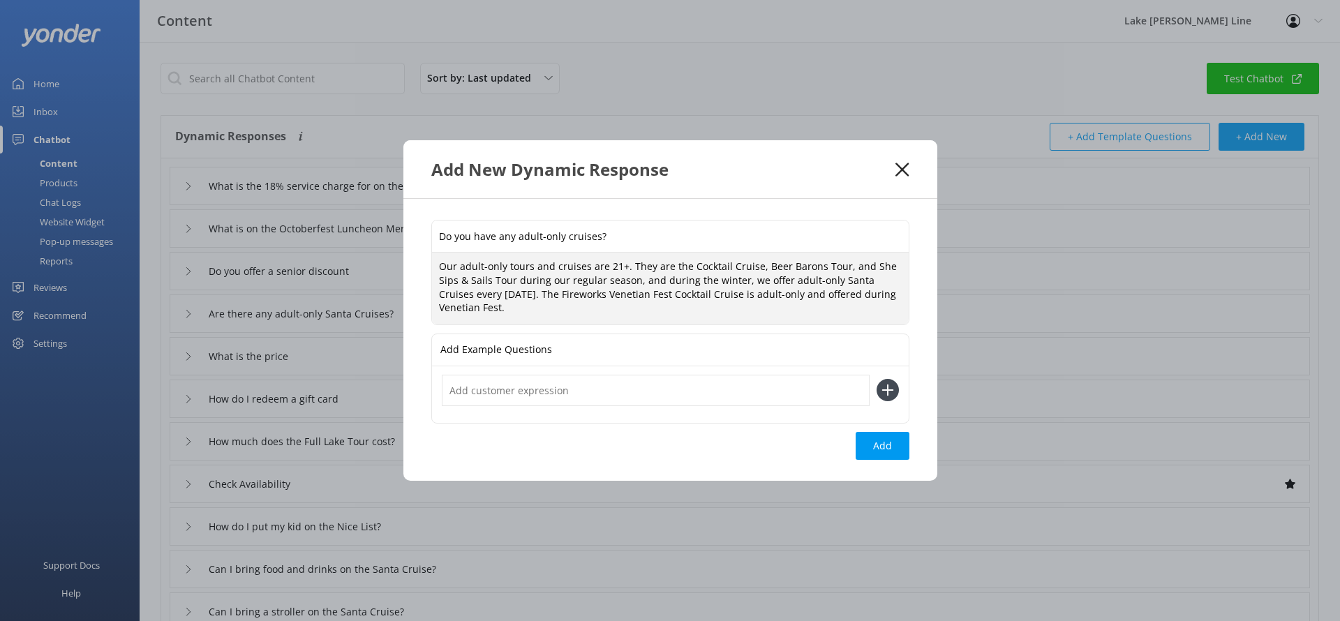
click at [642, 281] on textarea "Our adult-only tours and cruises are 21+. They are the Cocktail Cruise, Beer Ba…" at bounding box center [670, 288] width 477 height 71
drag, startPoint x: 504, startPoint y: 297, endPoint x: 678, endPoint y: 288, distance: 173.9
click at [678, 288] on textarea "Our adult-only tours and cruises are 21+. They are the Cocktail Cruise, Beer Ba…" at bounding box center [670, 288] width 477 height 71
click at [712, 297] on textarea "Our adult-only tours and cruises are 21+. They are the Cocktail Cruise, Beer Ba…" at bounding box center [670, 288] width 477 height 71
type textarea "Our adult-only tours and cruises are 21+. They are the Cocktail Cruise, Beer Ba…"
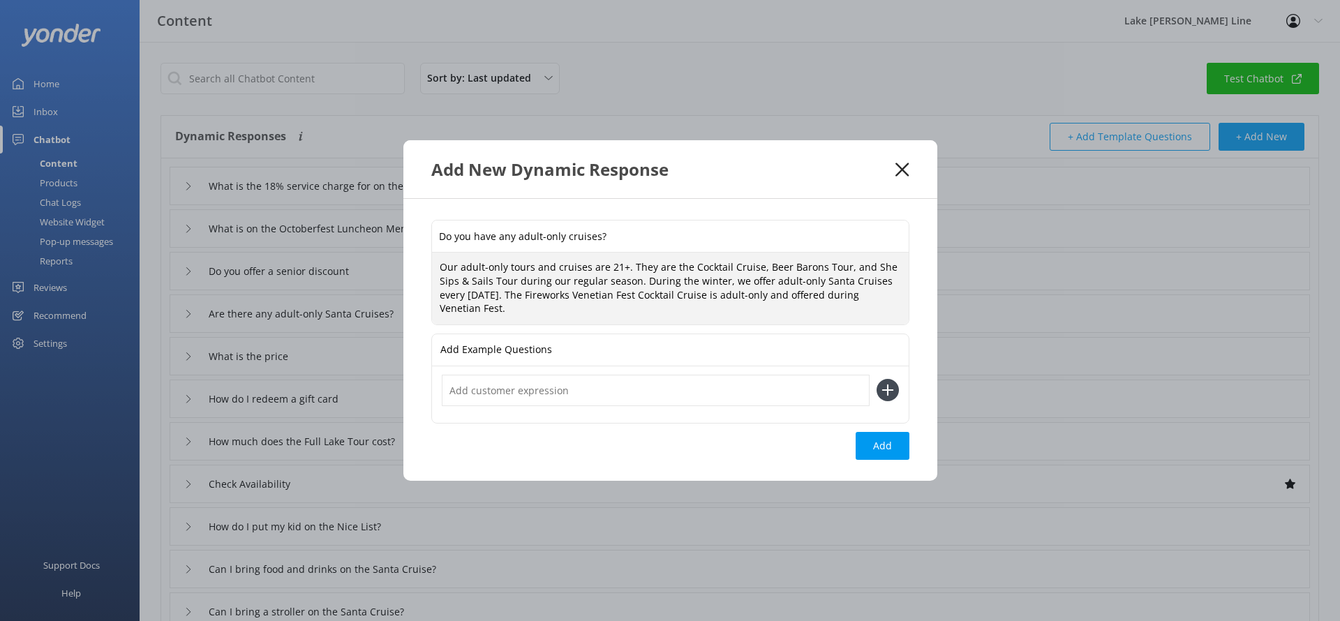
click at [714, 393] on input "text" at bounding box center [656, 390] width 428 height 31
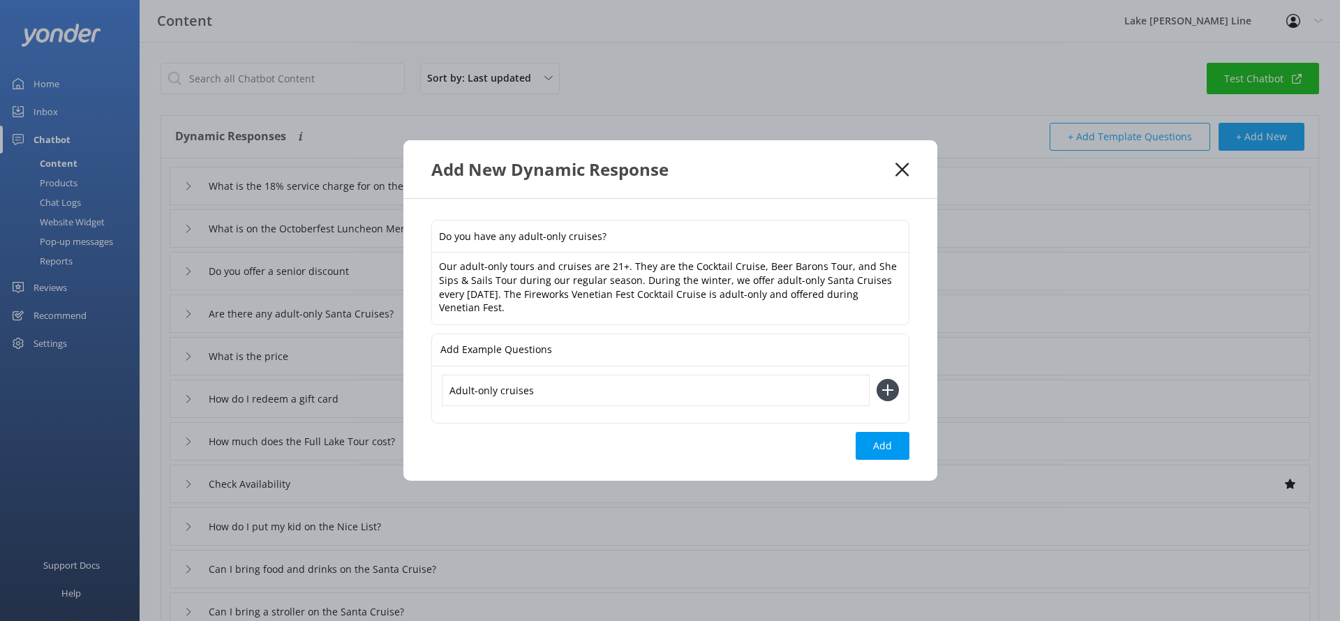
type input "Adult-only cruises"
click at [883, 398] on icon at bounding box center [887, 390] width 22 height 22
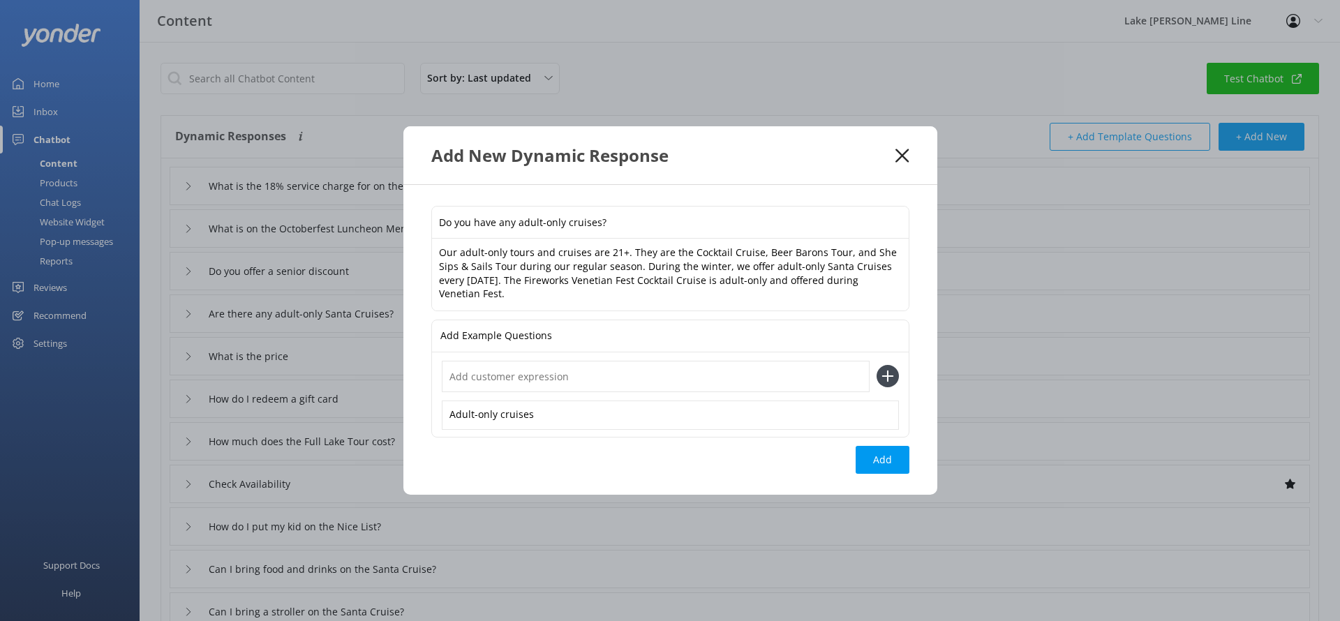
click at [733, 378] on input "text" at bounding box center [656, 376] width 428 height 31
type input "Are there any tours kids can't go on?"
click at [881, 366] on icon at bounding box center [887, 376] width 22 height 22
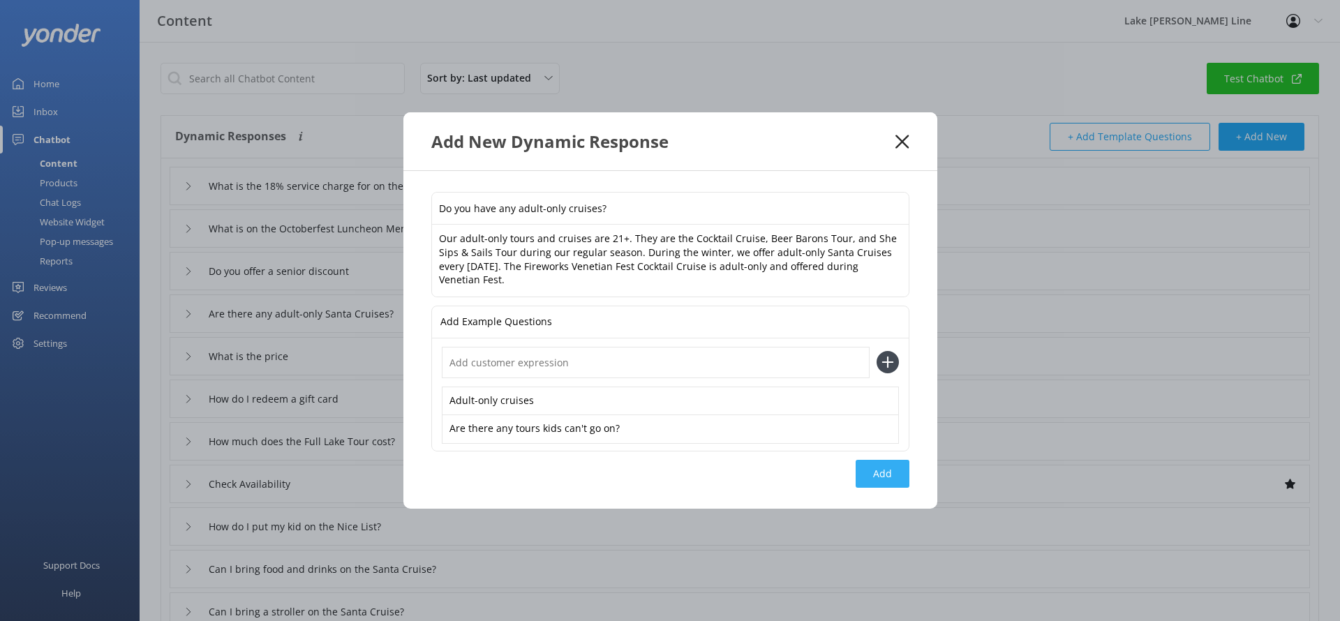
click at [871, 468] on button "Add" at bounding box center [882, 474] width 54 height 28
type input "Do you have any adult-only cruises?"
type input "What is the 18% service charge for on the Octoberfest Luncheon Cruise?"
type input "What is on the Octoberfest Luncheon Menu?"
type input "Do you offer a senior discount"
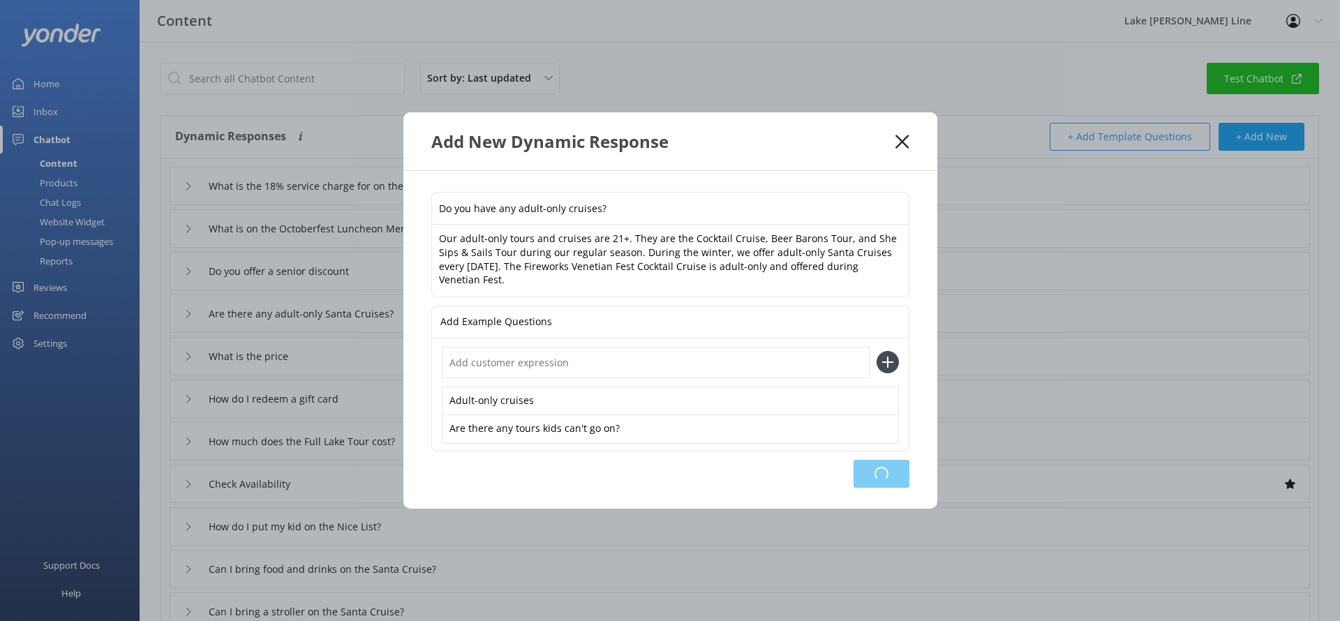
type input "Are there any adult-only Santa Cruises?"
type input "What is the price"
type input "How do I redeem a gift card"
type input "How much does the Full Lake Tour cost?"
type input "Check Availability"
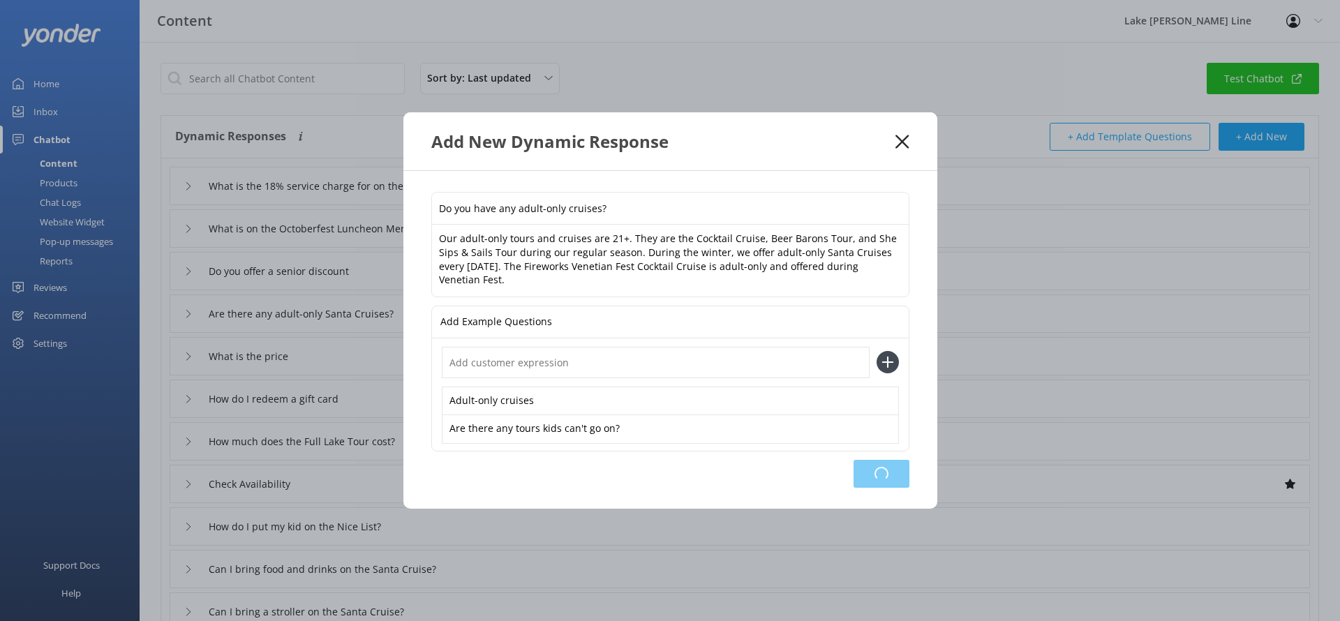
type input "How do I put my kid on the Nice List?"
type input "Can I bring food and drinks on the Santa Cruise?"
type input "Can I bring a stroller on the Santa Cruise?"
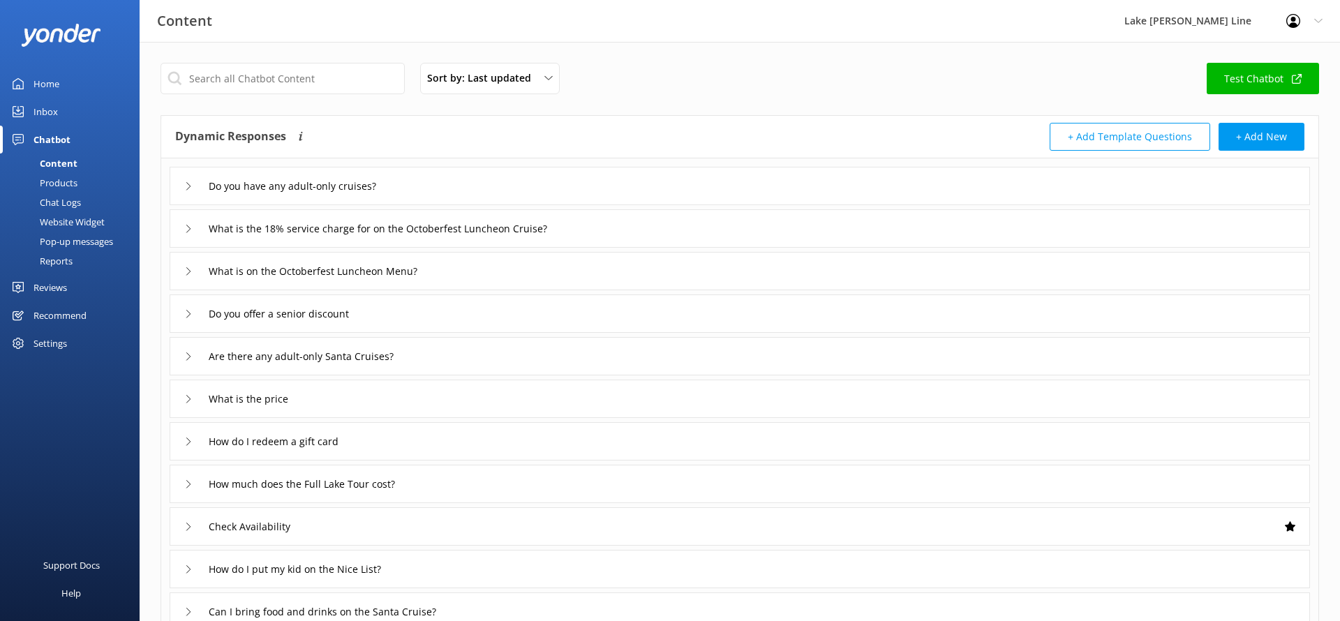
click at [54, 206] on div "Chat Logs" at bounding box center [44, 203] width 73 height 20
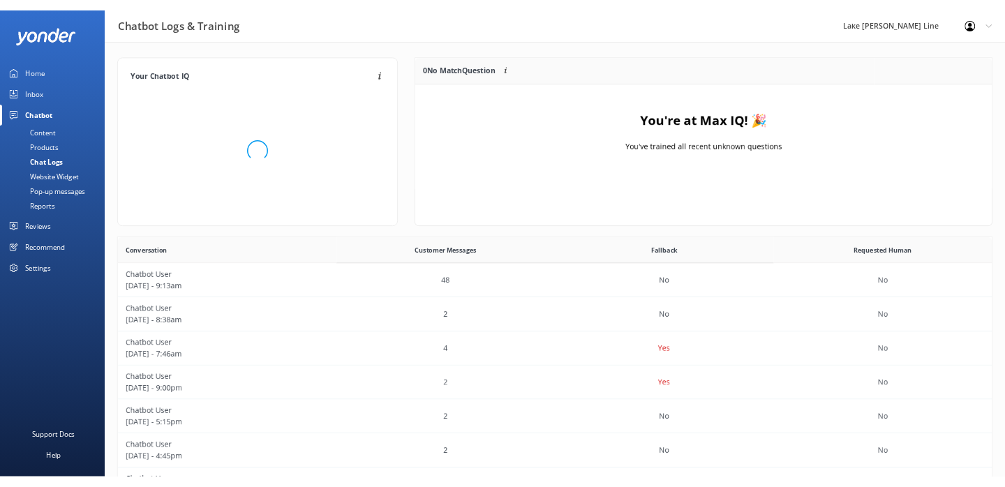
scroll to position [489, 1165]
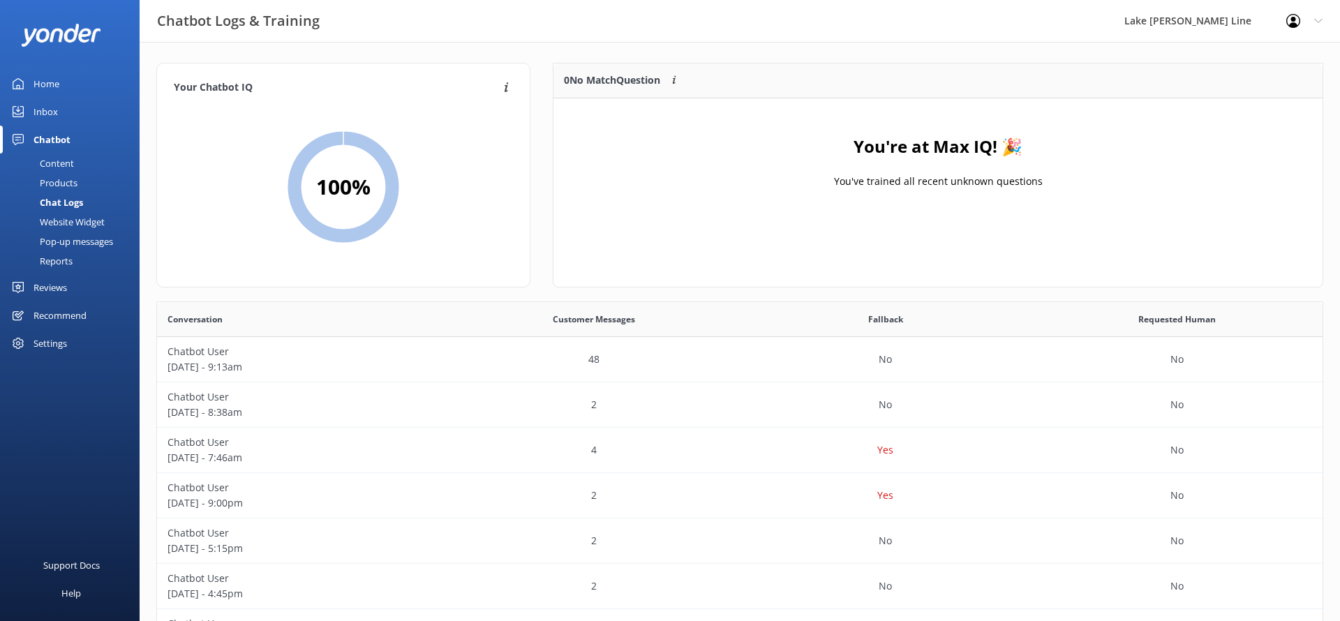
click at [56, 167] on div "Content" at bounding box center [41, 164] width 66 height 20
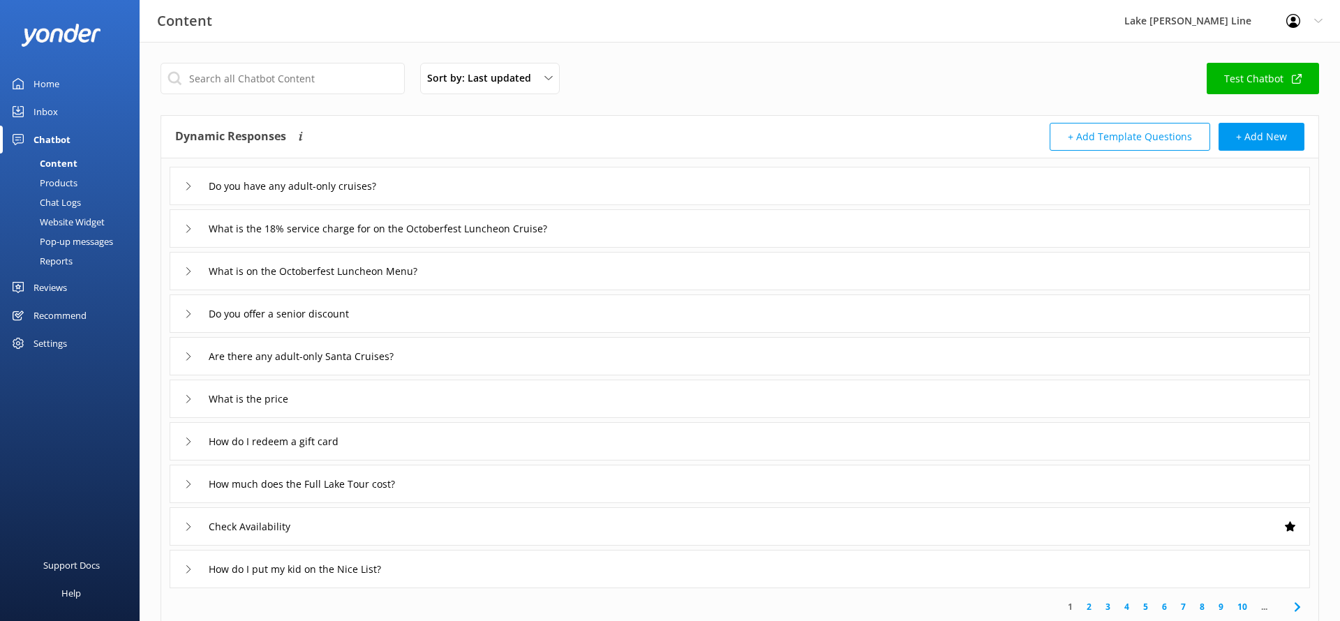
click at [1271, 90] on link "Test Chatbot" at bounding box center [1262, 78] width 112 height 31
click at [1226, 140] on button "+ Add New" at bounding box center [1261, 137] width 86 height 28
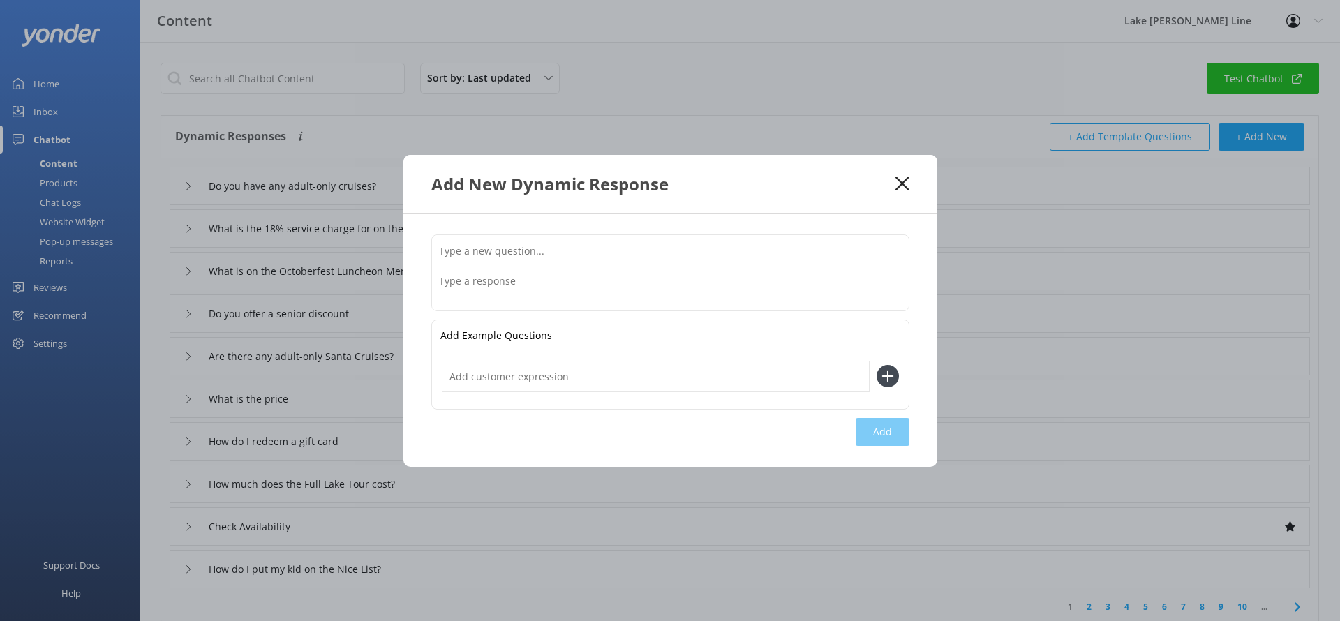
click at [645, 244] on input "text" at bounding box center [670, 250] width 477 height 31
paste input "What is the peak time to see fall colors?"
type input "What is the peak time to see fall colors?"
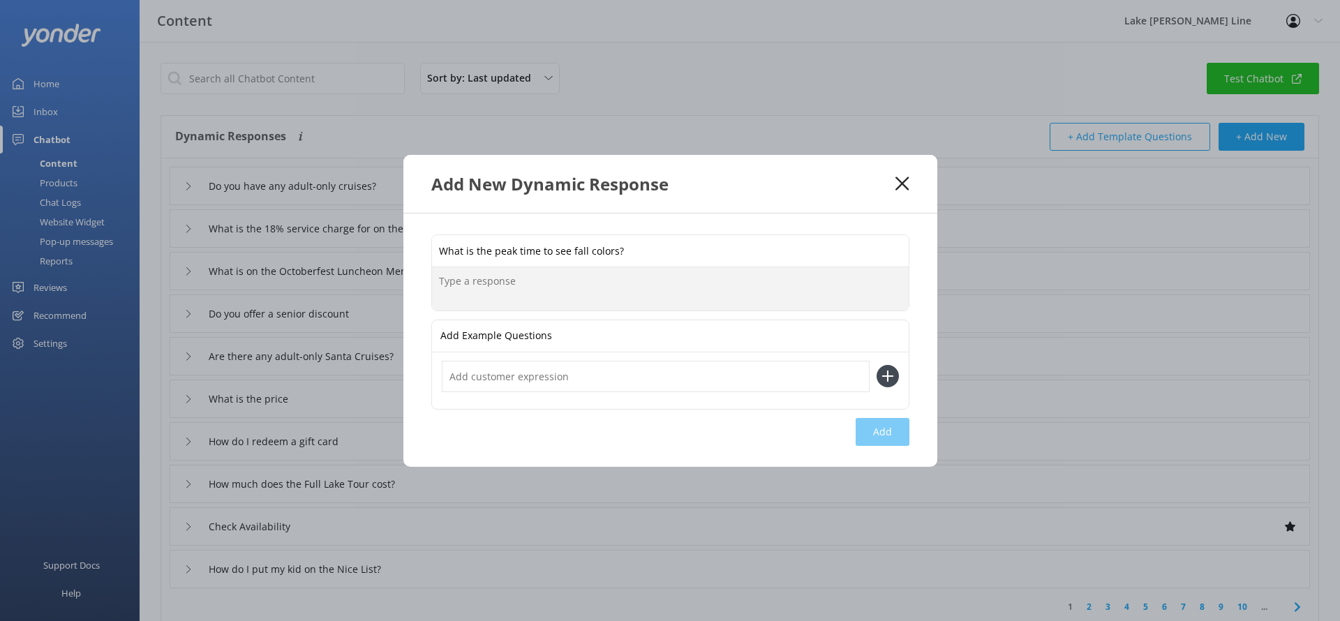
click at [594, 273] on textarea at bounding box center [670, 288] width 477 height 43
paste textarea "[URL][DOMAIN_NAME]"
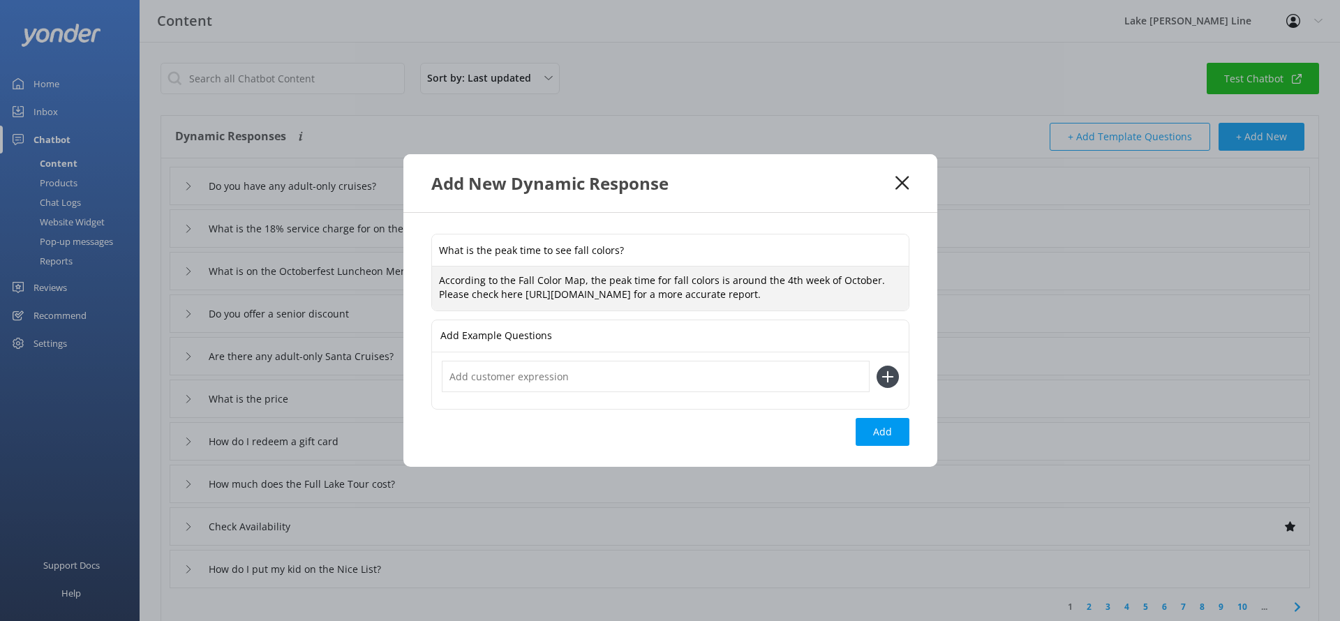
type textarea "According to the Fall Color Map, the peak time for fall colors is around the 4t…"
click at [843, 392] on input "text" at bounding box center [656, 376] width 428 height 31
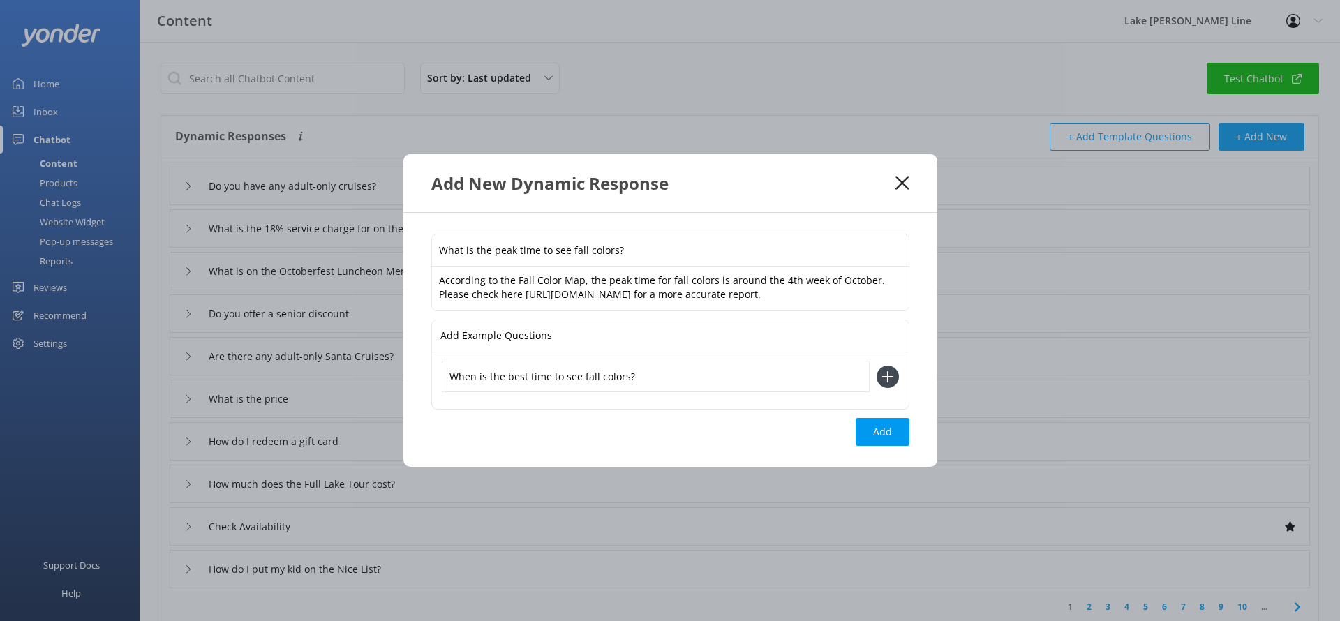
type input "When is the best time to see fall colors?"
click at [886, 388] on icon at bounding box center [887, 377] width 22 height 22
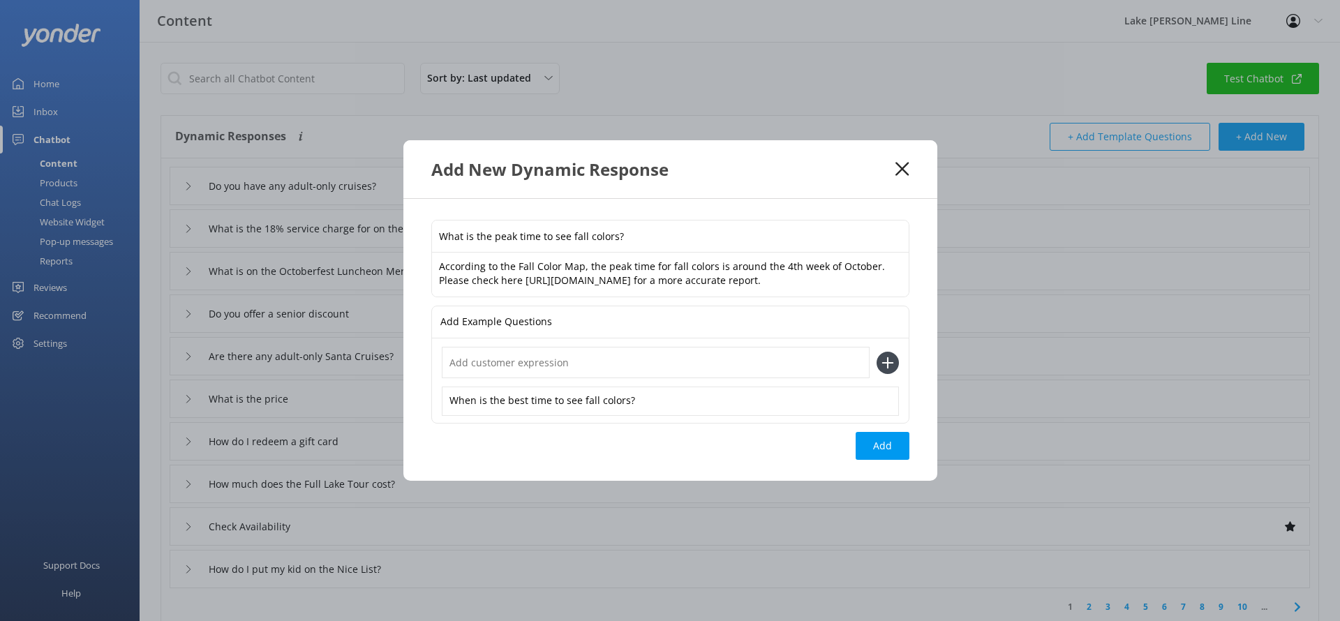
click at [673, 378] on input "text" at bounding box center [656, 362] width 428 height 31
click at [720, 378] on input "Peak fall colors" at bounding box center [656, 362] width 428 height 31
type input "Peak fall colors"
click at [883, 374] on icon at bounding box center [887, 363] width 22 height 22
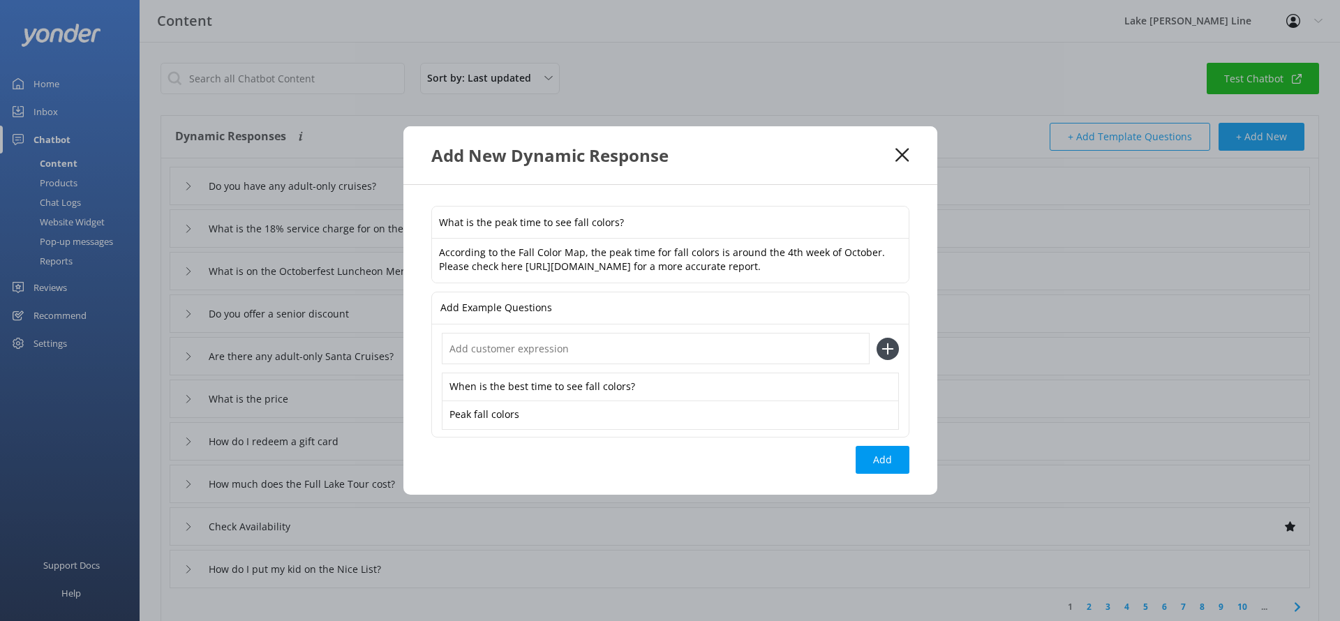
click at [511, 239] on textarea "According to the Fall Color Map, the peak time for fall colors is around the 4t…" at bounding box center [670, 261] width 477 height 44
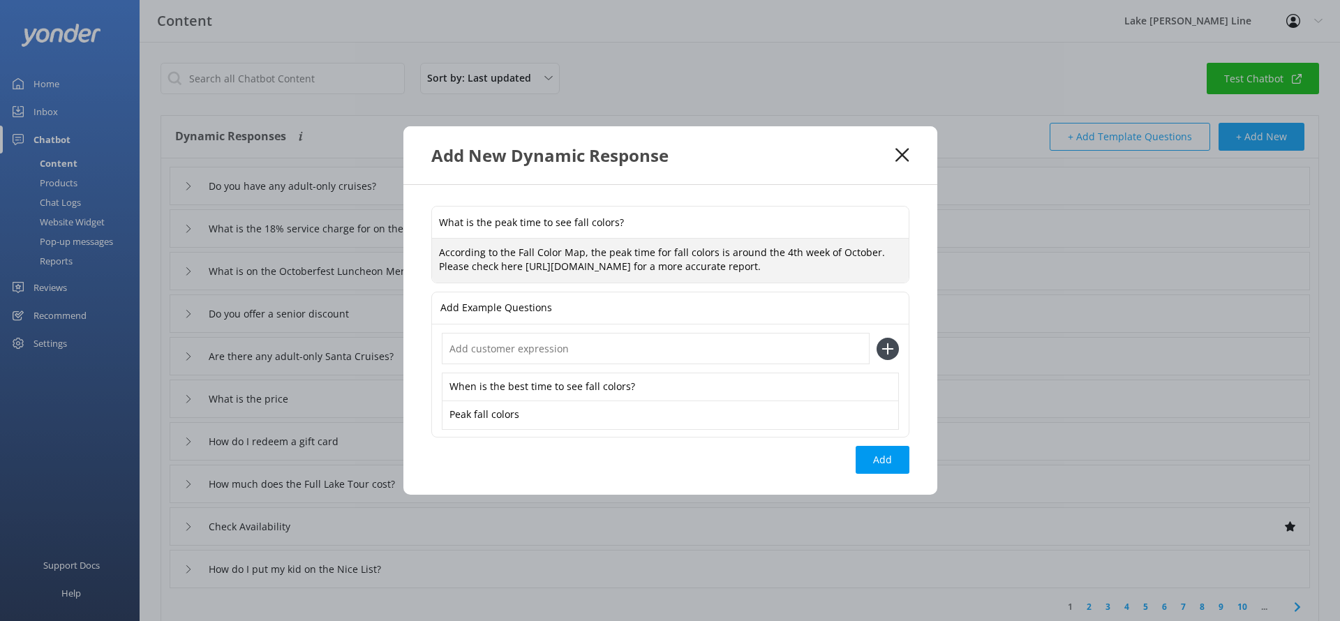
click at [511, 239] on textarea "According to the Fall Color Map, the peak time for fall colors is around the 4t…" at bounding box center [670, 261] width 477 height 44
type textarea "According to the Fall Color Map, the peak time for fall colors is around the 4t…"
click at [896, 474] on button "Add" at bounding box center [882, 460] width 54 height 28
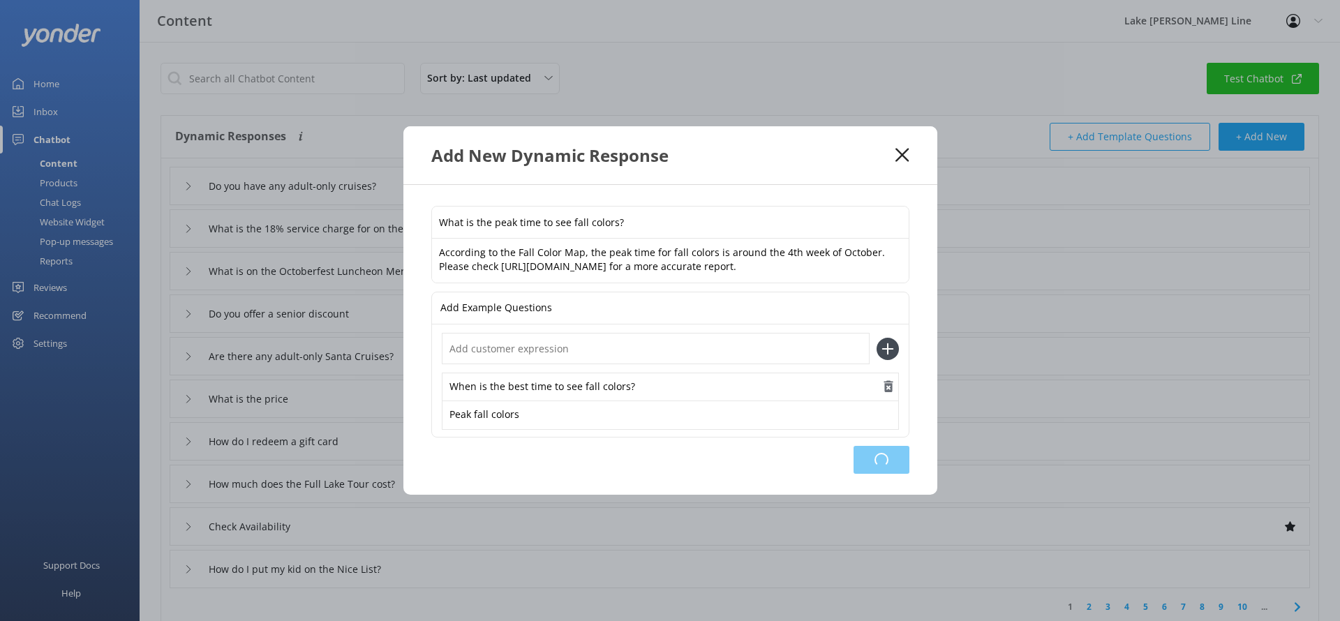
type input "What is the peak time to see fall colors?"
type input "Do you have any adult-only cruises?"
type input "What is the 18% service charge for on the Octoberfest Luncheon Cruise?"
type input "What is on the Octoberfest Luncheon Menu?"
type input "Do you offer a senior discount"
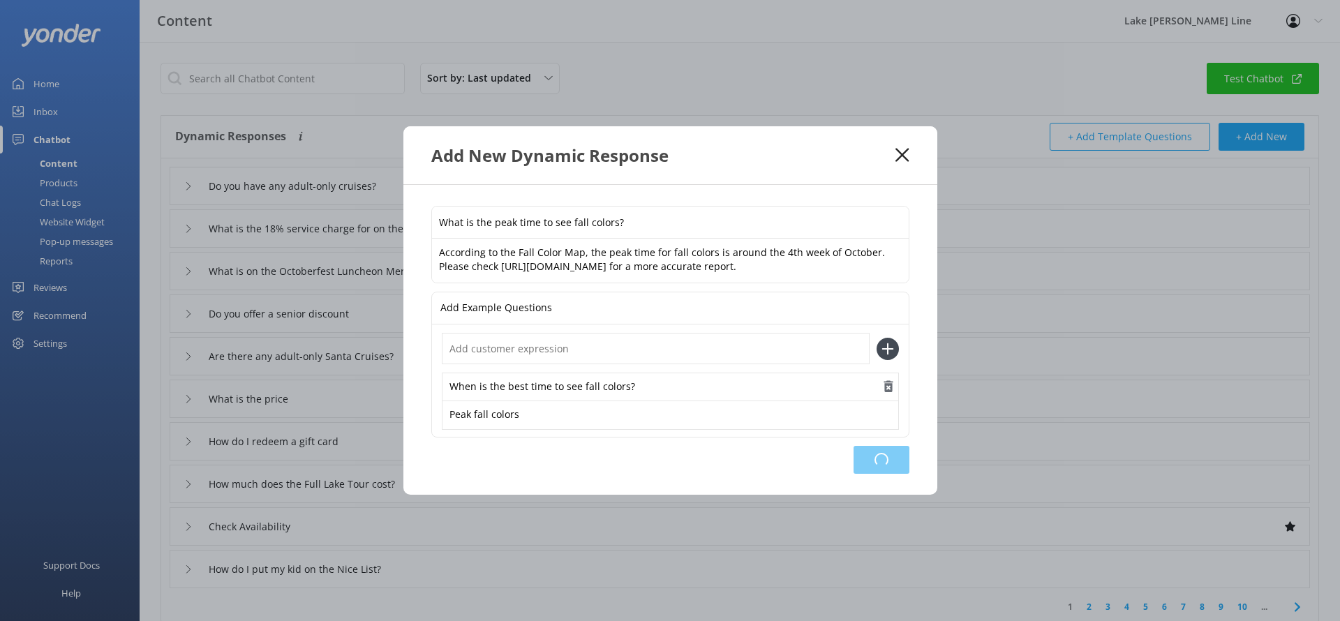
type input "Are there any adult-only Santa Cruises?"
type input "What is the price"
type input "How do I redeem a gift card"
type input "How much does the Full Lake Tour cost?"
type input "Check Availability"
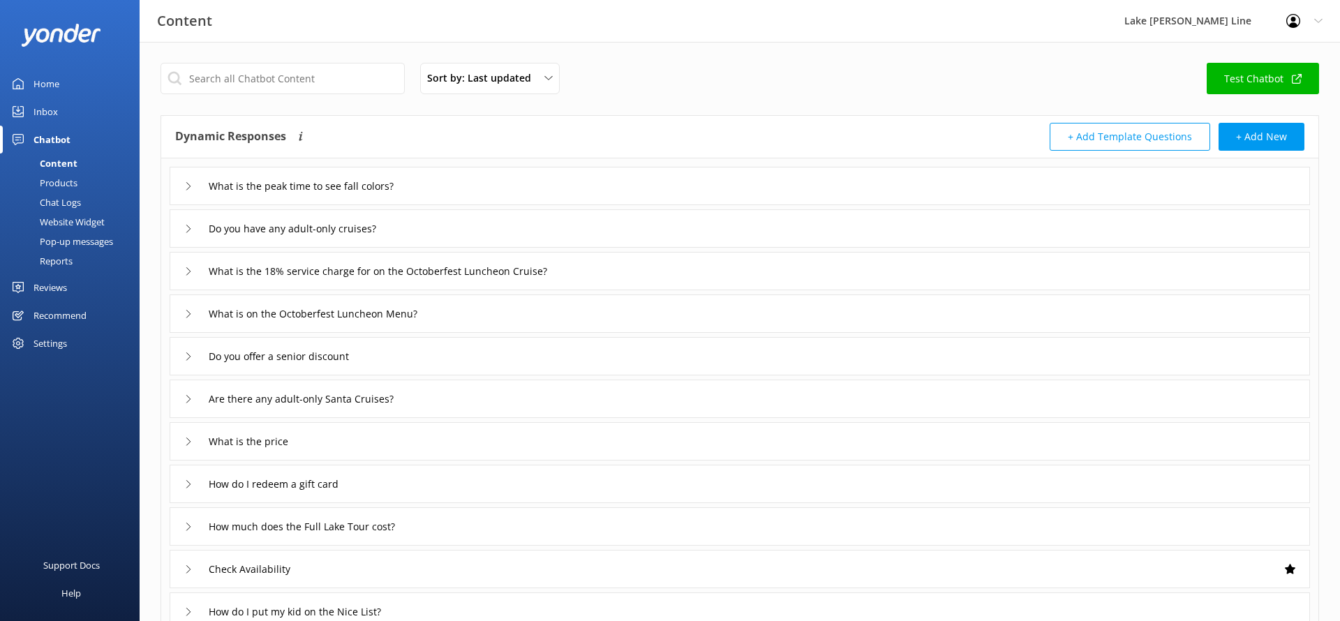
click at [1305, 83] on link "Test Chatbot" at bounding box center [1262, 78] width 112 height 31
click at [144, 240] on div "Sort by: Last updated Title Last updated Test Chatbot Dynamic Responses Dynamic…" at bounding box center [740, 428] width 1200 height 772
